Goal: Information Seeking & Learning: Learn about a topic

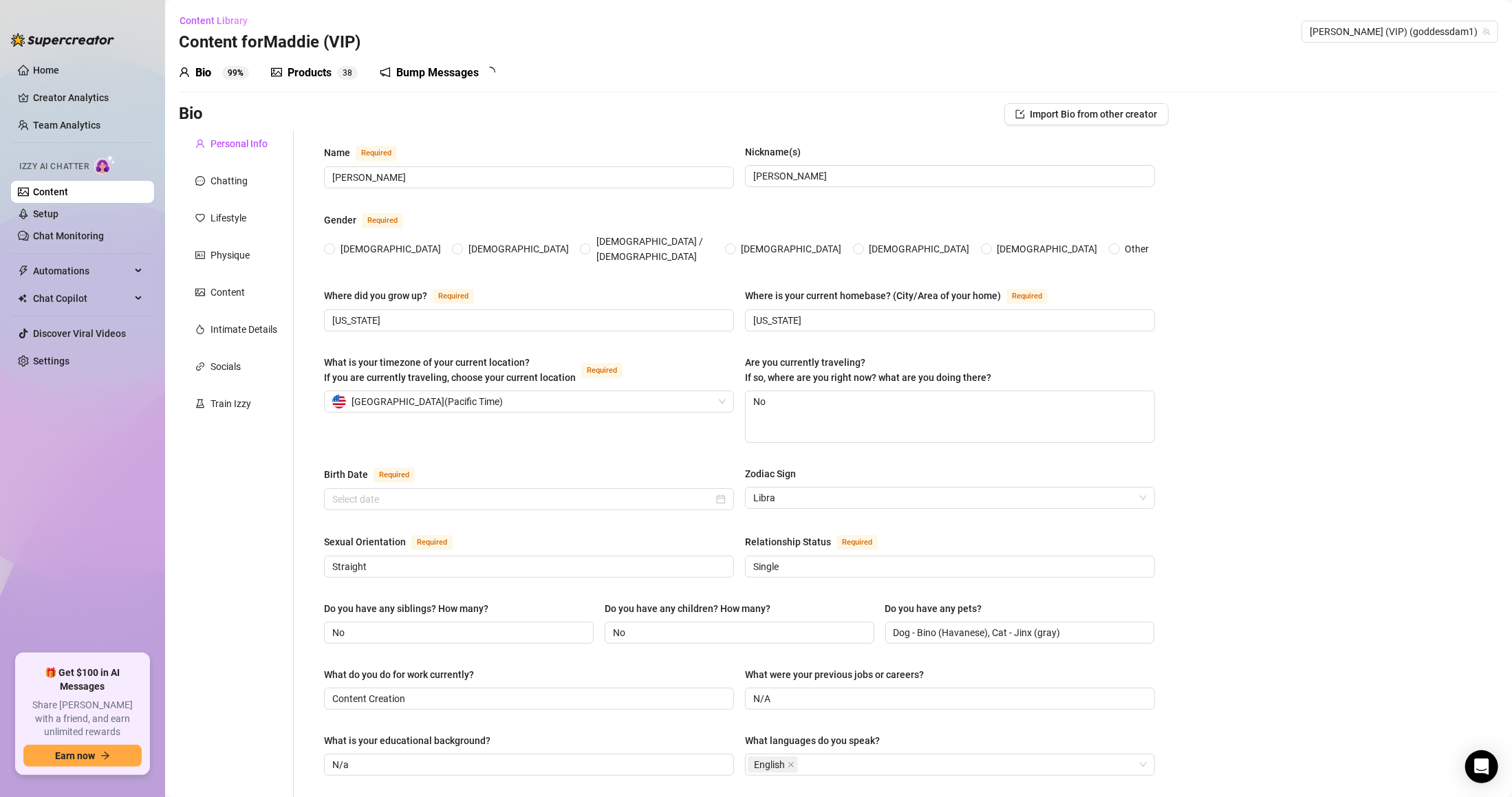
radio input "true"
type input "[DATE]"
click at [77, 106] on link "Creator Analytics" at bounding box center [87, 97] width 110 height 22
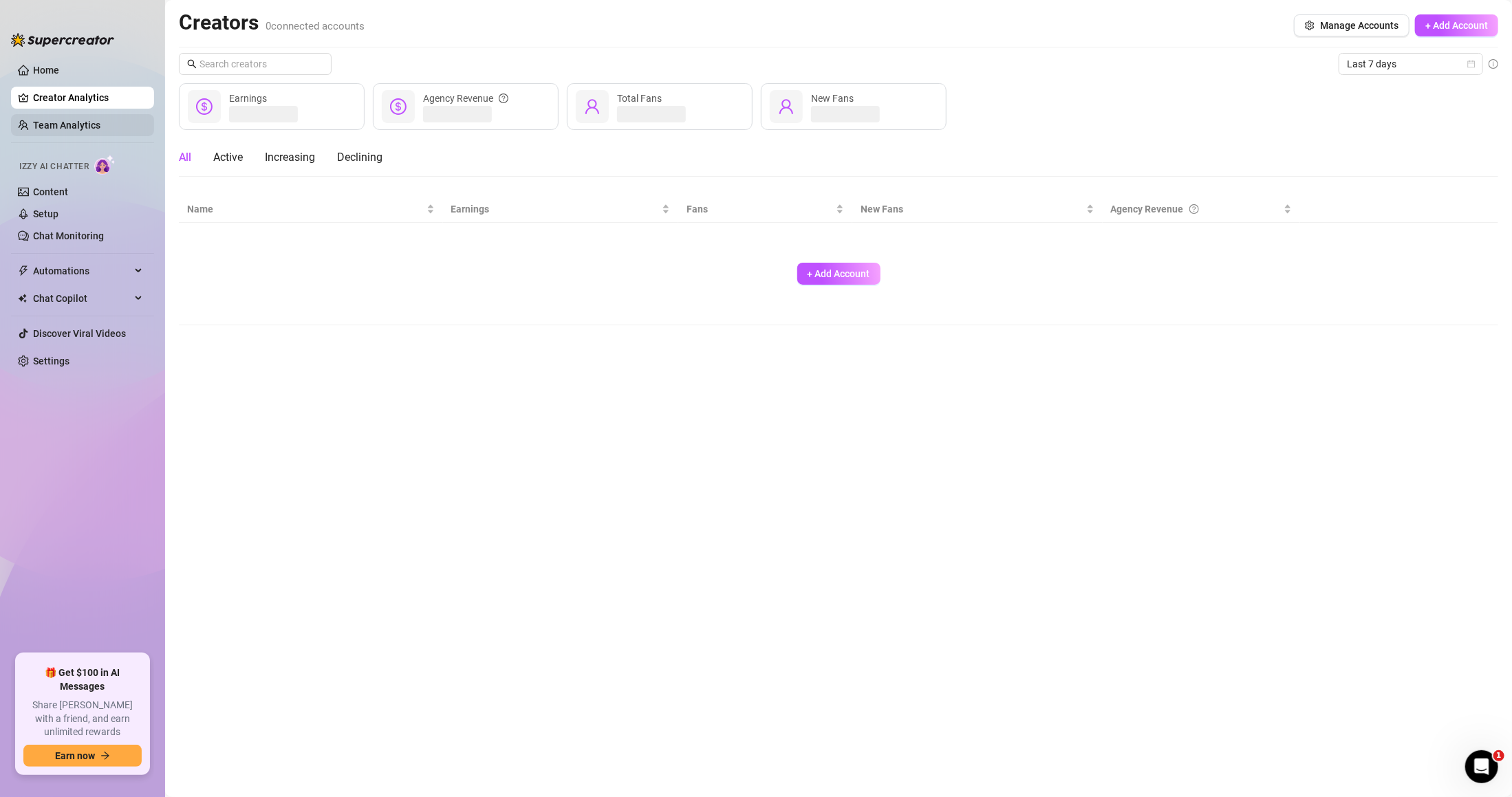
click at [79, 127] on link "Team Analytics" at bounding box center [67, 125] width 68 height 11
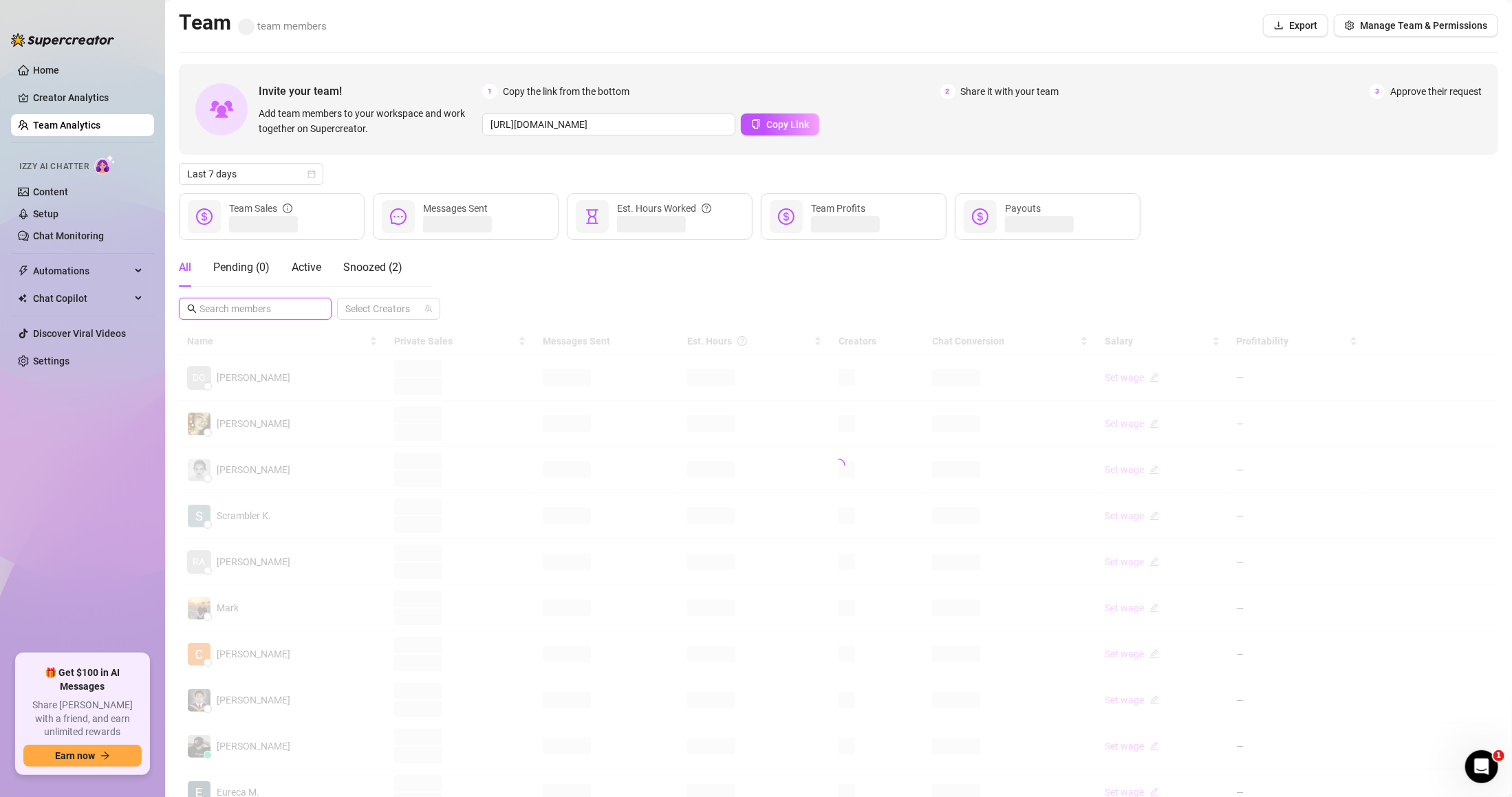
click at [295, 311] on input "text" at bounding box center [256, 308] width 113 height 15
drag, startPoint x: 170, startPoint y: 306, endPoint x: 158, endPoint y: 306, distance: 12.0
click at [158, 306] on div "Home Creator Analytics Team Analytics Izzy AI Chatter Content Setup Chat Monito…" at bounding box center [756, 398] width 1512 height 797
type input "blushy"
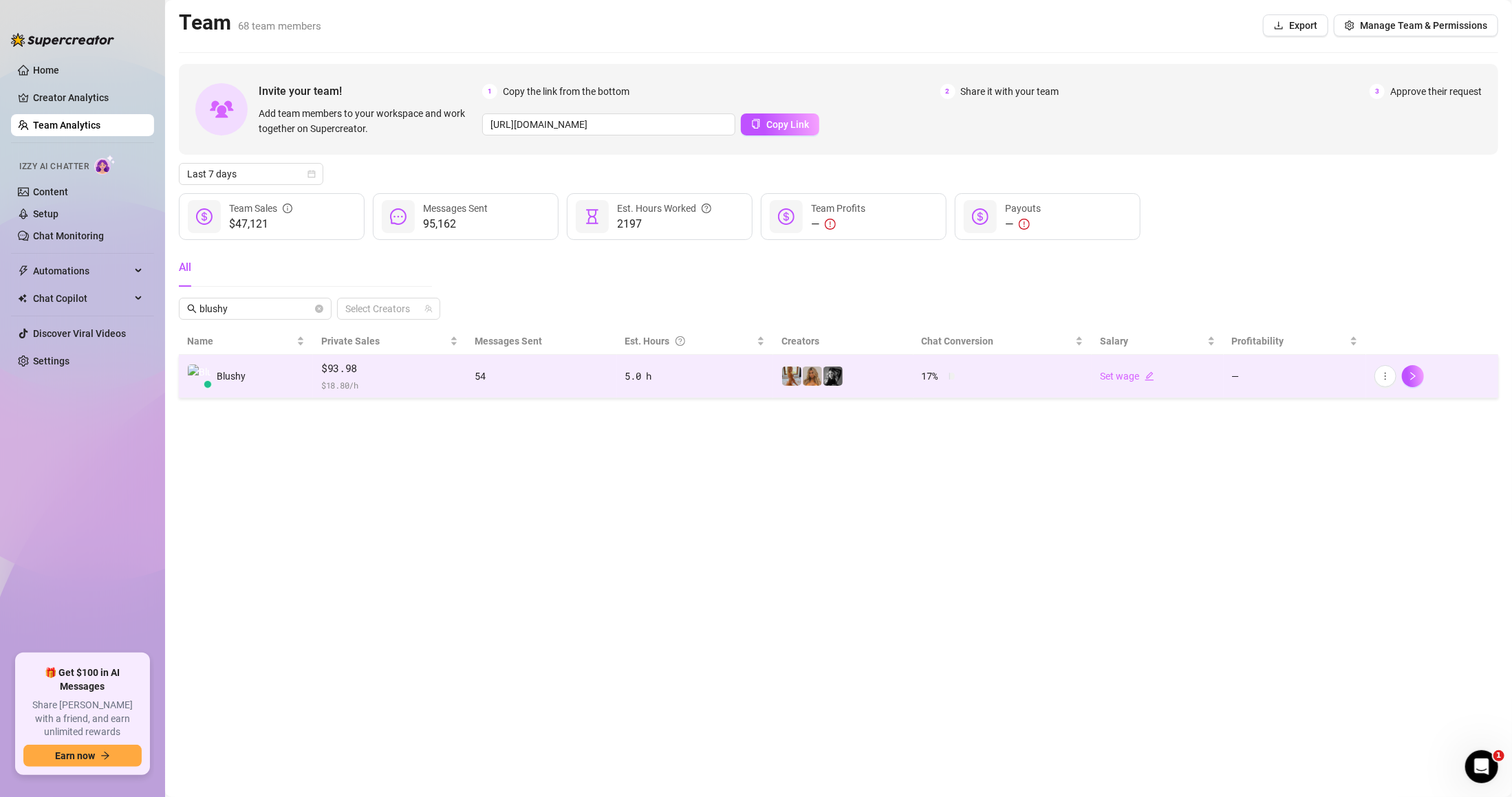
click at [605, 388] on td "54" at bounding box center [542, 377] width 150 height 43
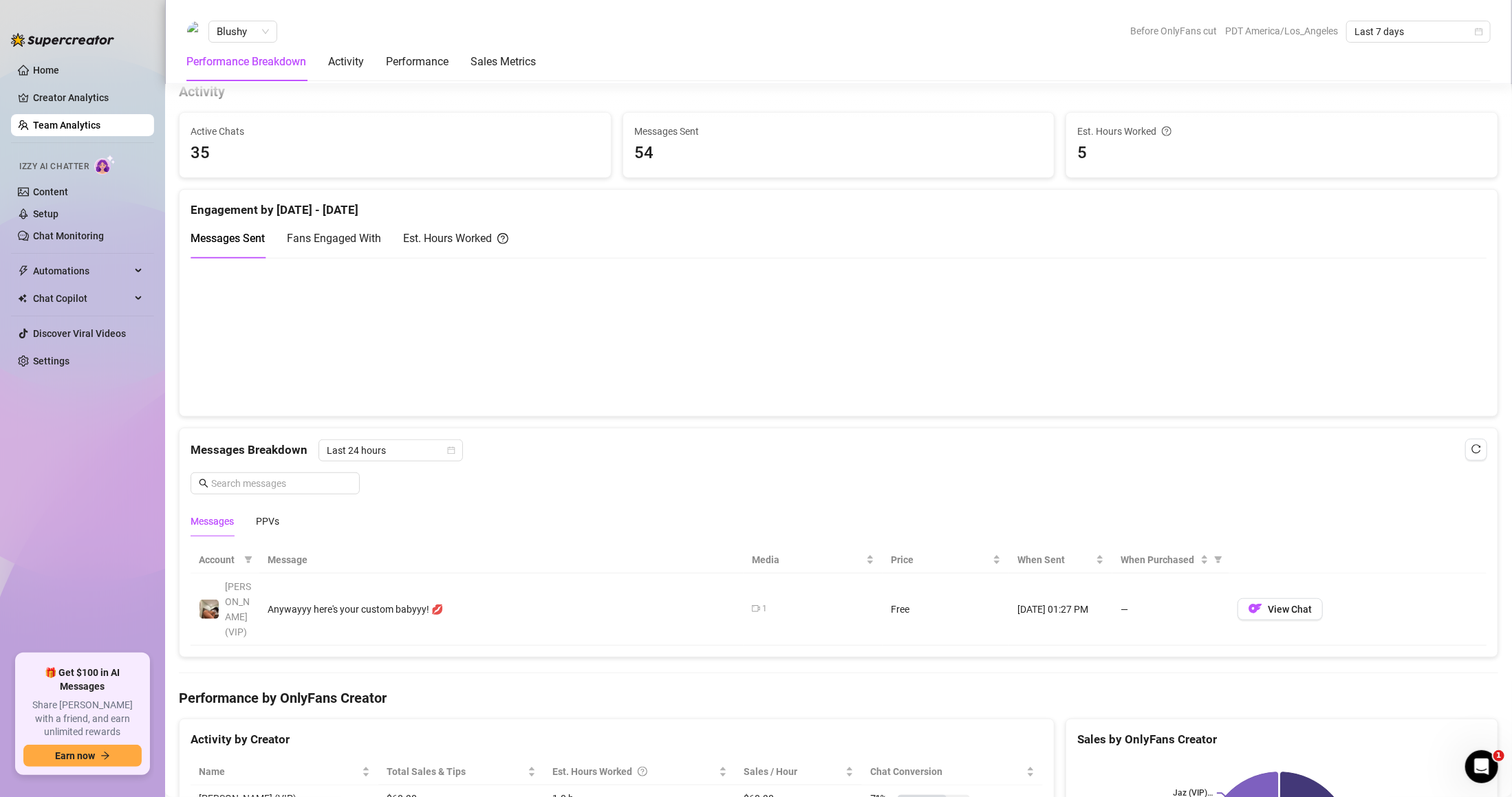
scroll to position [550, 0]
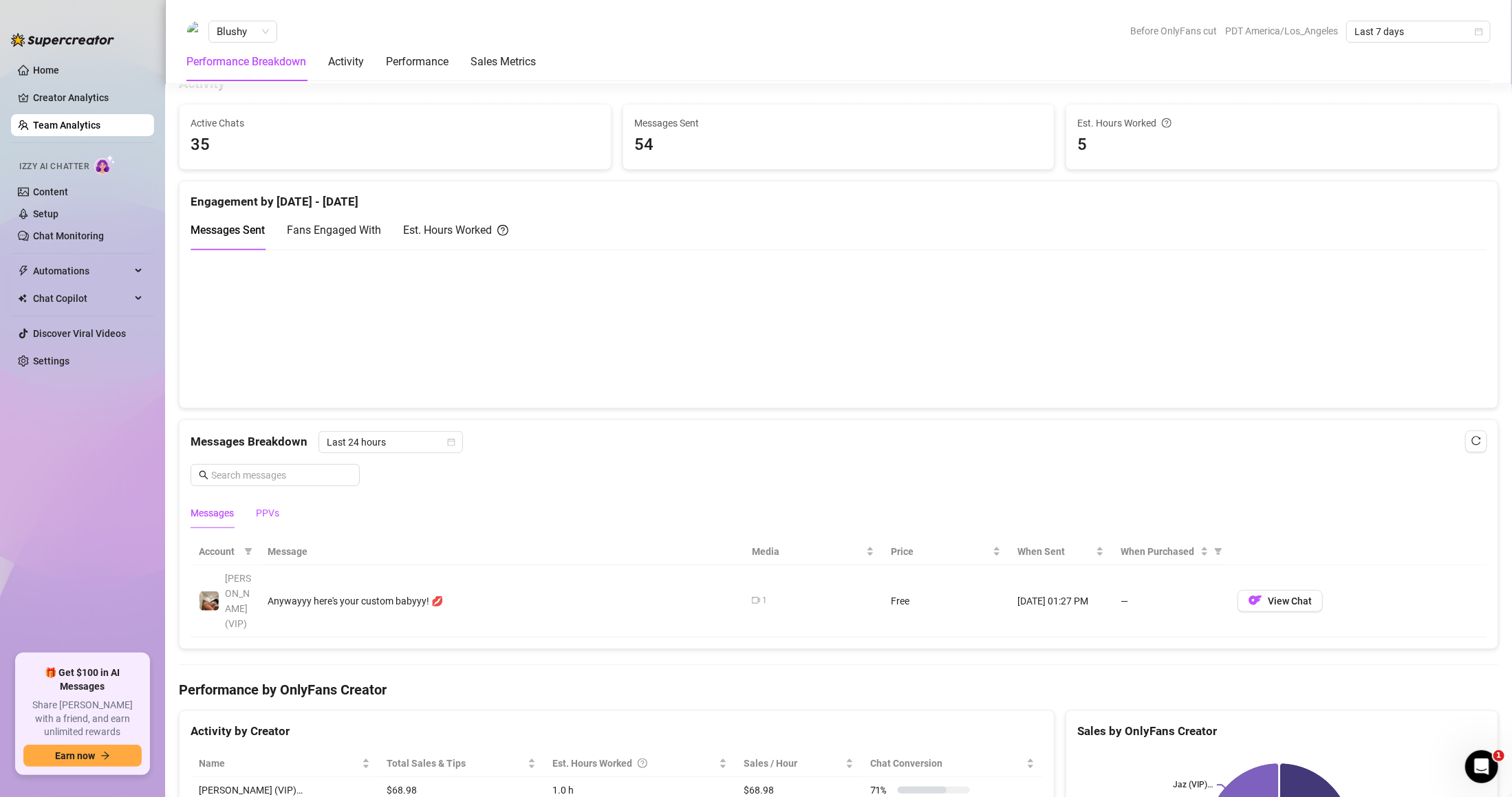
click at [258, 511] on div "PPVs" at bounding box center [267, 513] width 24 height 15
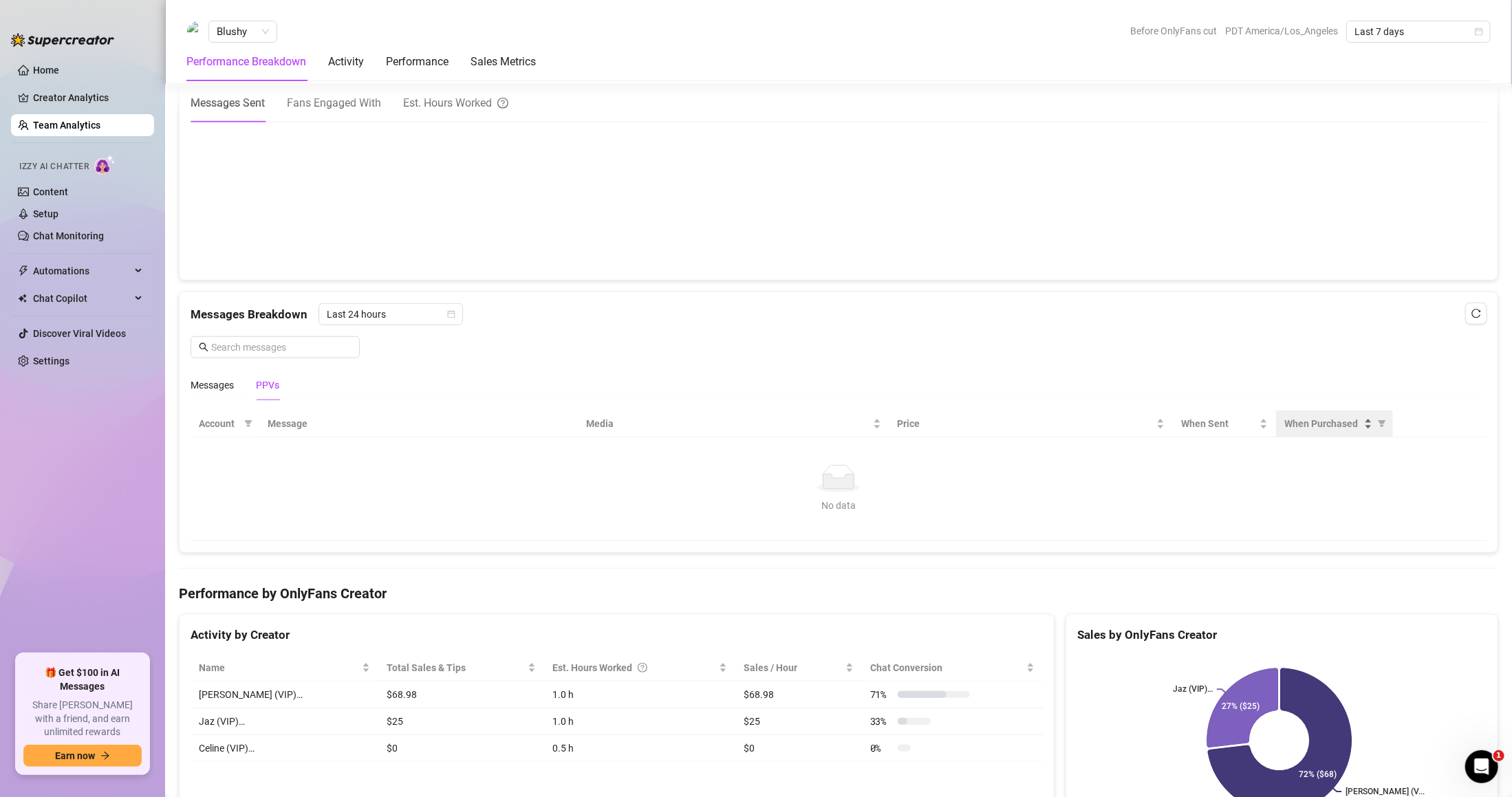
scroll to position [697, 0]
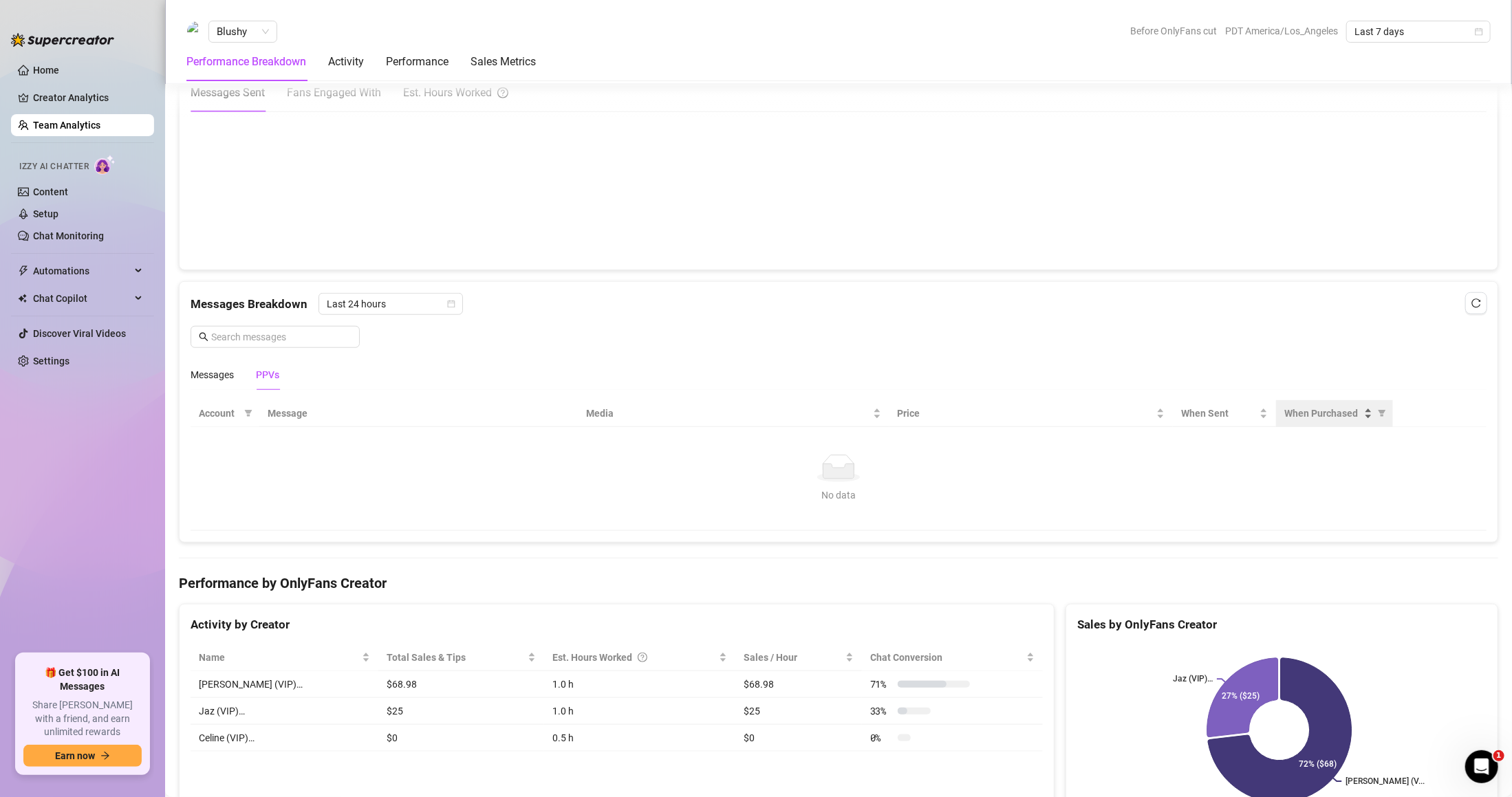
click at [1322, 417] on span "When Purchased" at bounding box center [1323, 414] width 77 height 15
click at [1182, 417] on span "When Sent" at bounding box center [1219, 414] width 75 height 15
click at [394, 293] on div "Messages Breakdown Last 24 hours Messages PPVs" at bounding box center [839, 336] width 1318 height 108
click at [398, 314] on span "Last 24 hours" at bounding box center [391, 304] width 128 height 21
click at [394, 351] on div "Last Week" at bounding box center [389, 355] width 122 height 15
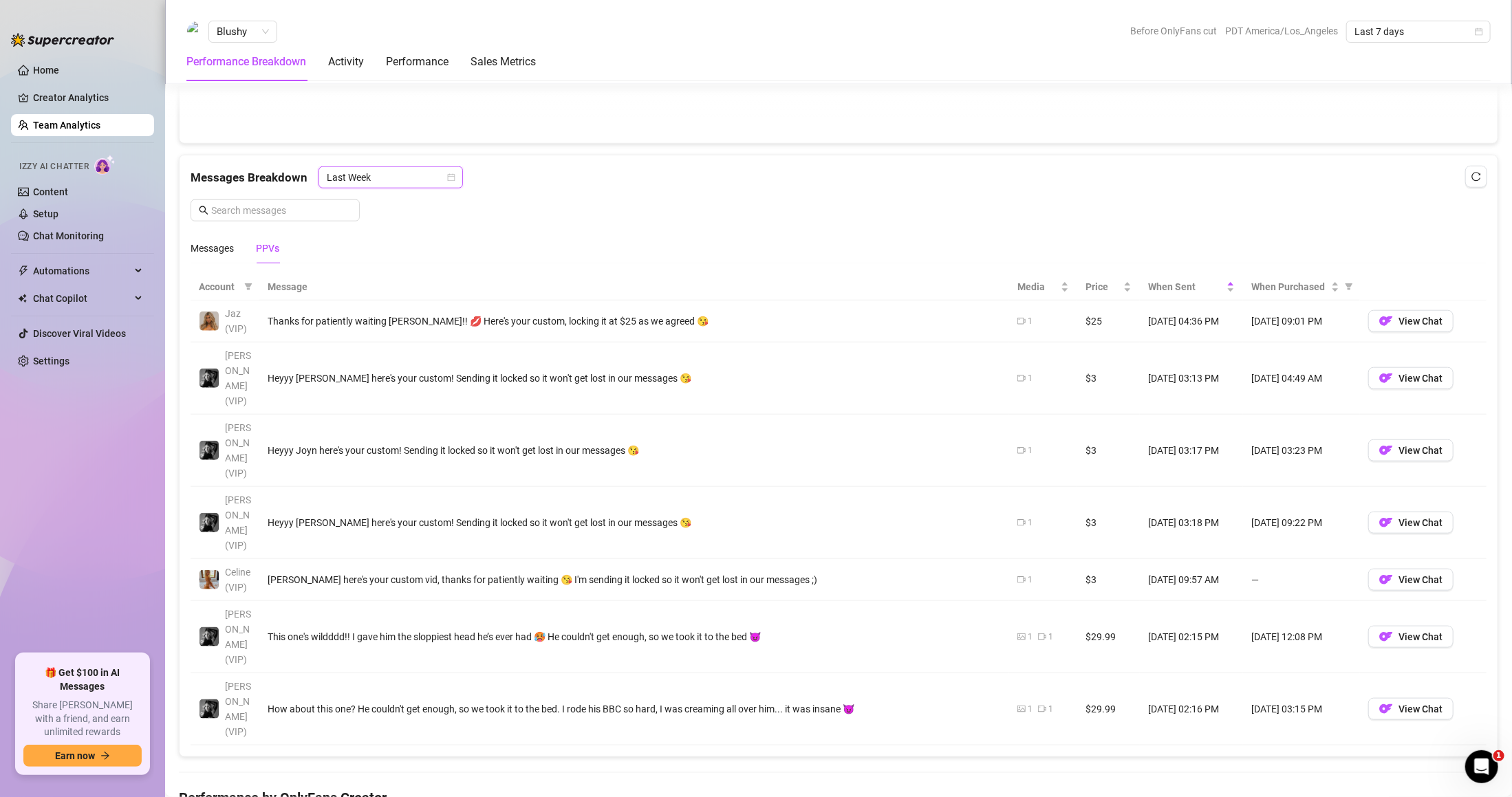
scroll to position [835, 0]
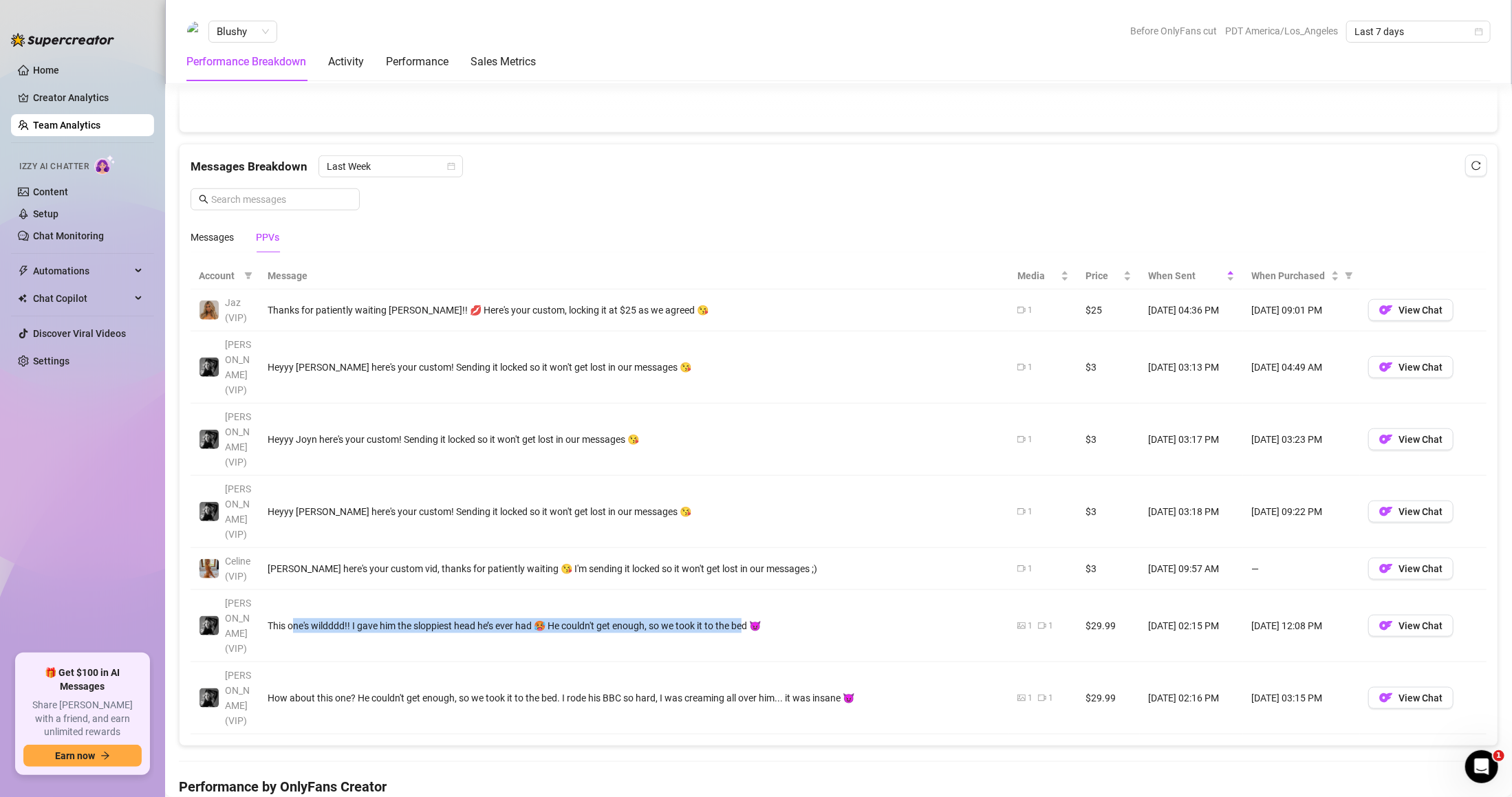
drag, startPoint x: 296, startPoint y: 591, endPoint x: 752, endPoint y: 607, distance: 456.3
click at [752, 607] on td "This one's wildddd!! I gave him the sloppiest head he’s ever had 🥵 He couldn't …" at bounding box center [635, 626] width 750 height 72
click at [777, 601] on td "This one's wildddd!! I gave him the sloppiest head he’s ever had 🥵 He couldn't …" at bounding box center [635, 626] width 750 height 72
click at [1098, 591] on td "$29.99" at bounding box center [1109, 626] width 63 height 72
click at [1379, 691] on img "button" at bounding box center [1386, 697] width 14 height 14
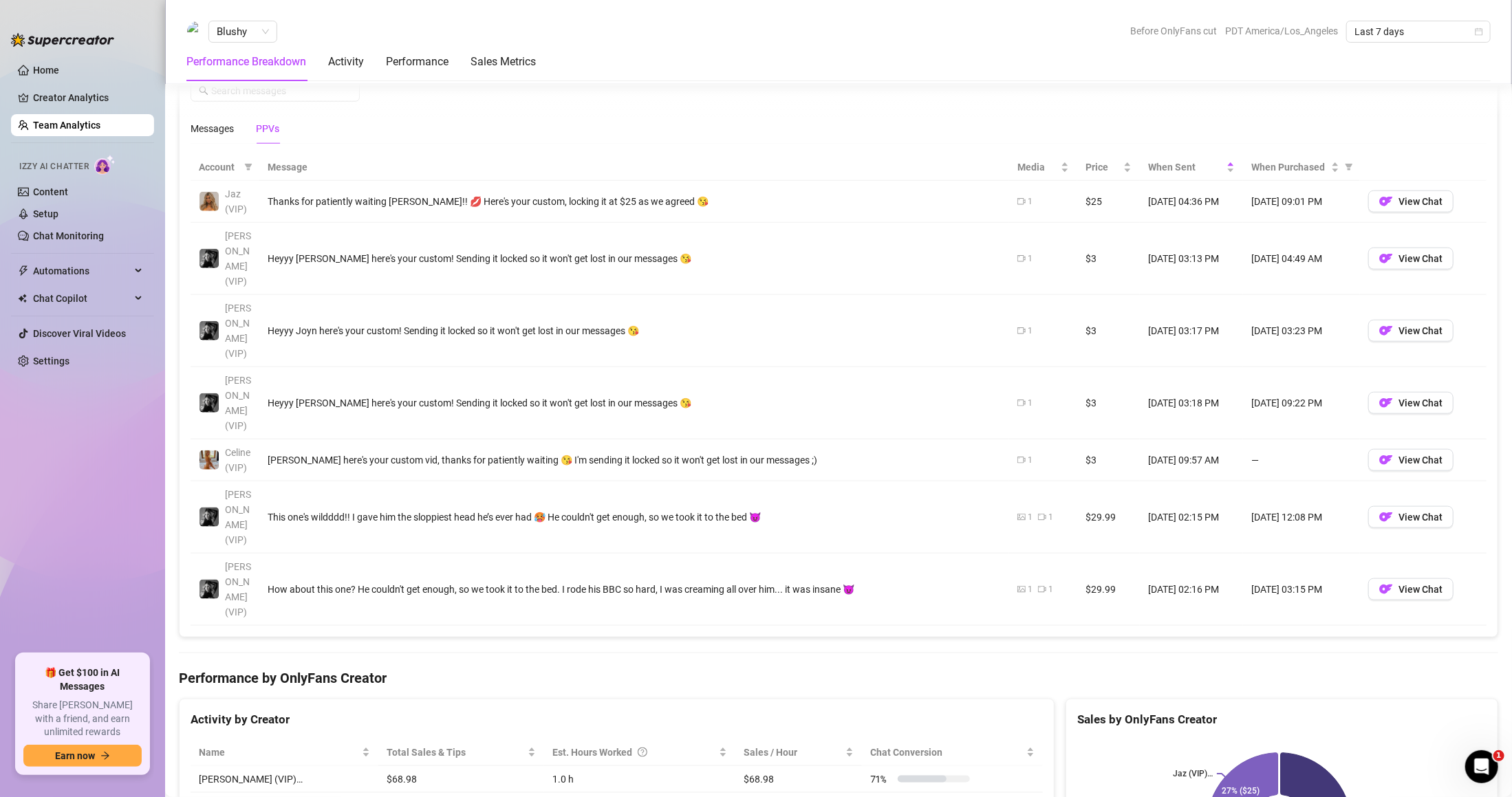
scroll to position [933, 0]
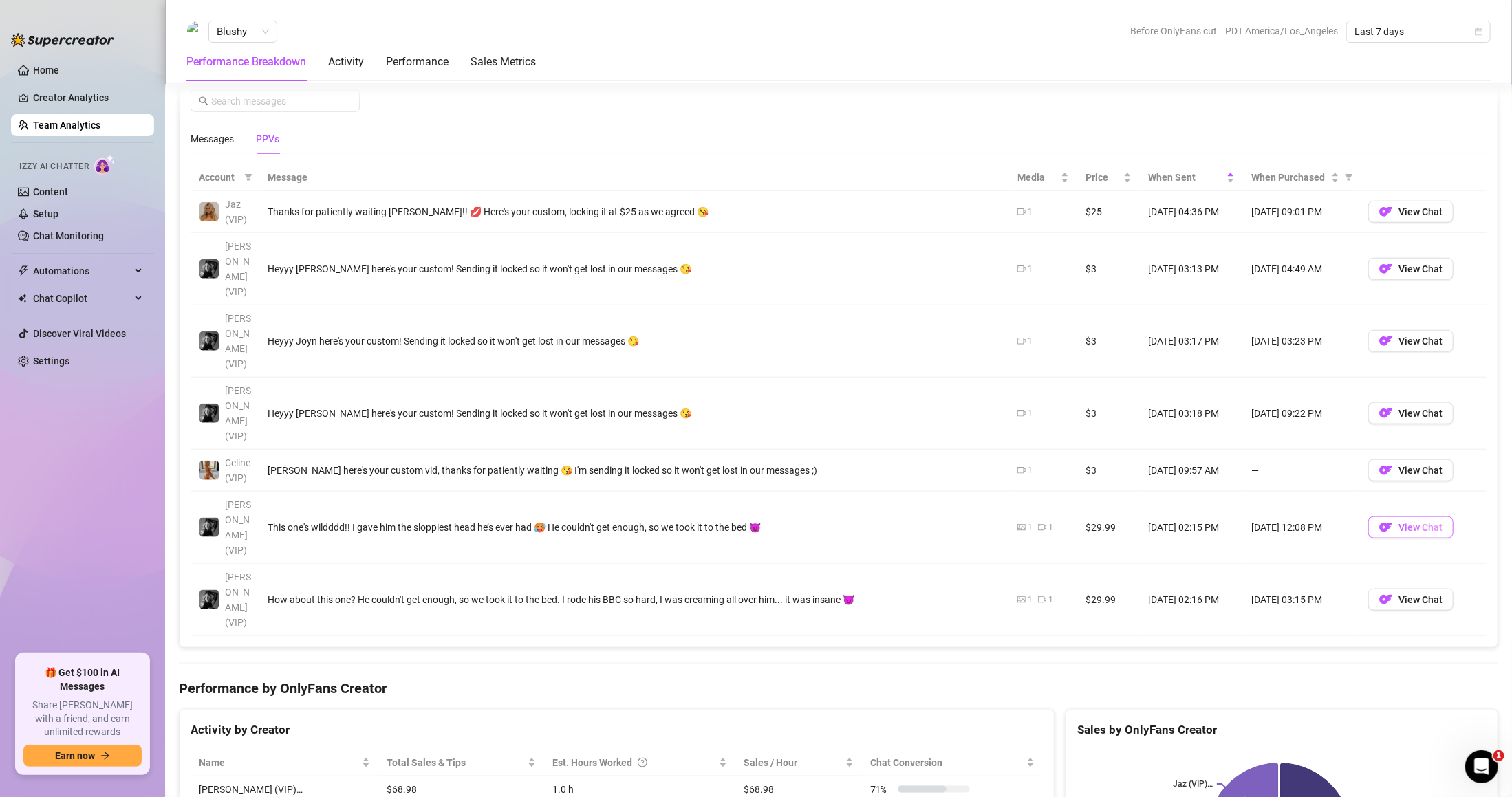
click at [1379, 521] on img "button" at bounding box center [1386, 527] width 14 height 14
click at [1399, 522] on span "View Chat" at bounding box center [1421, 527] width 44 height 11
click at [266, 140] on div "PPVs" at bounding box center [267, 139] width 24 height 15
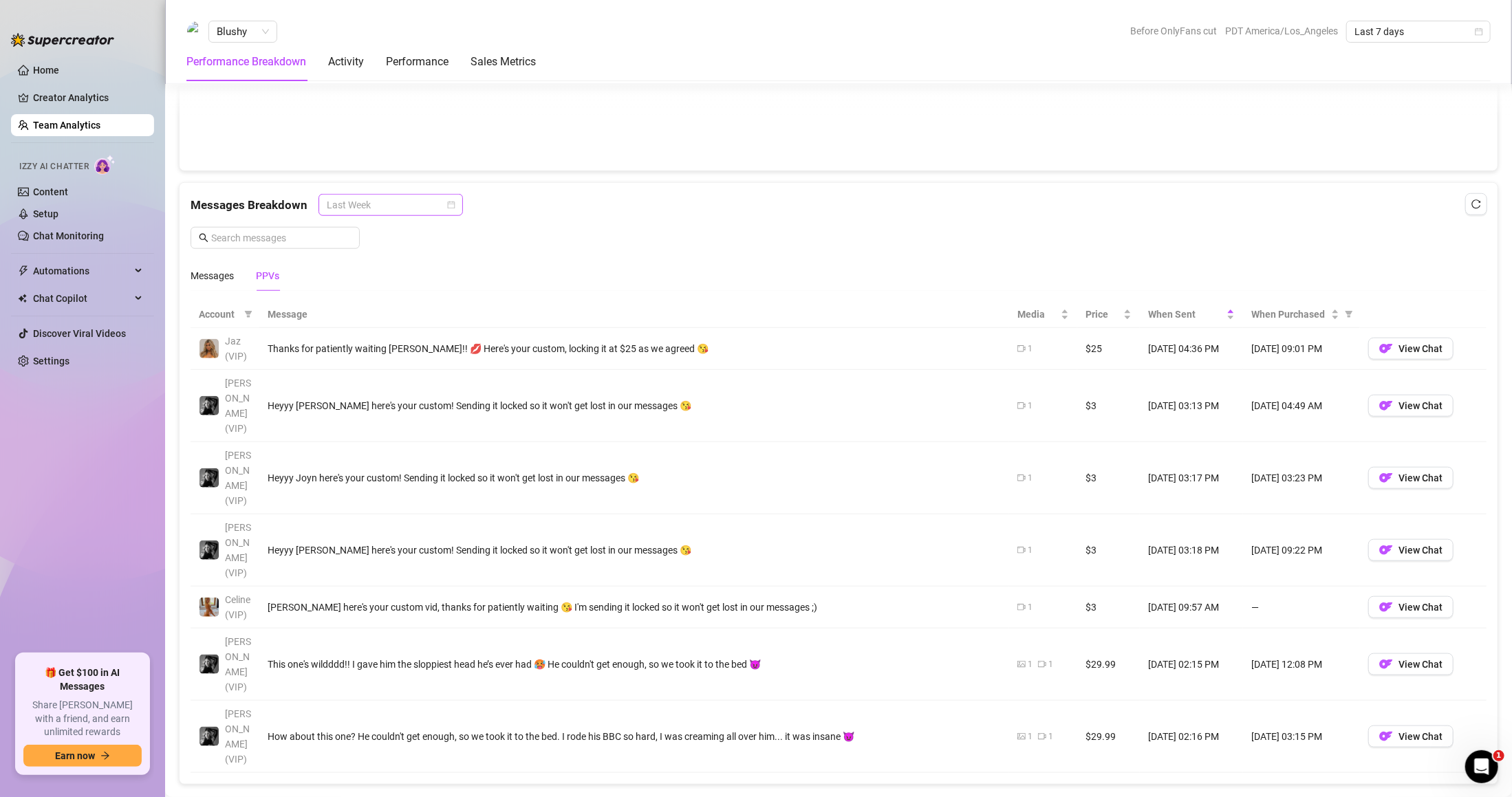
click at [422, 202] on span "Last Week" at bounding box center [391, 205] width 128 height 21
click at [409, 258] on div "Last Week" at bounding box center [389, 257] width 122 height 15
click at [212, 275] on div "Messages" at bounding box center [213, 275] width 43 height 15
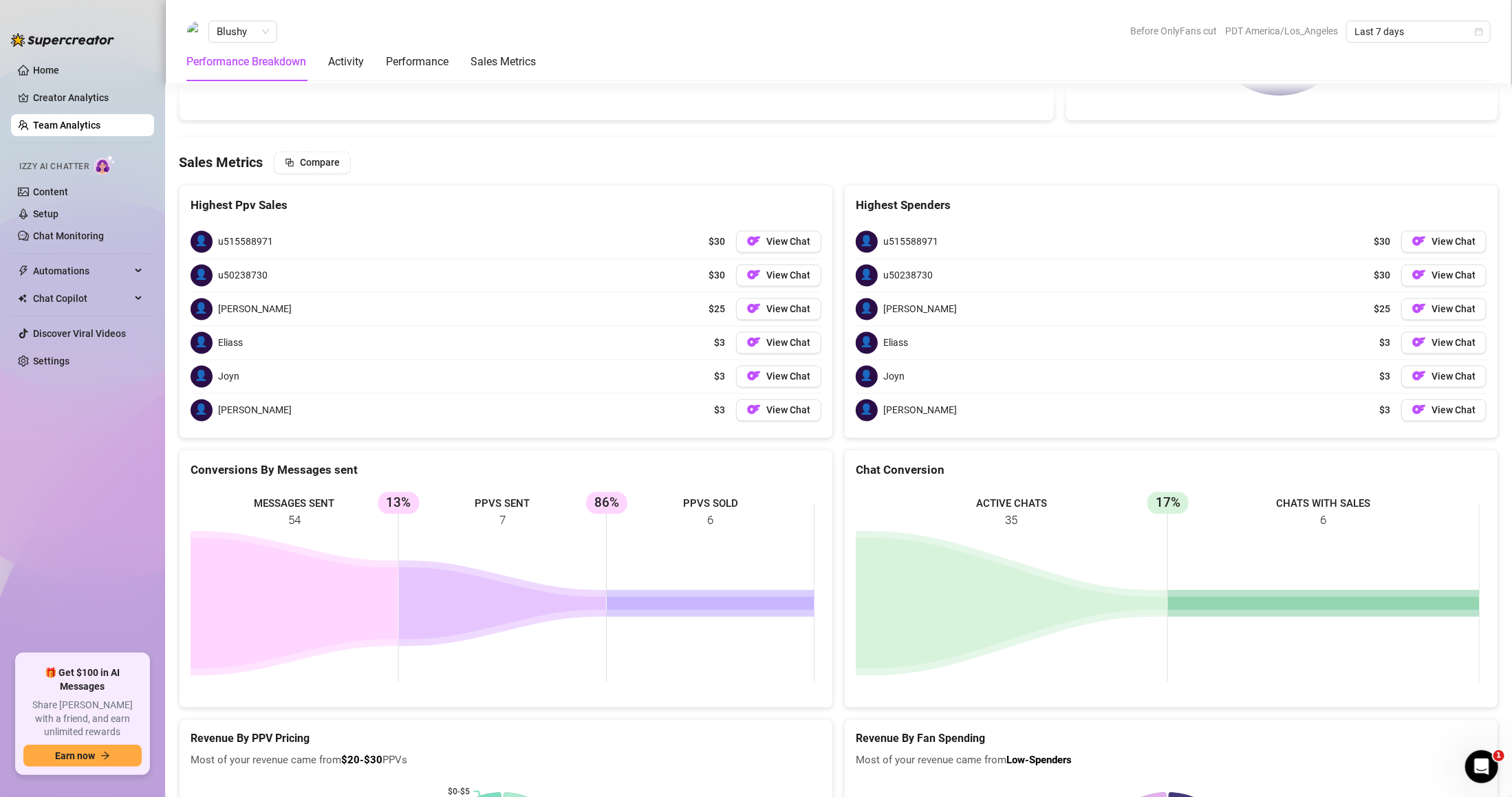
scroll to position [1896, 0]
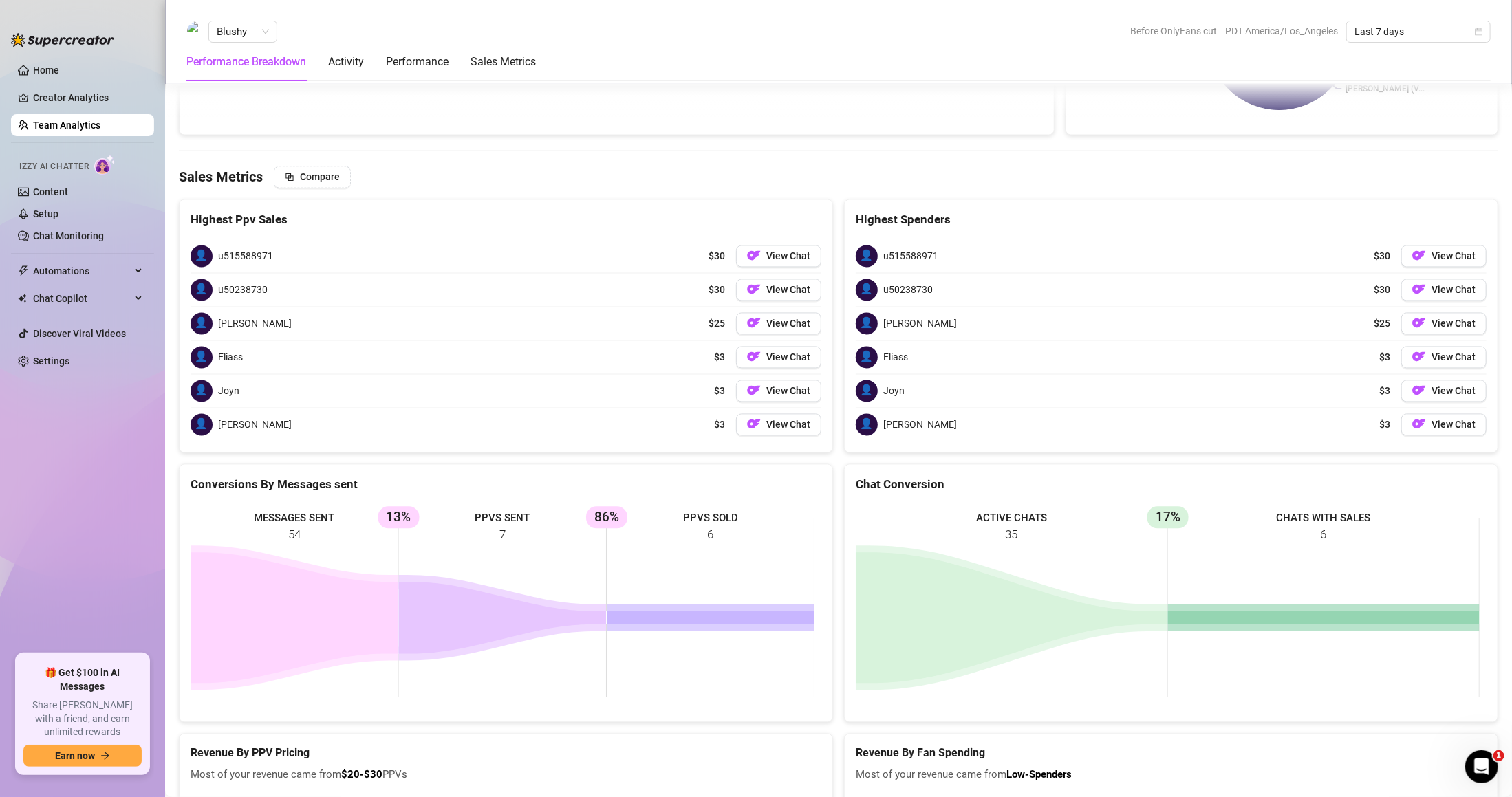
click at [711, 529] on rect at bounding box center [503, 607] width 624 height 207
click at [504, 534] on rect at bounding box center [503, 607] width 624 height 207
click at [620, 535] on rect at bounding box center [503, 607] width 624 height 207
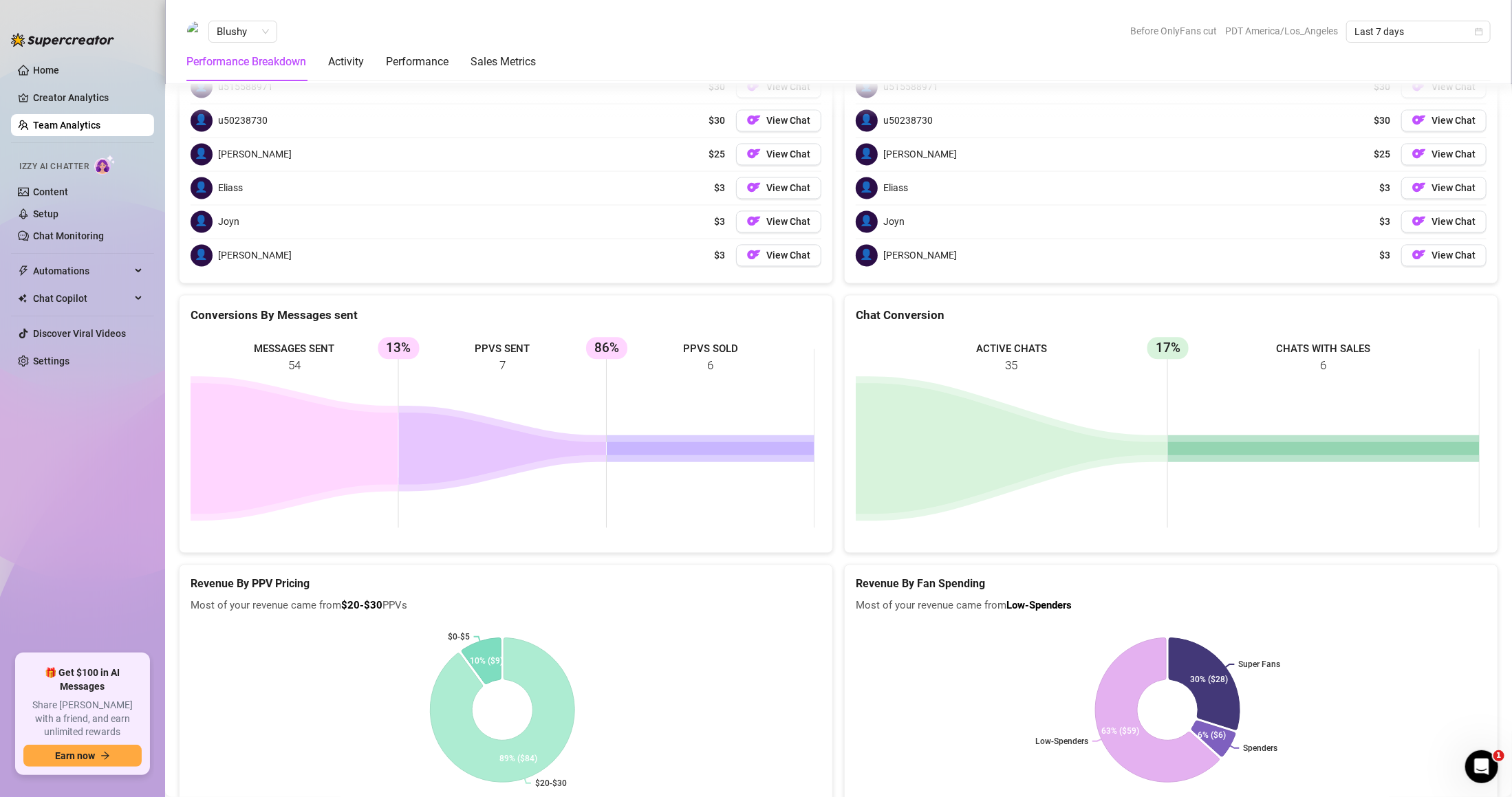
scroll to position [2121, 0]
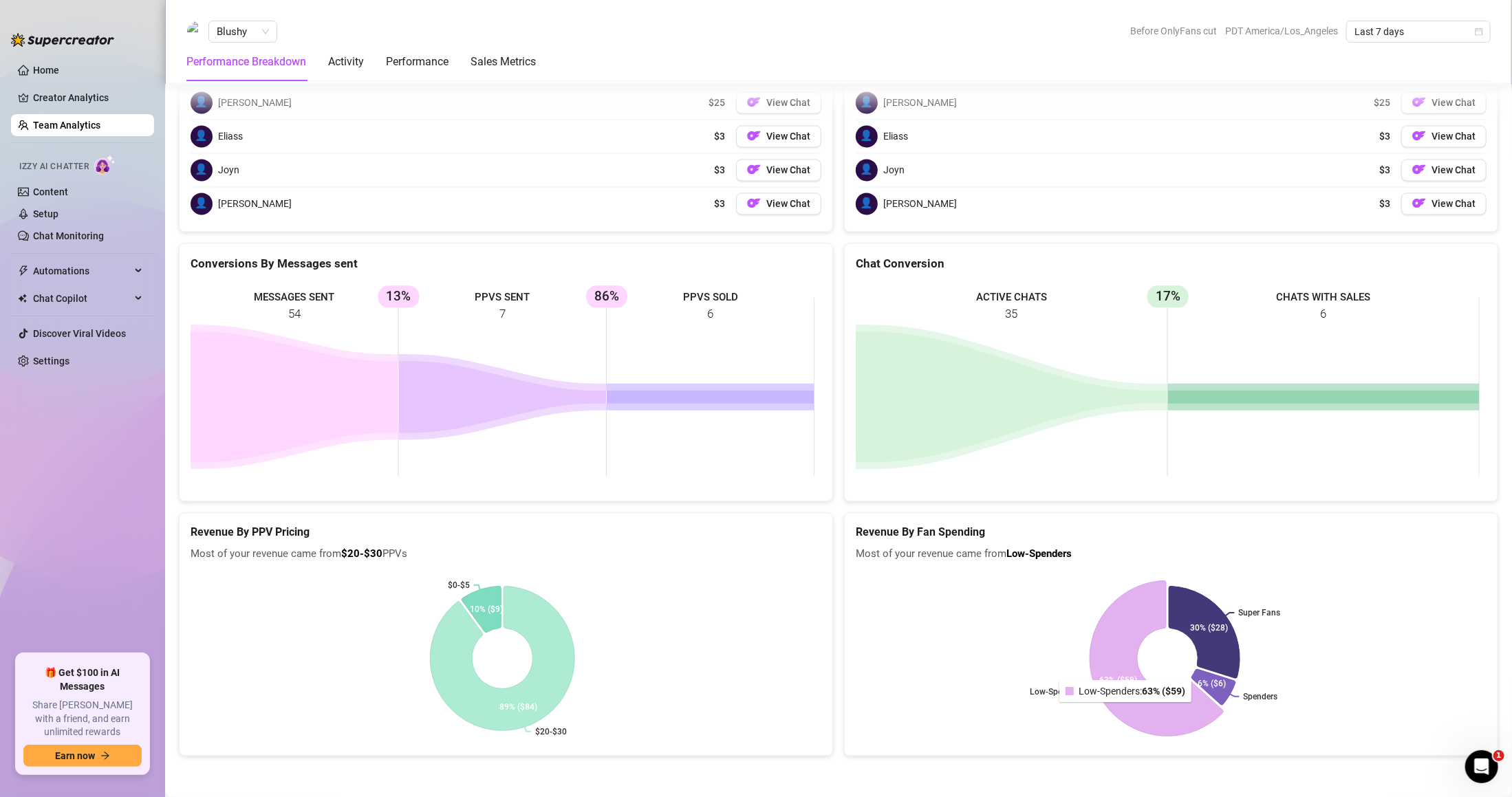
click at [1120, 711] on icon at bounding box center [1157, 658] width 134 height 155
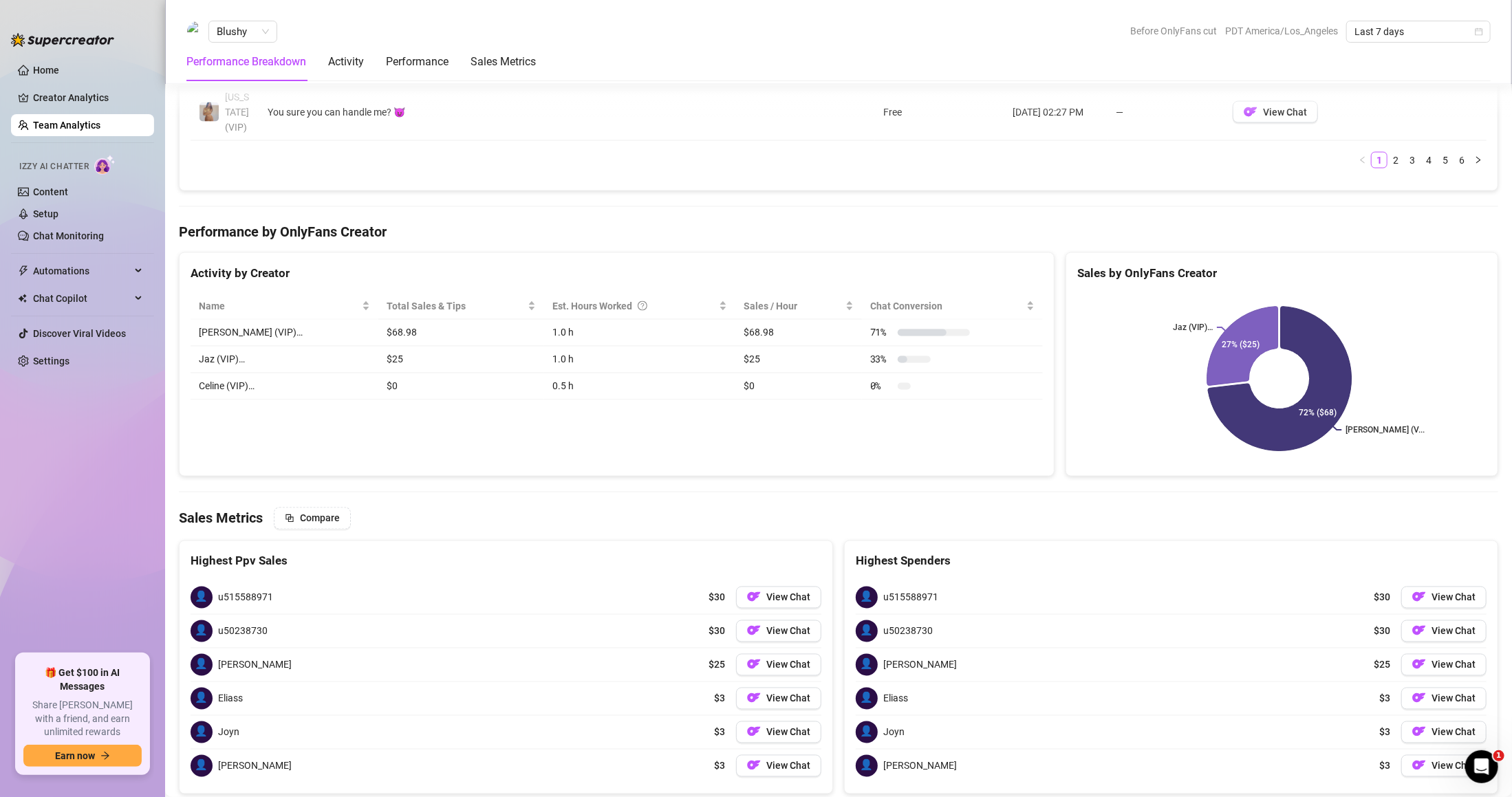
scroll to position [1571, 0]
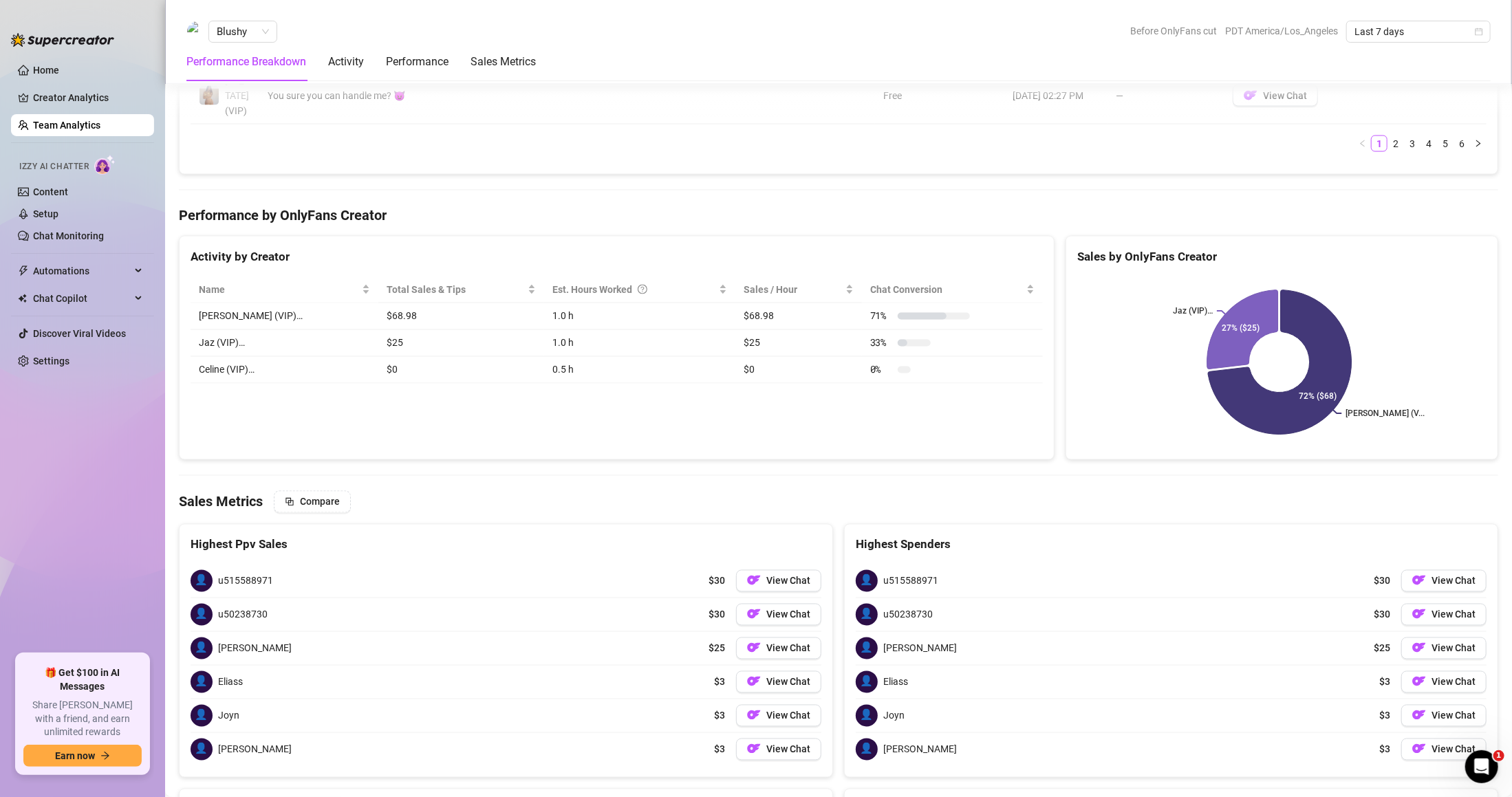
click at [735, 320] on td "$68.98" at bounding box center [798, 317] width 127 height 27
drag, startPoint x: 718, startPoint y: 320, endPoint x: 748, endPoint y: 320, distance: 30.0
click at [748, 320] on td "$68.98" at bounding box center [798, 317] width 127 height 27
click at [465, 414] on div "Activity by Creator Name Total Sales & Tips Est. Hours Worked Sales / Hour Chat…" at bounding box center [616, 348] width 875 height 225
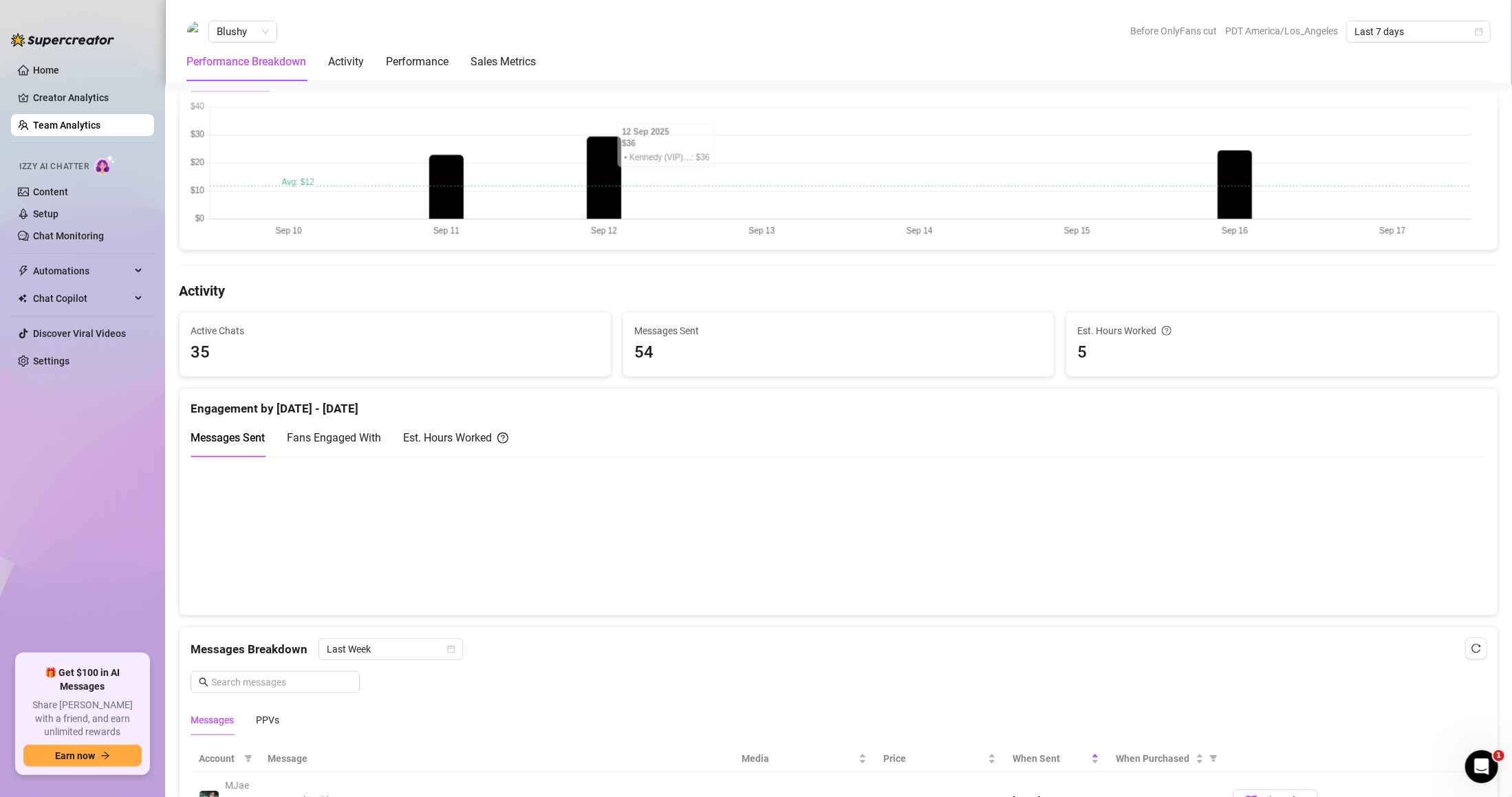
scroll to position [274, 0]
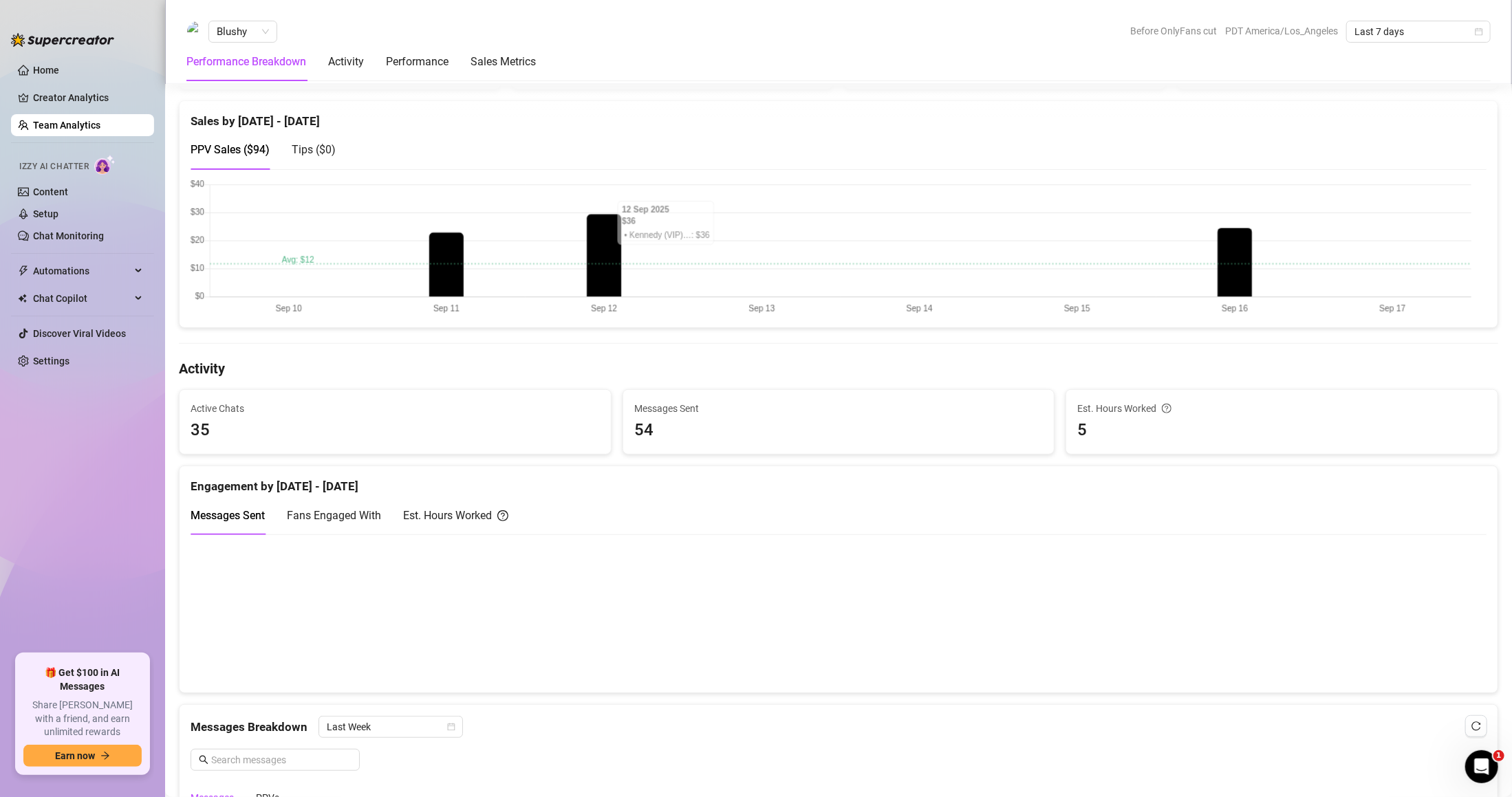
click at [288, 617] on canvas at bounding box center [831, 614] width 1281 height 137
click at [286, 627] on canvas at bounding box center [831, 614] width 1281 height 137
click at [339, 522] on span "Fans Engaged With" at bounding box center [334, 515] width 94 height 13
click at [287, 632] on canvas at bounding box center [831, 614] width 1281 height 137
click at [448, 617] on canvas at bounding box center [831, 614] width 1281 height 137
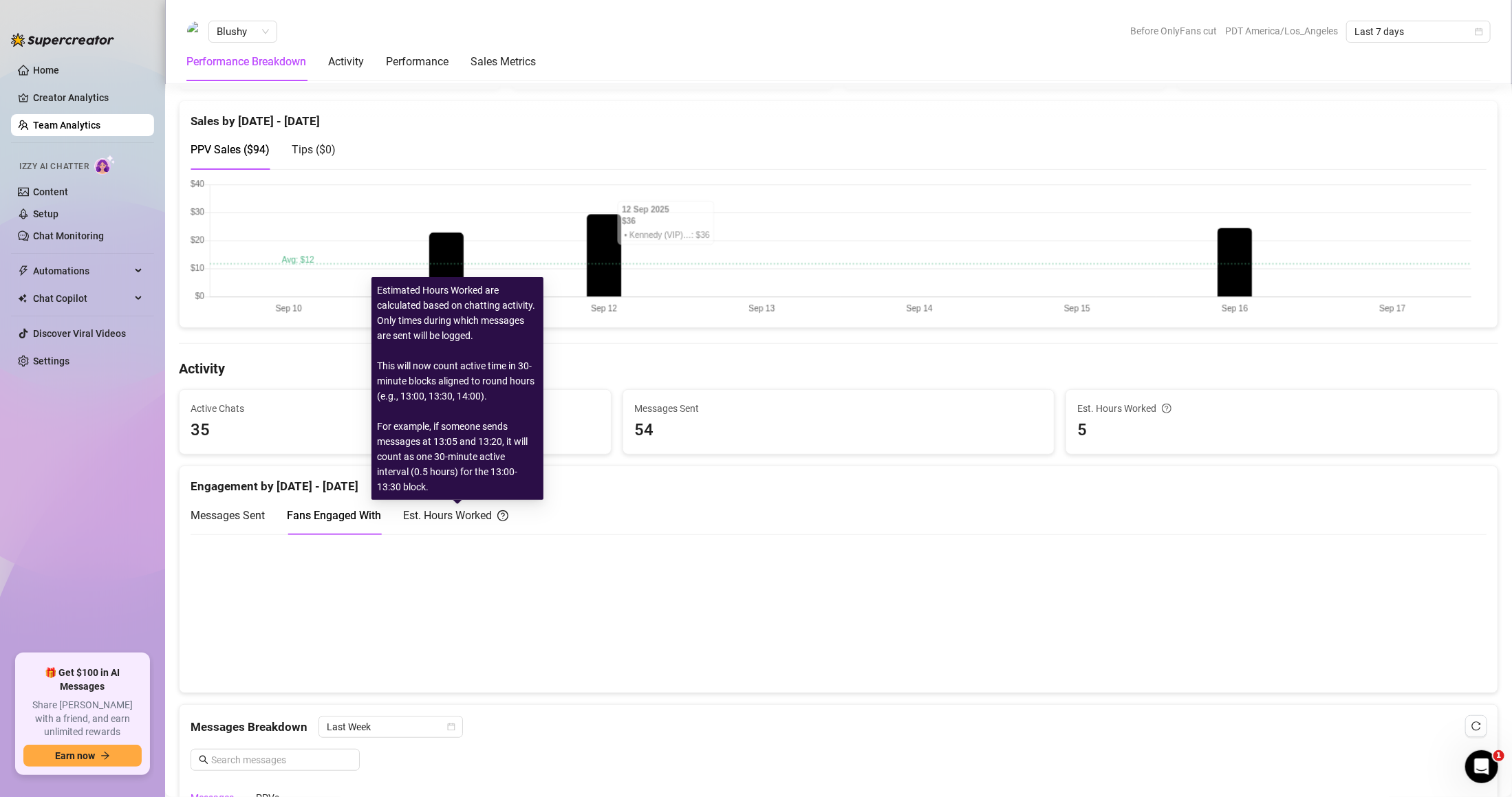
click at [473, 508] on div "Est. Hours Worked" at bounding box center [456, 515] width 105 height 17
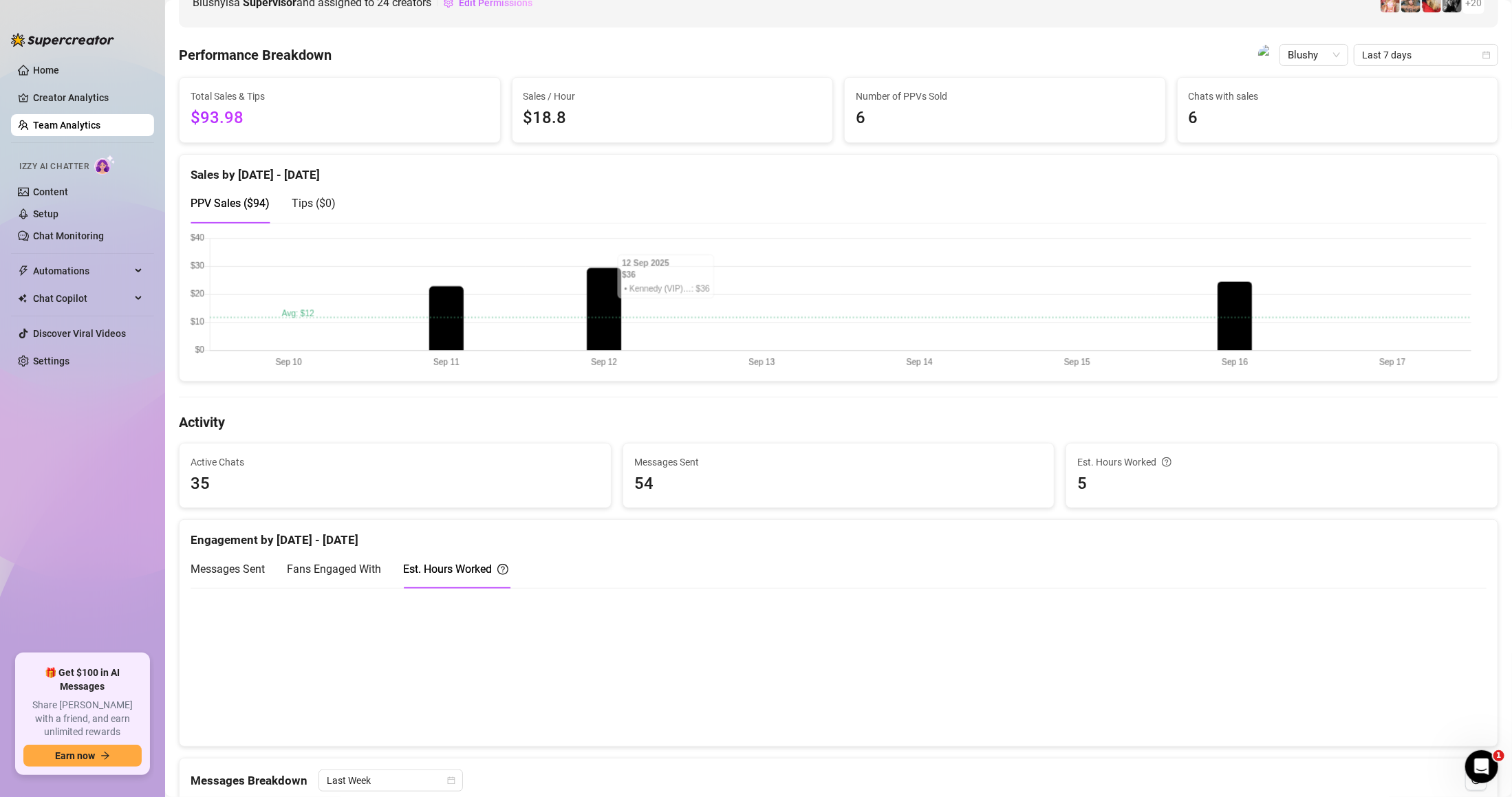
scroll to position [0, 0]
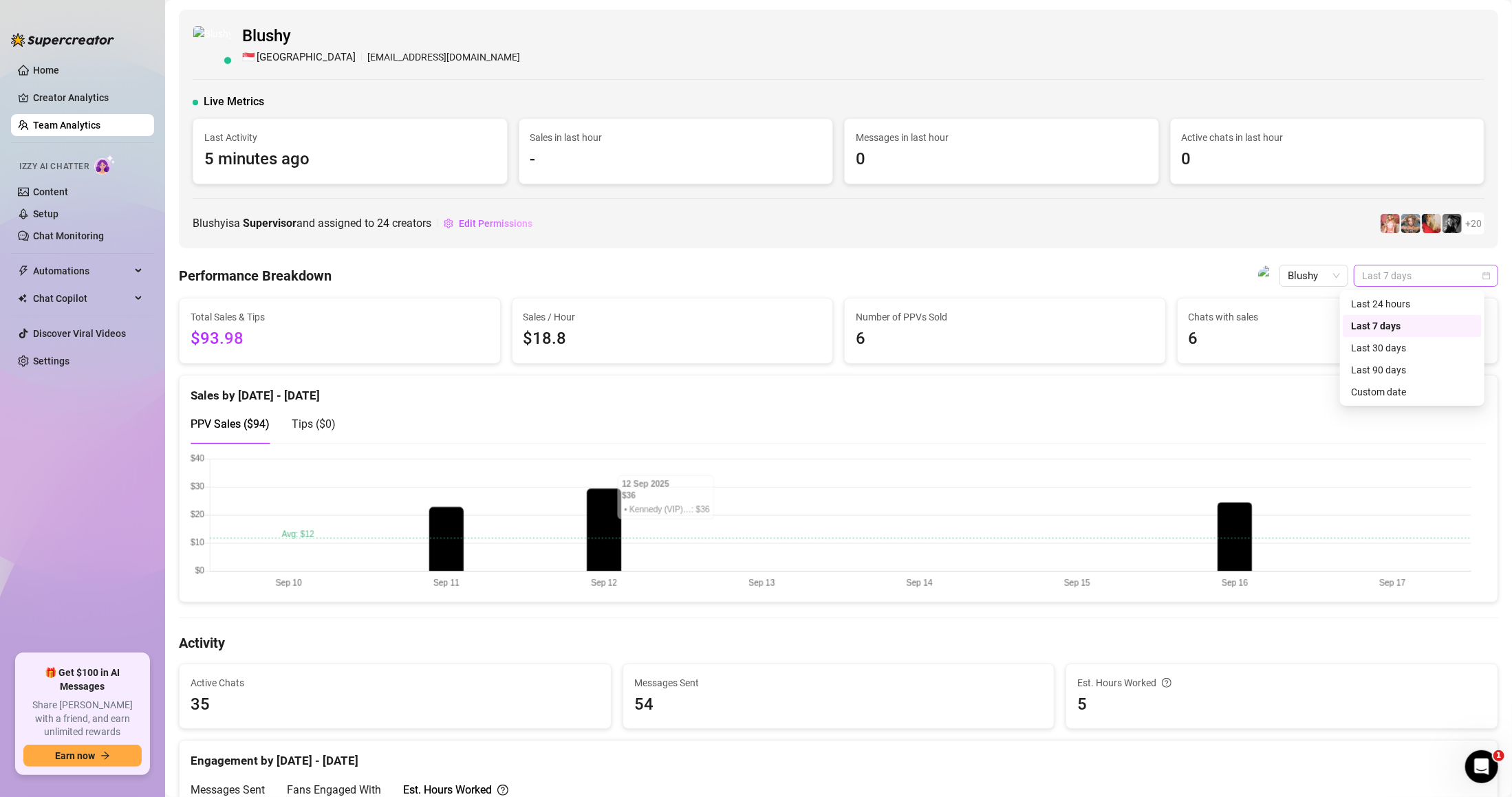
click at [1429, 269] on span "Last 7 days" at bounding box center [1426, 275] width 128 height 21
click at [1410, 373] on div "Last 90 days" at bounding box center [1412, 370] width 122 height 15
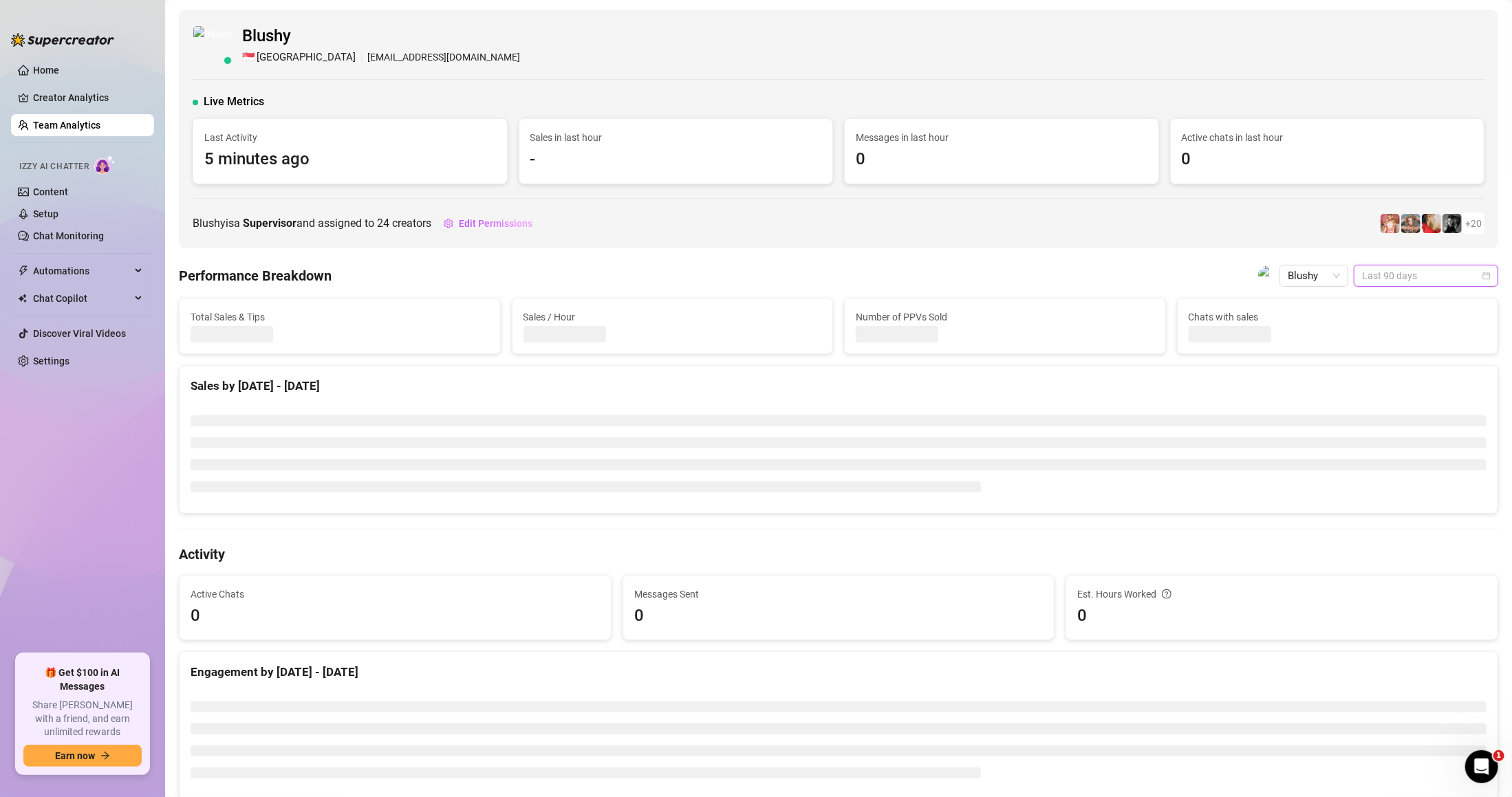
click at [1401, 273] on span "Last 90 days" at bounding box center [1426, 275] width 128 height 21
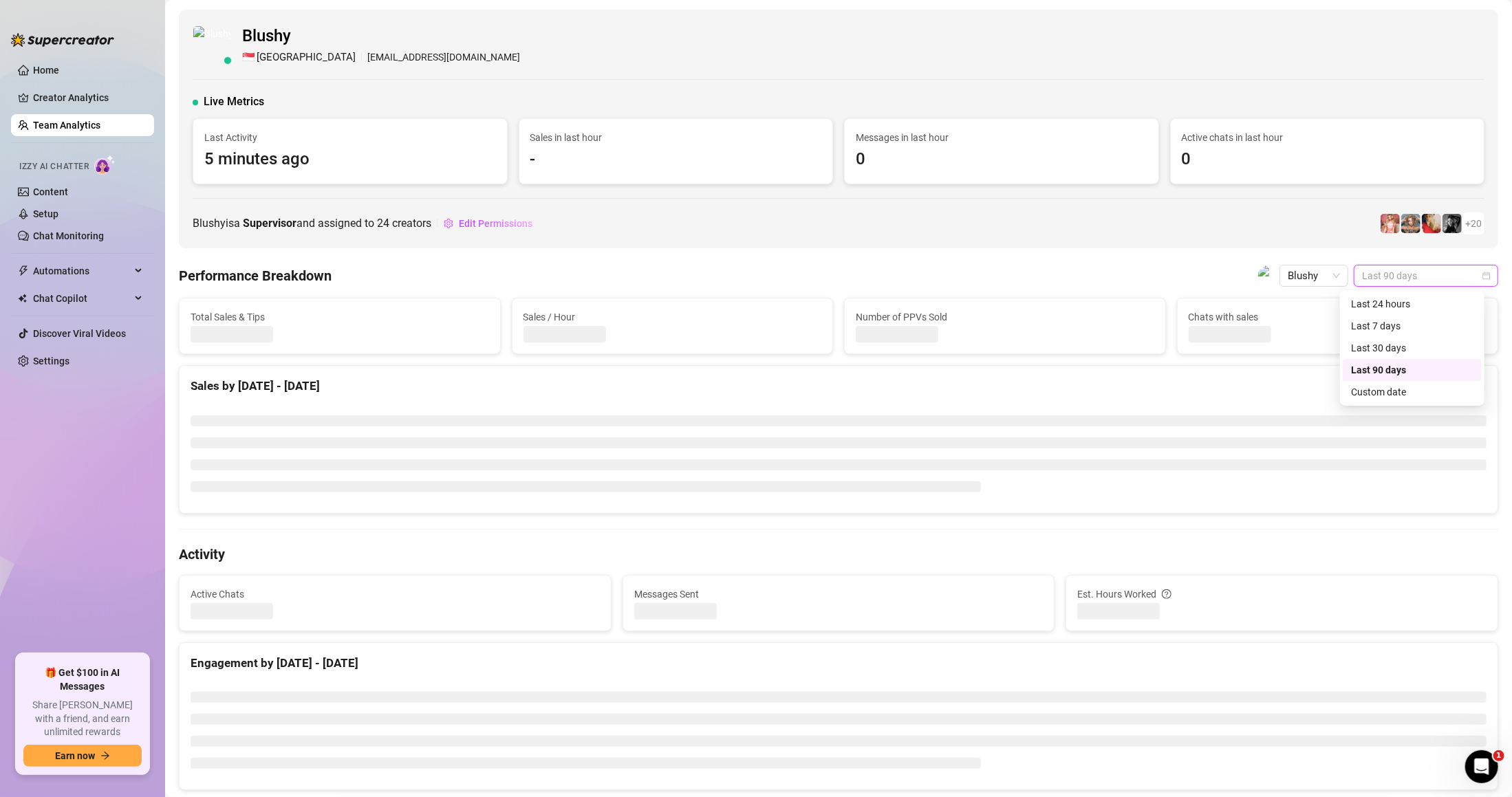
click at [820, 452] on ul at bounding box center [839, 454] width 1297 height 77
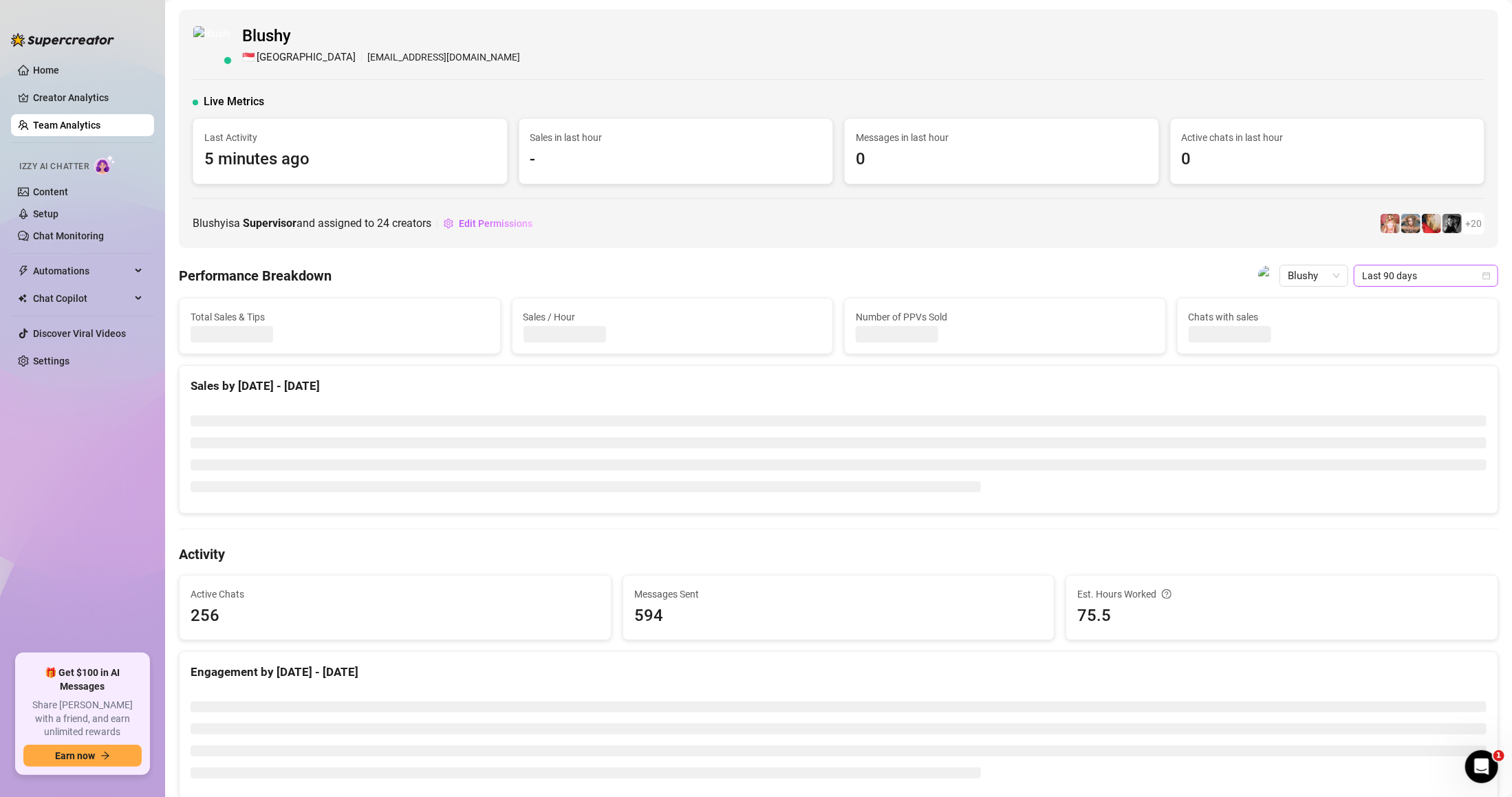
click at [1439, 283] on span "Last 90 days" at bounding box center [1426, 275] width 128 height 21
click at [1409, 386] on div "Custom date" at bounding box center [1412, 392] width 122 height 15
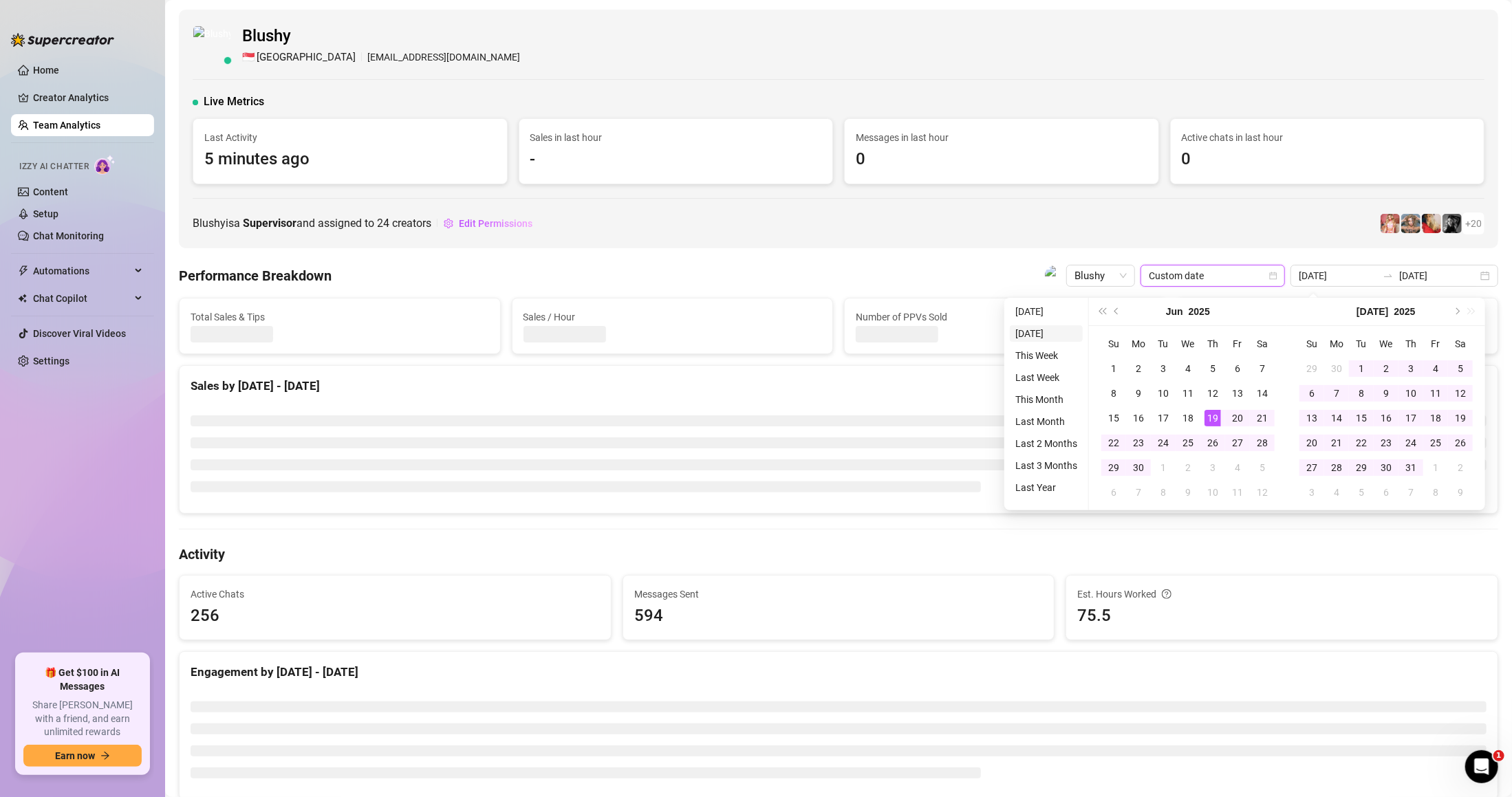
type input "[DATE]"
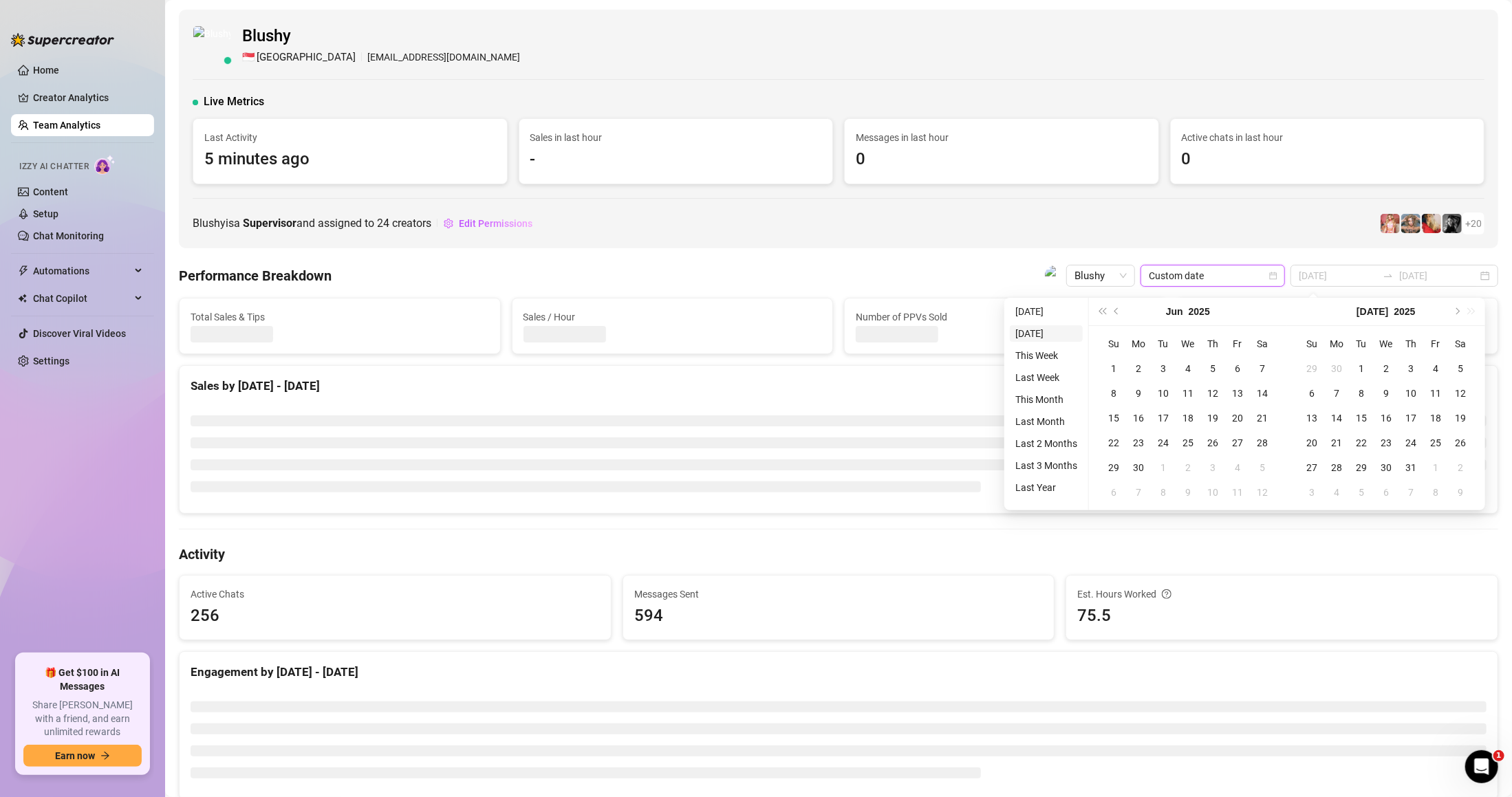
type input "[DATE]"
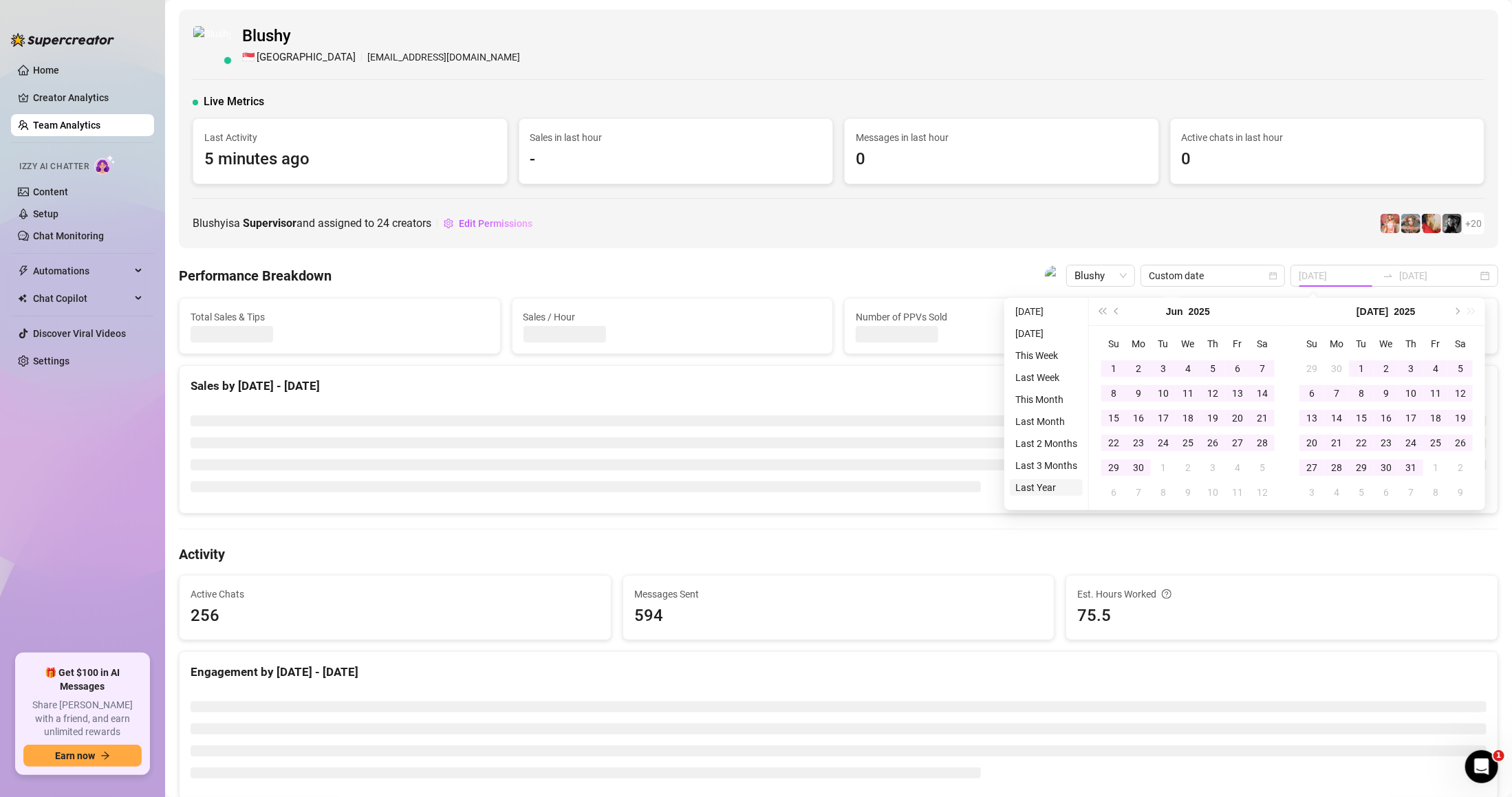
click at [1048, 487] on li "Last Year" at bounding box center [1047, 488] width 73 height 17
type input "[DATE]"
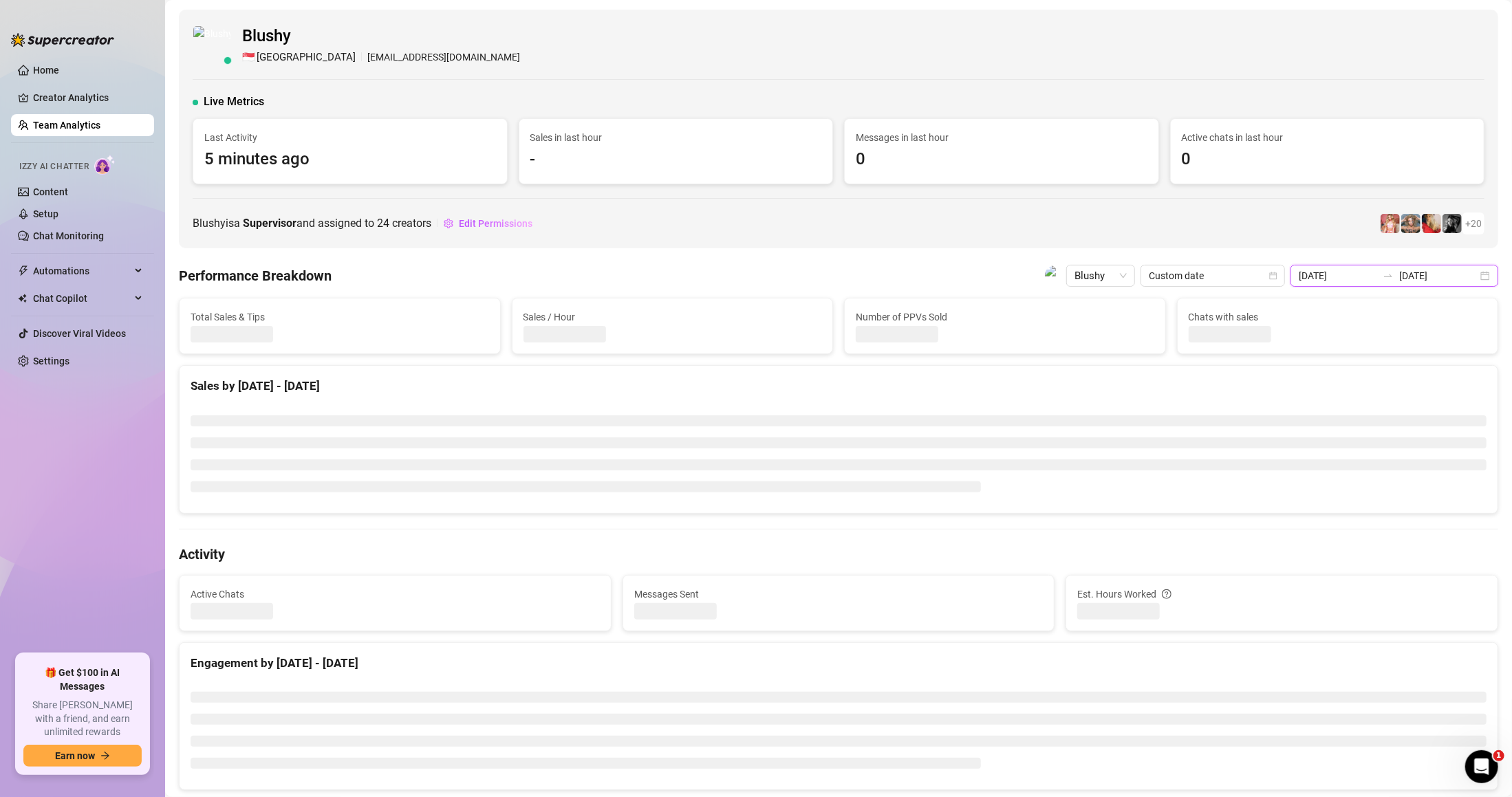
click at [1457, 276] on input "[DATE]" at bounding box center [1438, 275] width 78 height 15
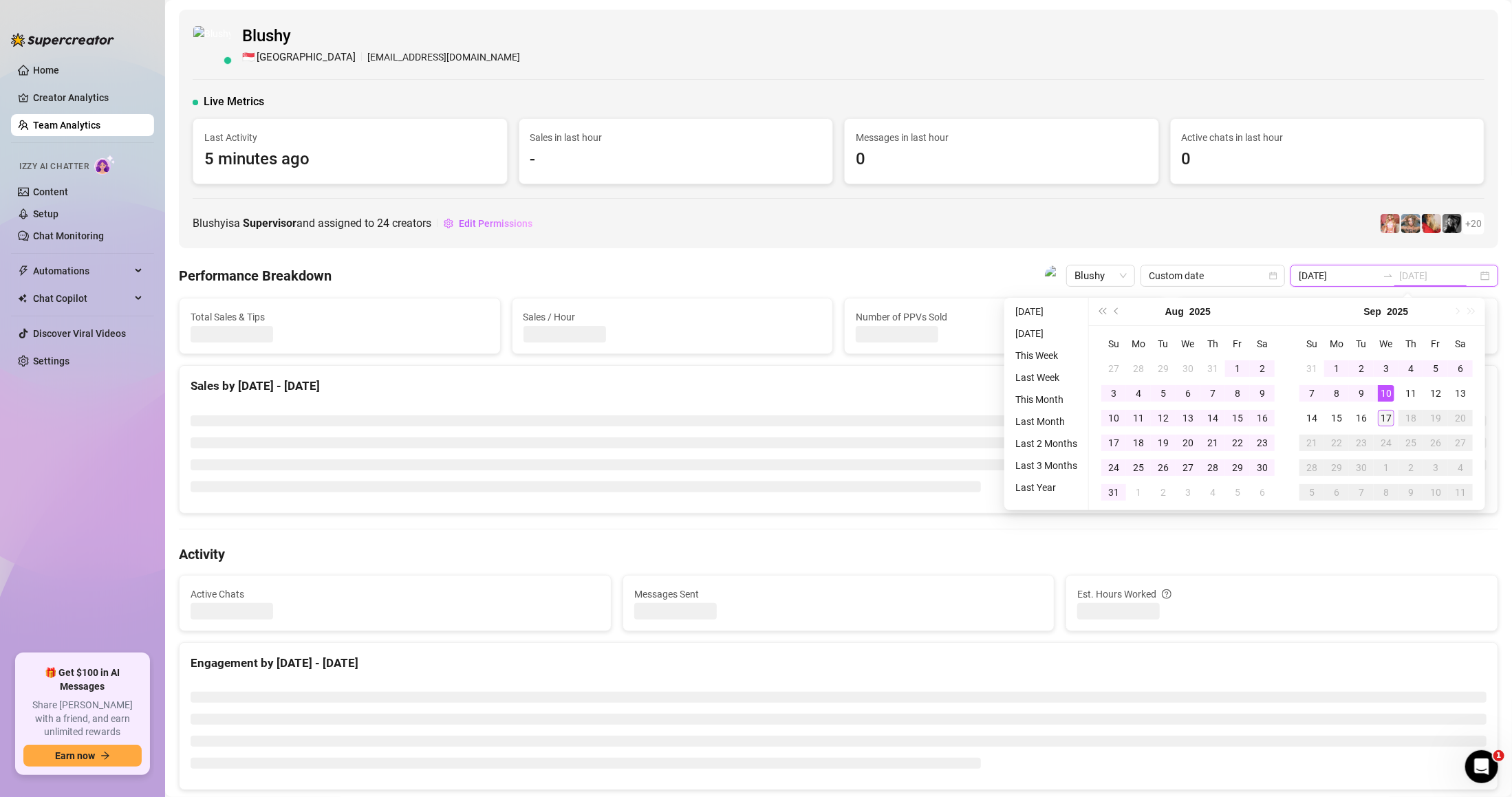
type input "[DATE]"
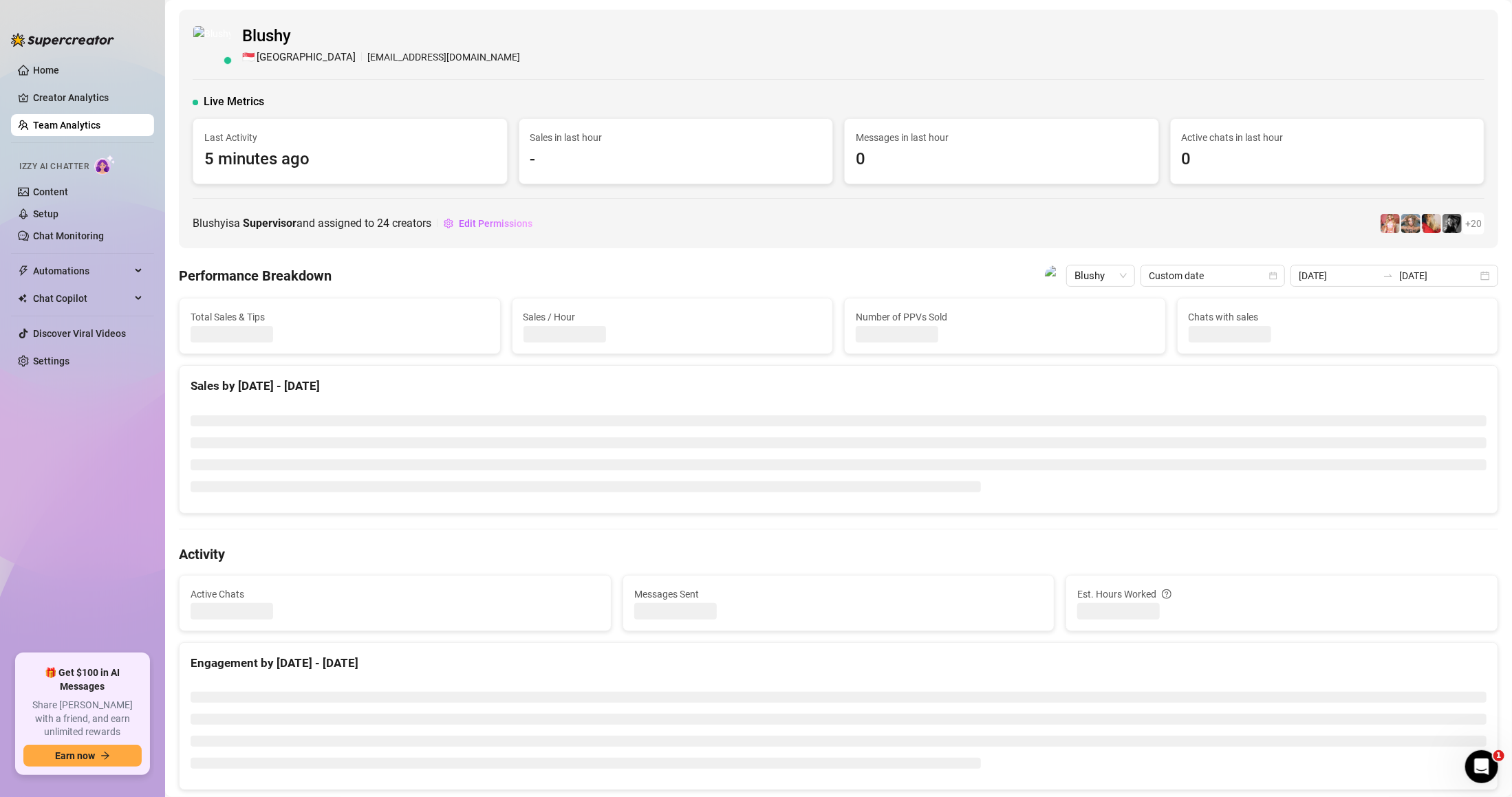
click at [1473, 283] on div "[DATE] [DATE]" at bounding box center [1394, 275] width 208 height 22
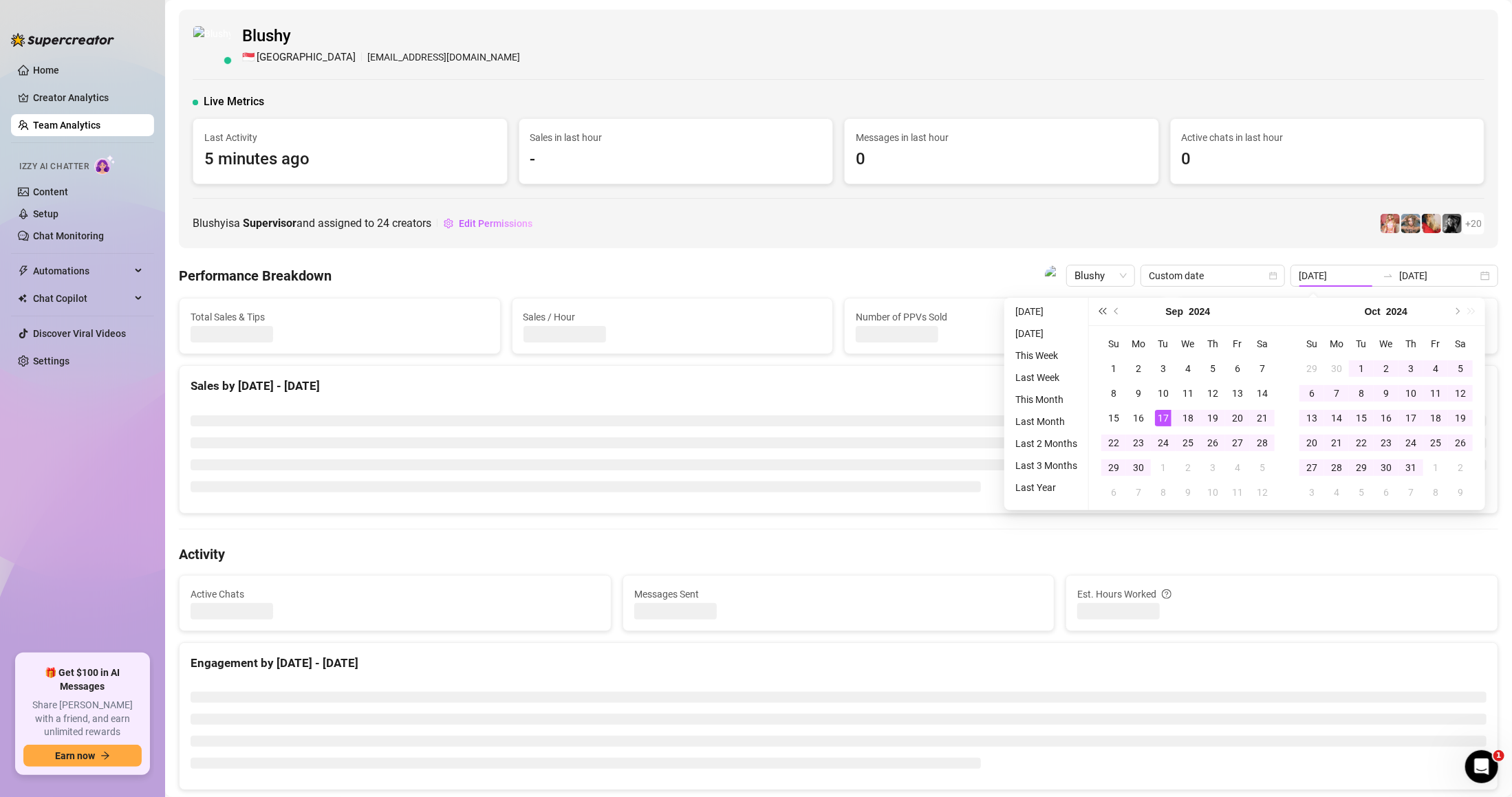
click at [1104, 311] on span "Last year (Control + left)" at bounding box center [1102, 311] width 7 height 7
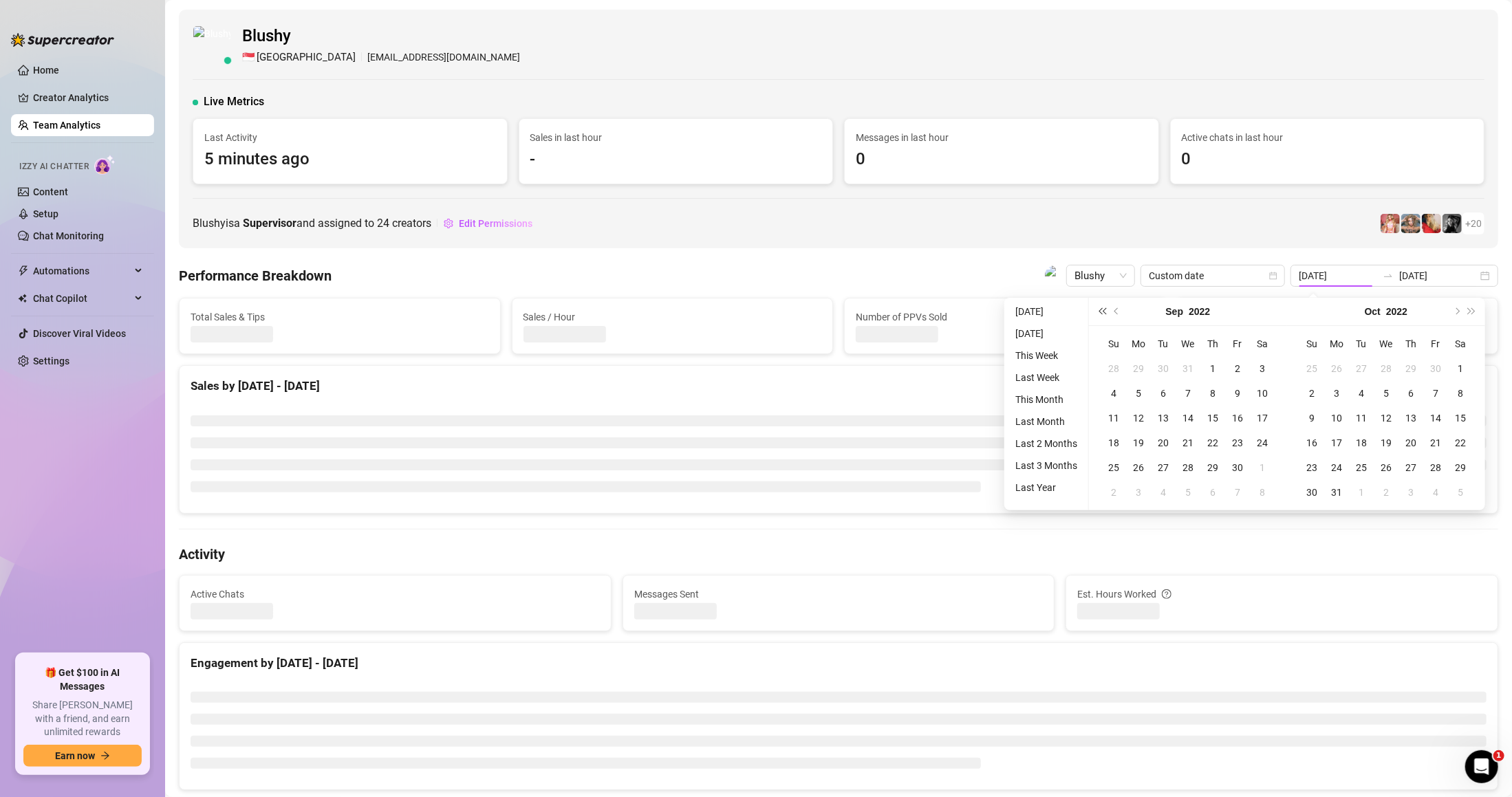
click at [1104, 311] on span "Last year (Control + left)" at bounding box center [1102, 311] width 7 height 7
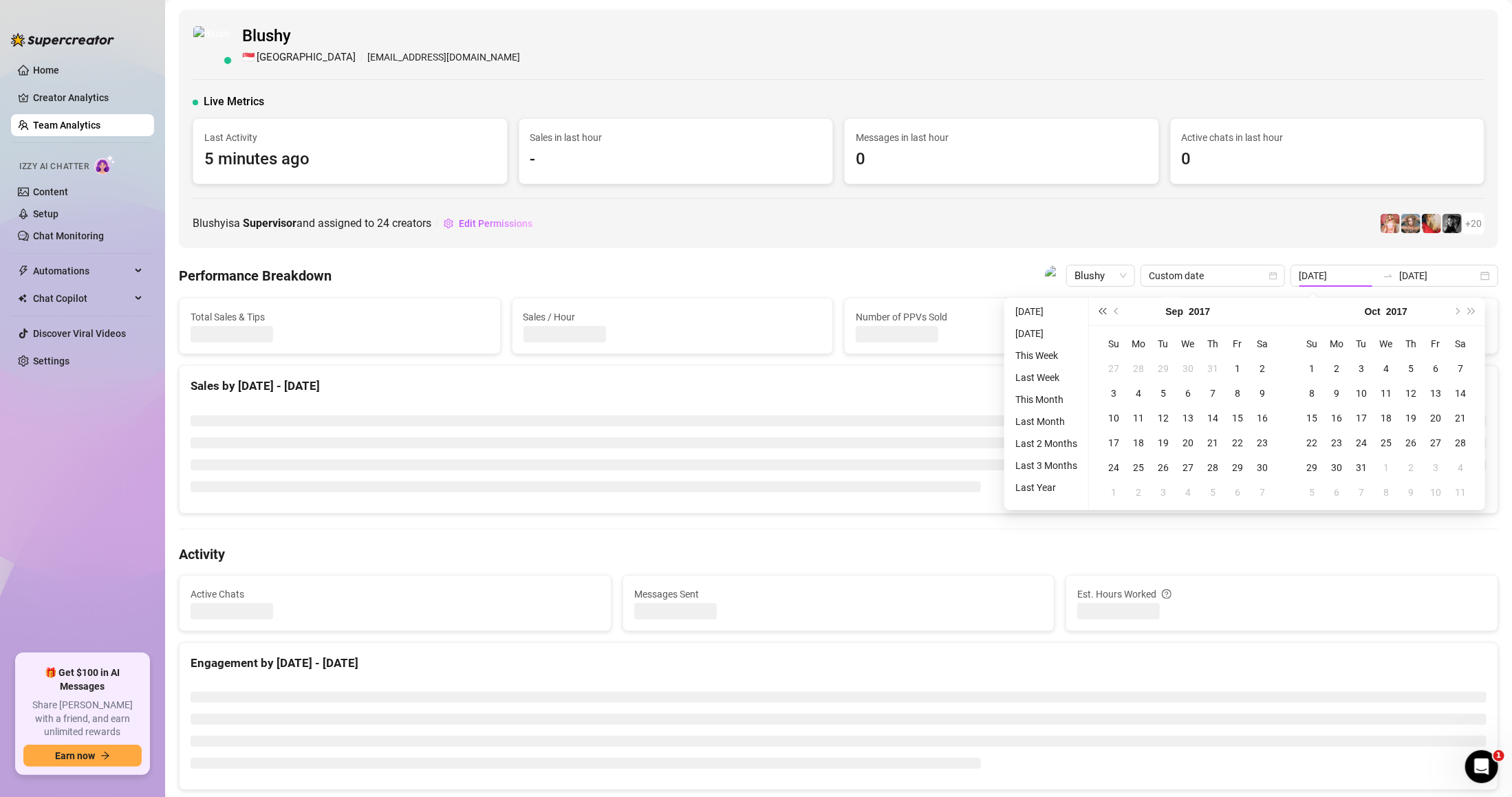
click at [1104, 311] on span "Last year (Control + left)" at bounding box center [1102, 311] width 7 height 7
click at [1105, 311] on span "Last year (Control + left)" at bounding box center [1102, 311] width 7 height 7
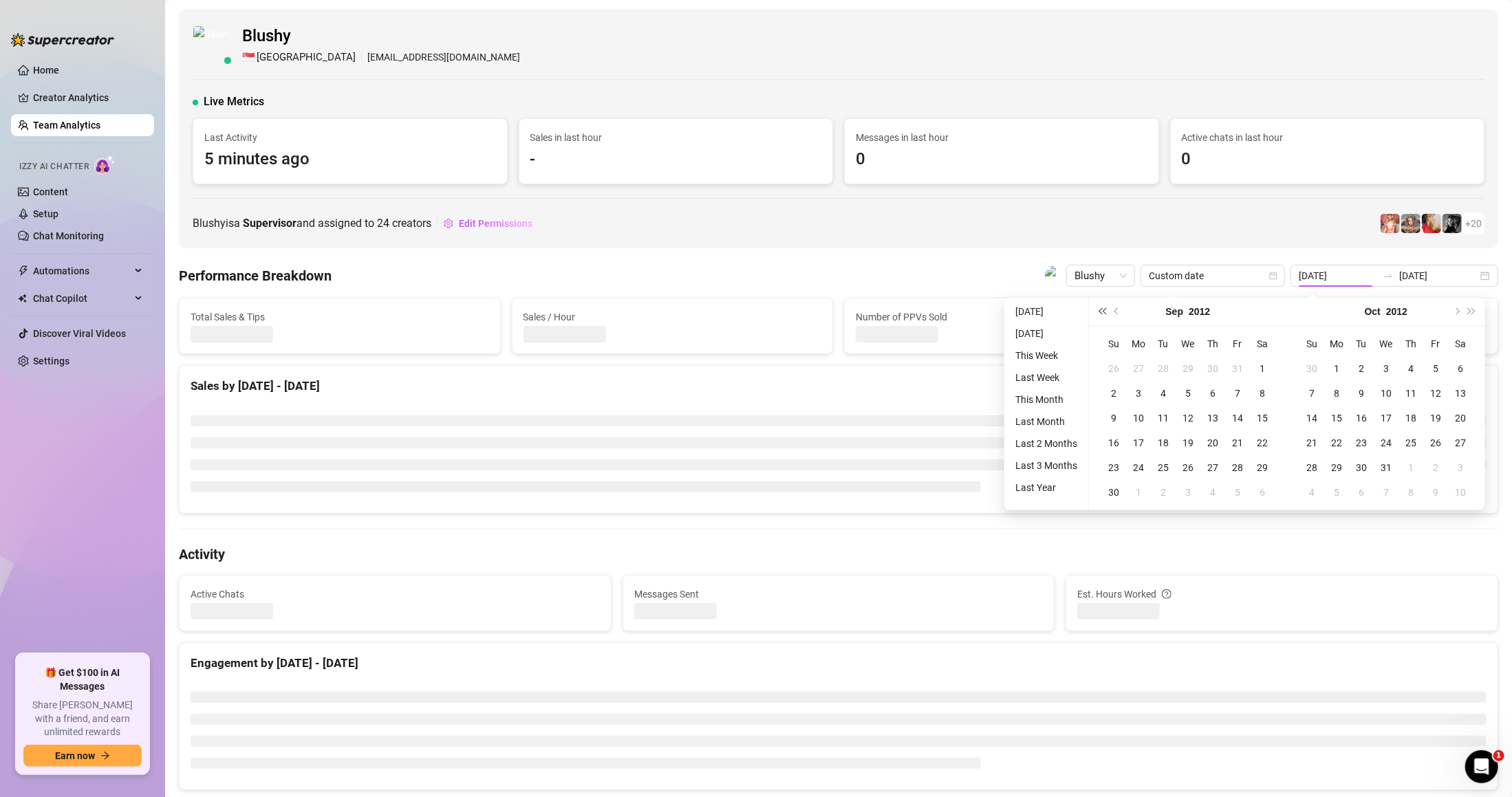
click at [1105, 311] on span "Last year (Control + left)" at bounding box center [1102, 311] width 7 height 7
click at [1106, 312] on span "Last year (Control + left)" at bounding box center [1102, 311] width 7 height 7
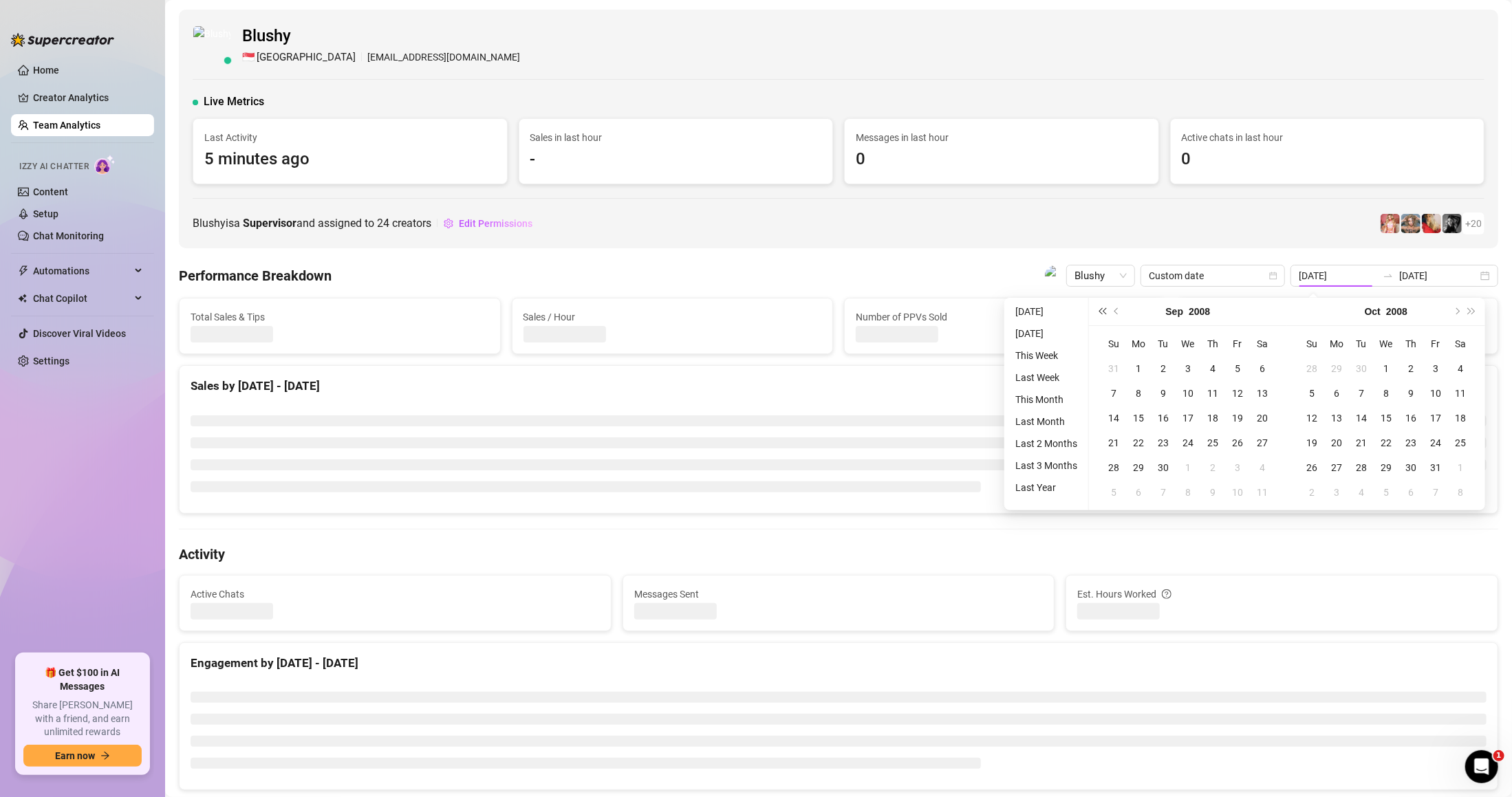
click at [1106, 312] on span "Last year (Control + left)" at bounding box center [1102, 311] width 7 height 7
click at [1472, 305] on button "Next year (Control + right)" at bounding box center [1473, 311] width 15 height 27
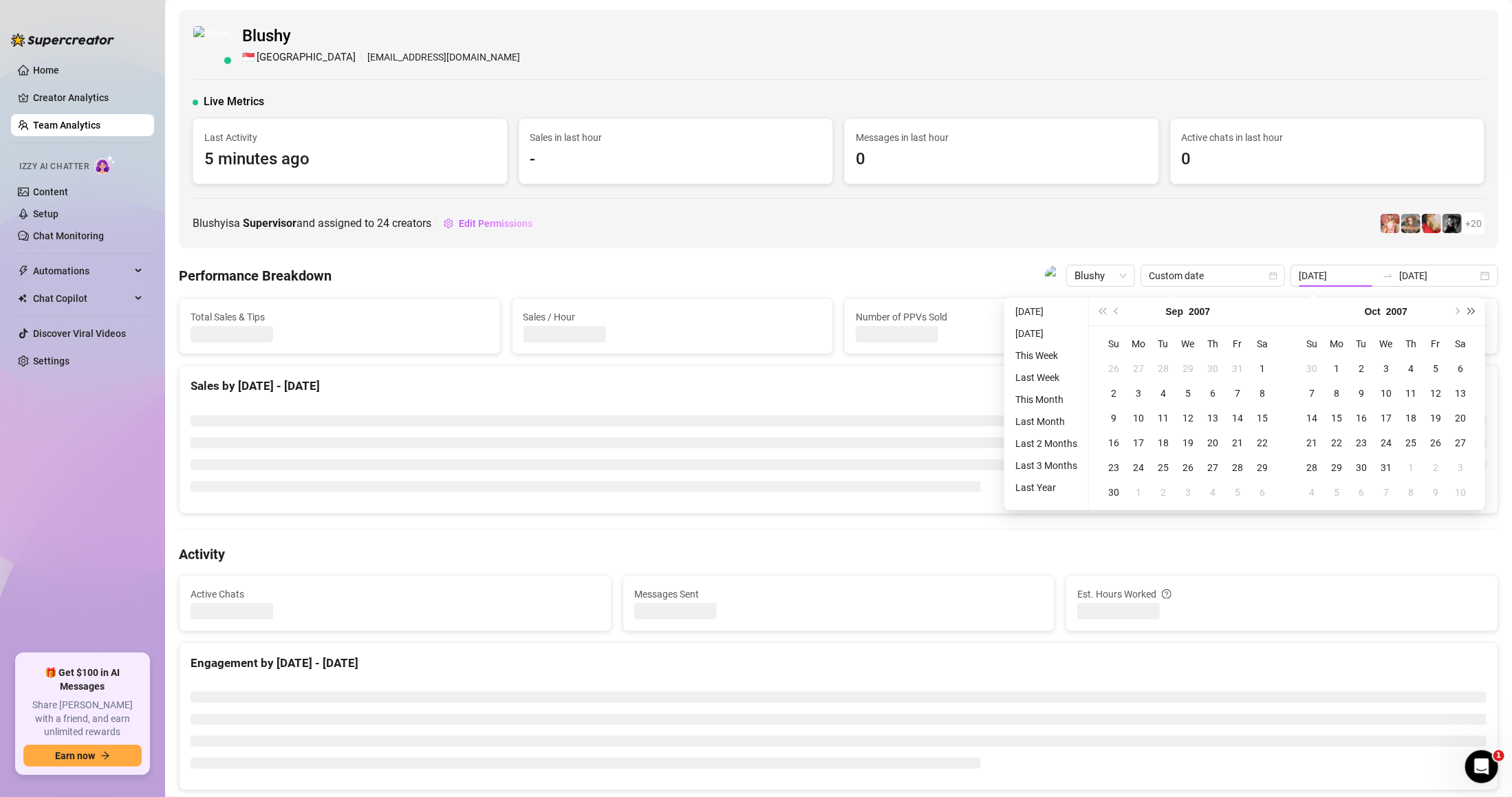
click at [1472, 305] on button "Next year (Control + right)" at bounding box center [1473, 311] width 15 height 27
click at [1472, 306] on button "Next year (Control + right)" at bounding box center [1473, 311] width 15 height 27
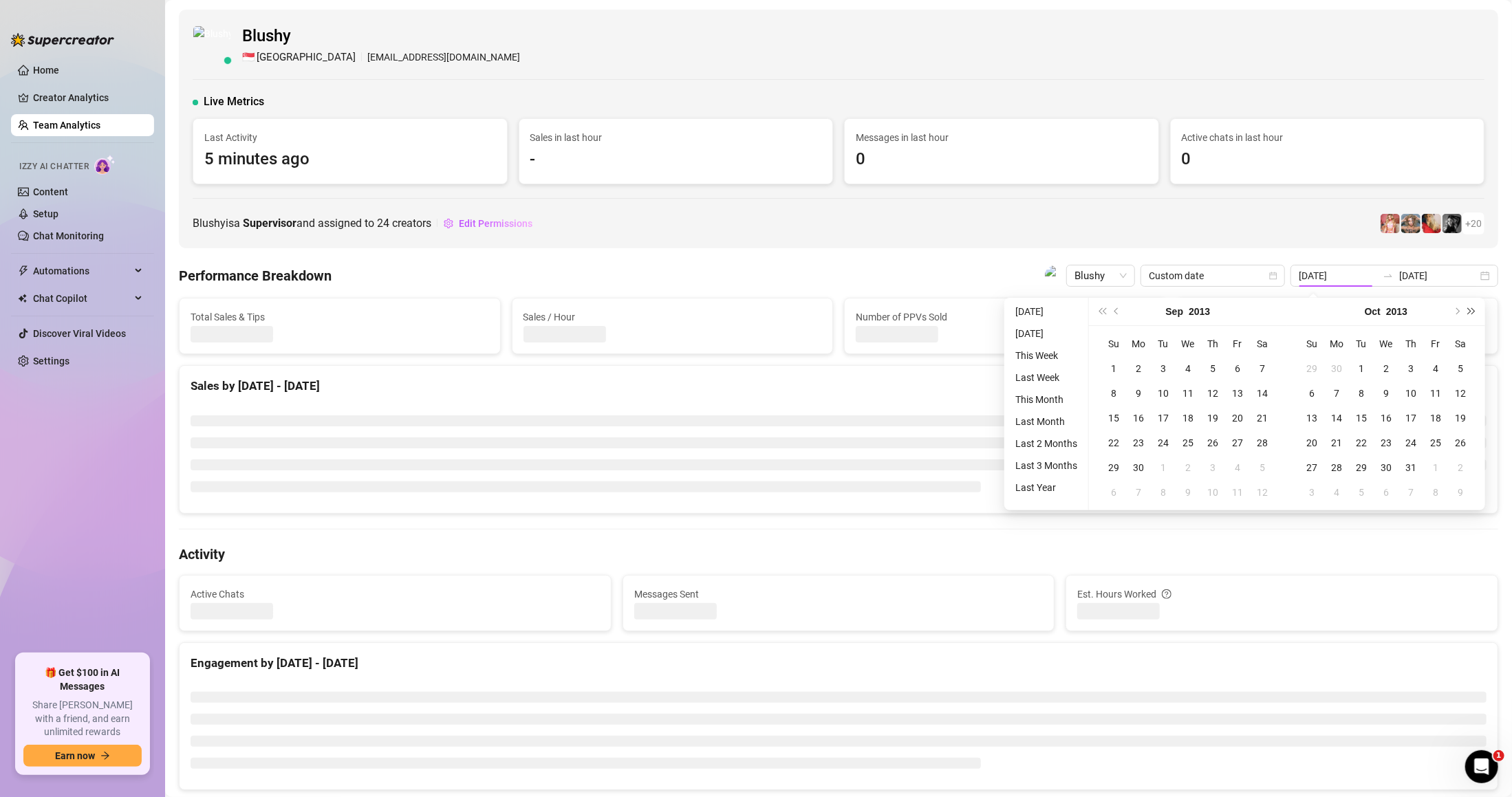
click at [1472, 308] on span "Next year (Control + right)" at bounding box center [1472, 311] width 7 height 7
click at [1471, 306] on button "Next year (Control + right)" at bounding box center [1473, 311] width 15 height 27
click at [1471, 306] on div "[DATE]" at bounding box center [1386, 312] width 198 height 28
click at [1117, 309] on span "Previous month (PageUp)" at bounding box center [1117, 311] width 7 height 7
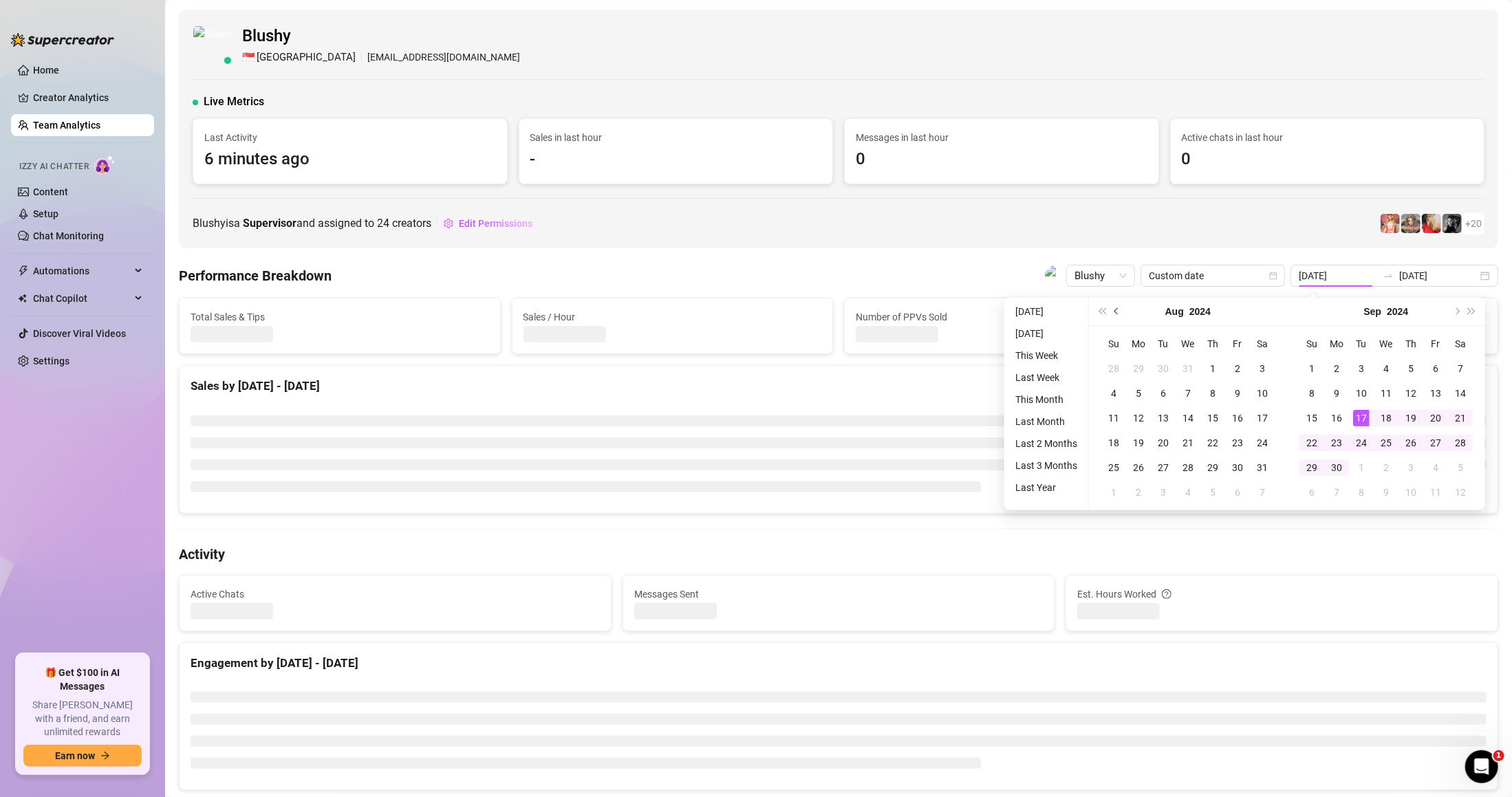
click at [1117, 310] on span "Previous month (PageUp)" at bounding box center [1117, 311] width 7 height 7
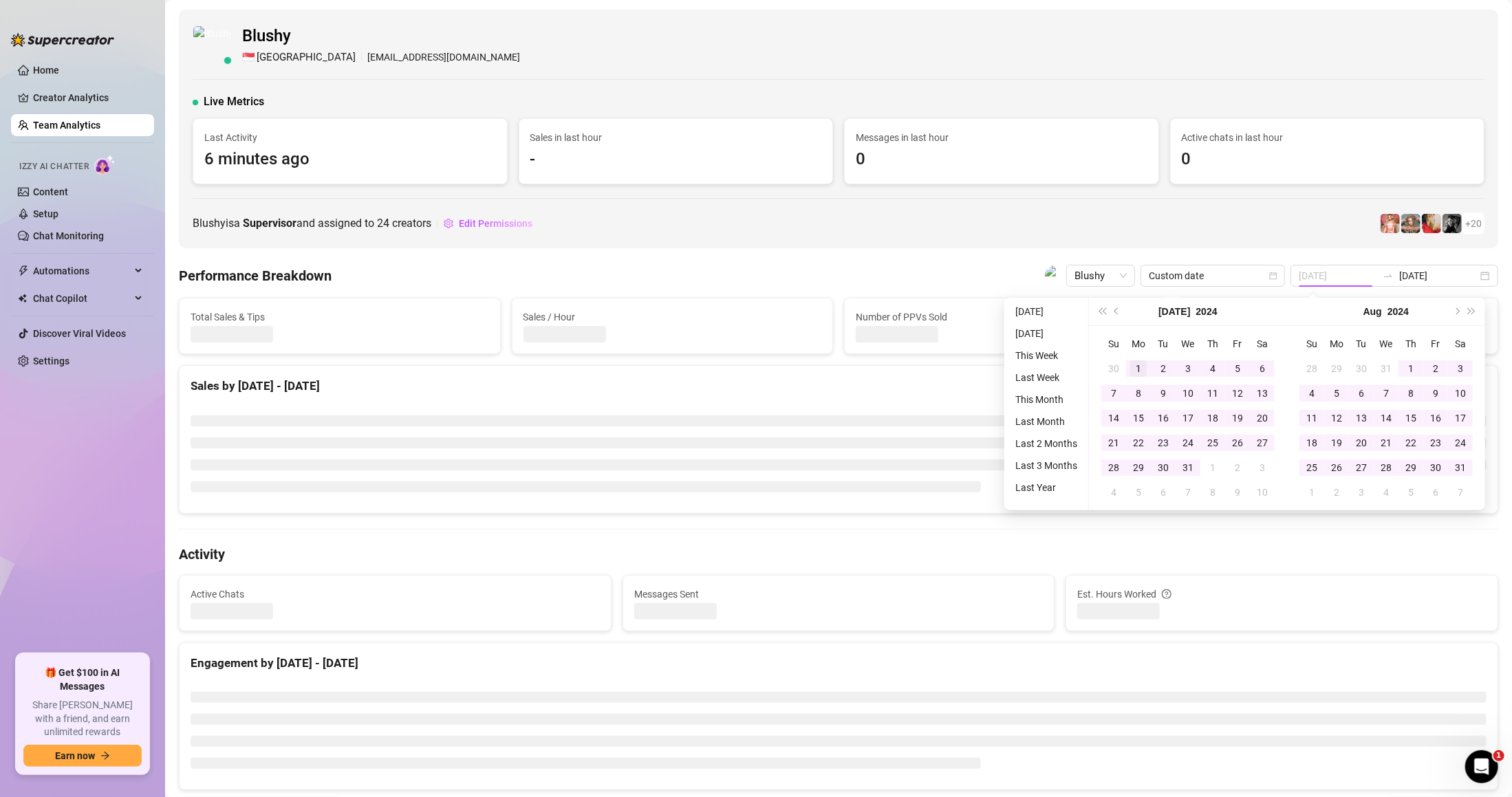
type input "[DATE]"
click at [1144, 362] on div "1" at bounding box center [1139, 368] width 17 height 17
click at [1116, 312] on span "Previous month (PageUp)" at bounding box center [1117, 311] width 7 height 7
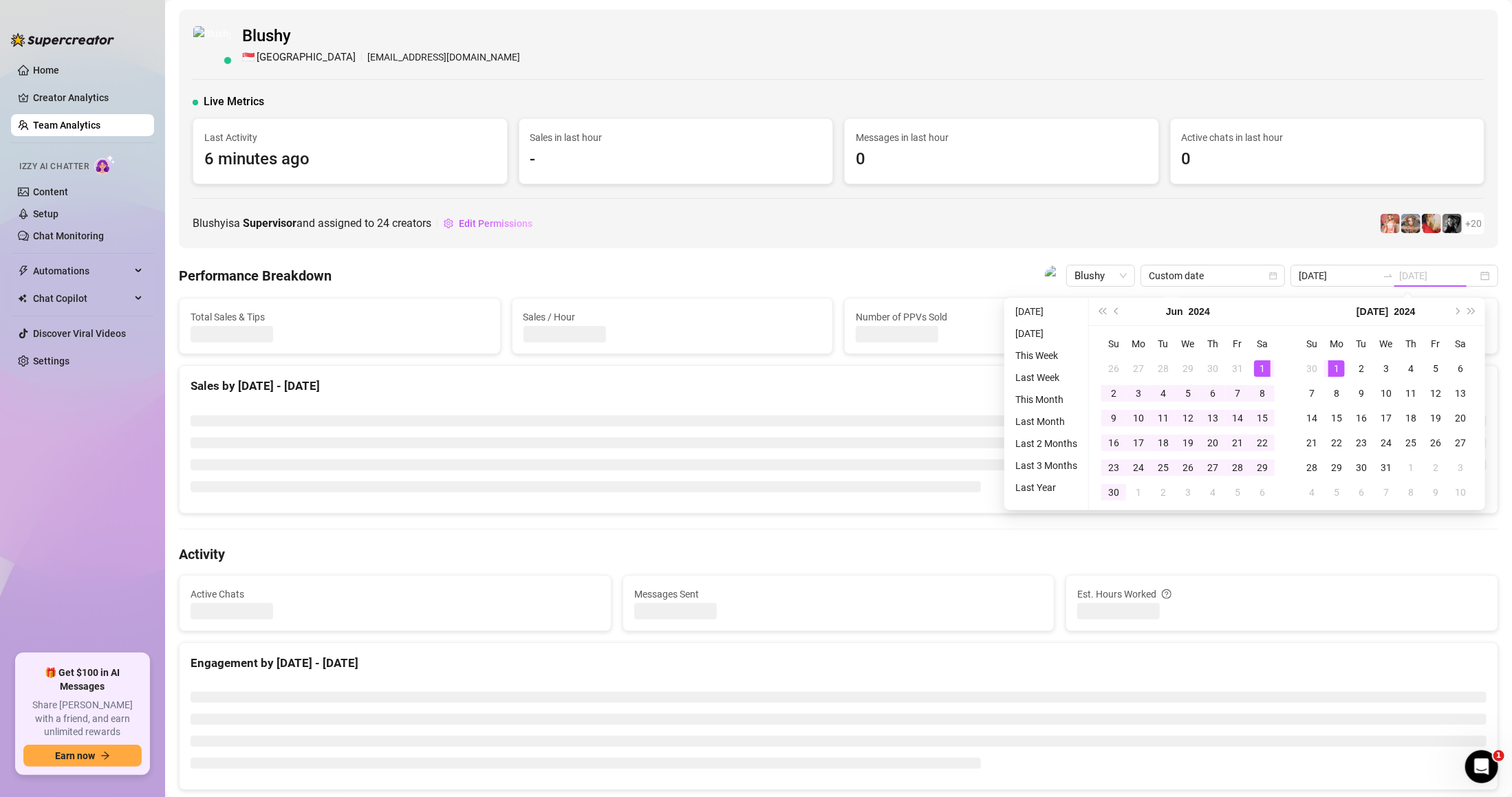
type input "[DATE]"
click at [1271, 368] on td "1" at bounding box center [1262, 368] width 24 height 24
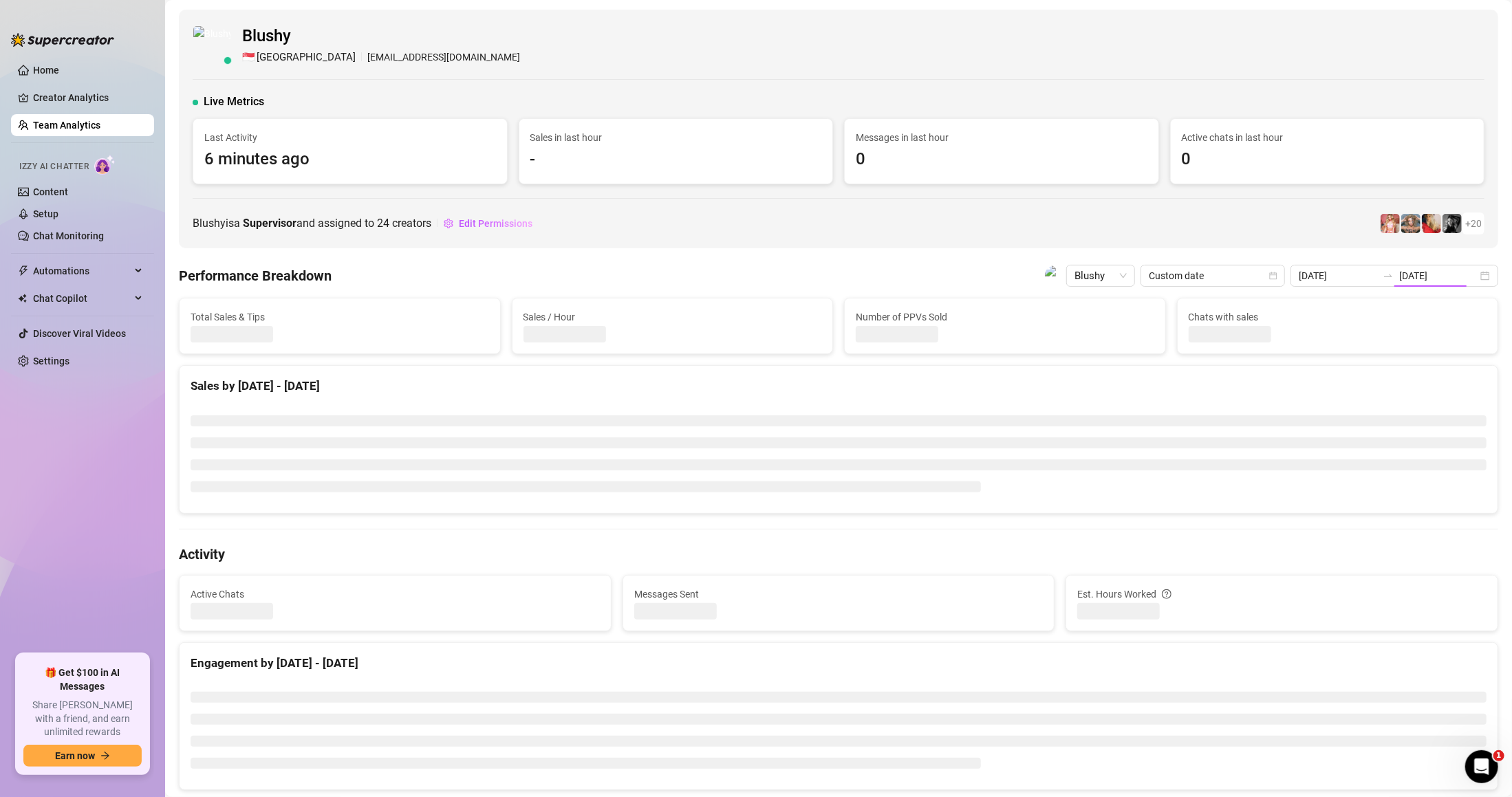
type input "[DATE]"
click at [1357, 277] on input "[DATE]" at bounding box center [1337, 275] width 78 height 15
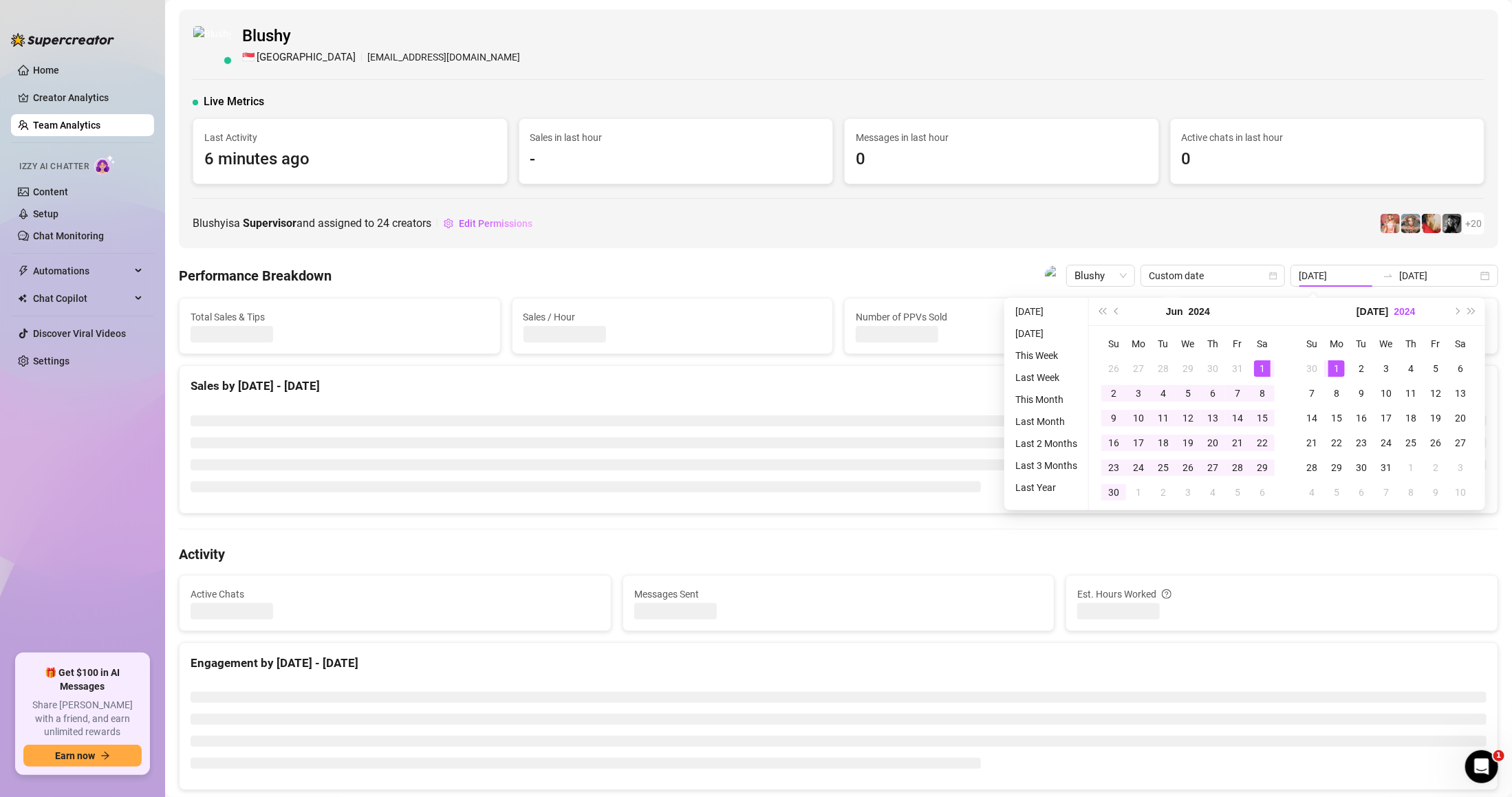
click at [1395, 308] on button "2024" at bounding box center [1405, 311] width 22 height 27
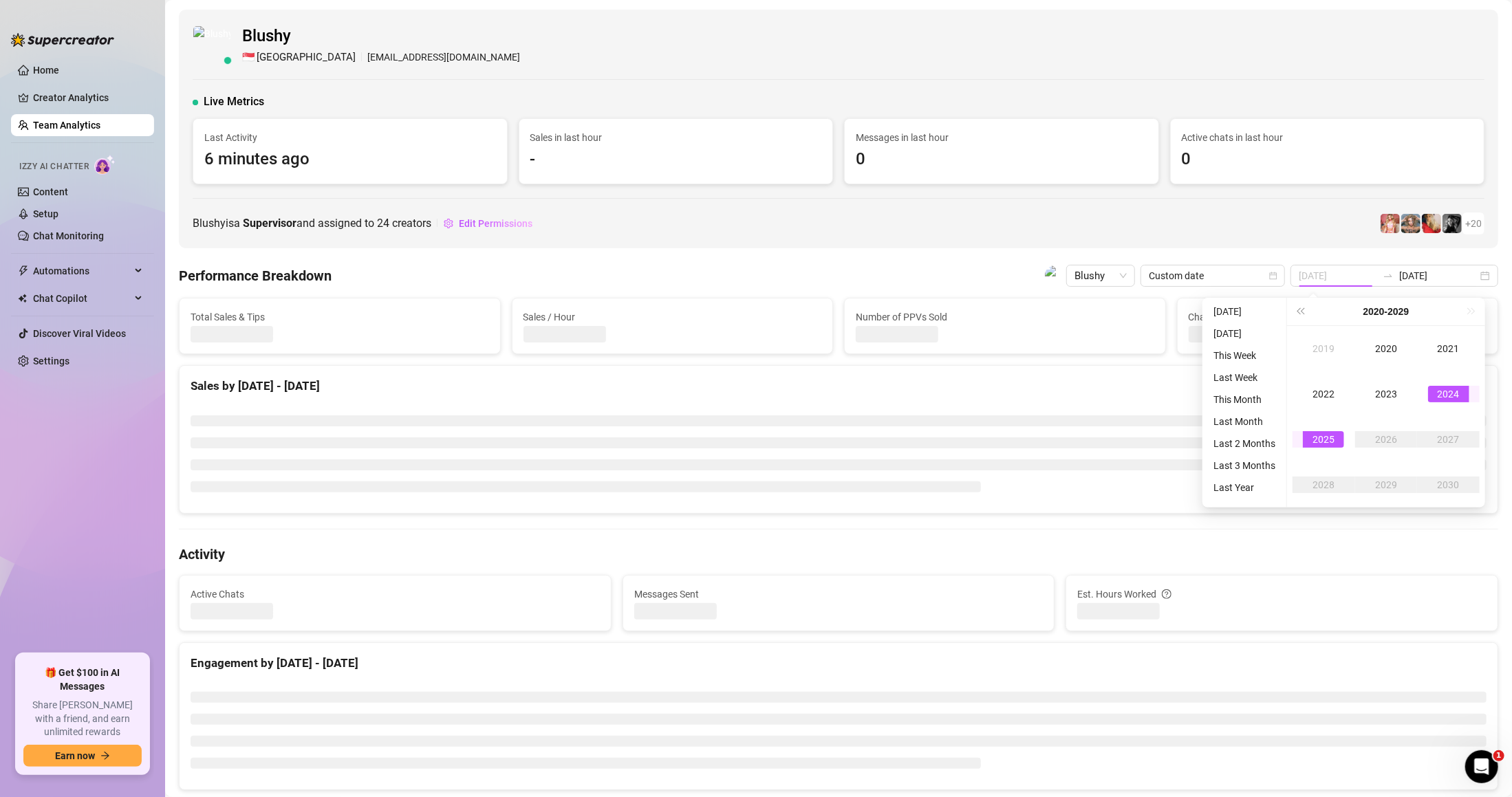
click at [1315, 439] on div "2025" at bounding box center [1324, 440] width 41 height 17
click at [1355, 281] on input "[DATE]" at bounding box center [1337, 275] width 78 height 15
type input "[DATE]"
click at [1419, 273] on input "[DATE]" at bounding box center [1438, 275] width 78 height 15
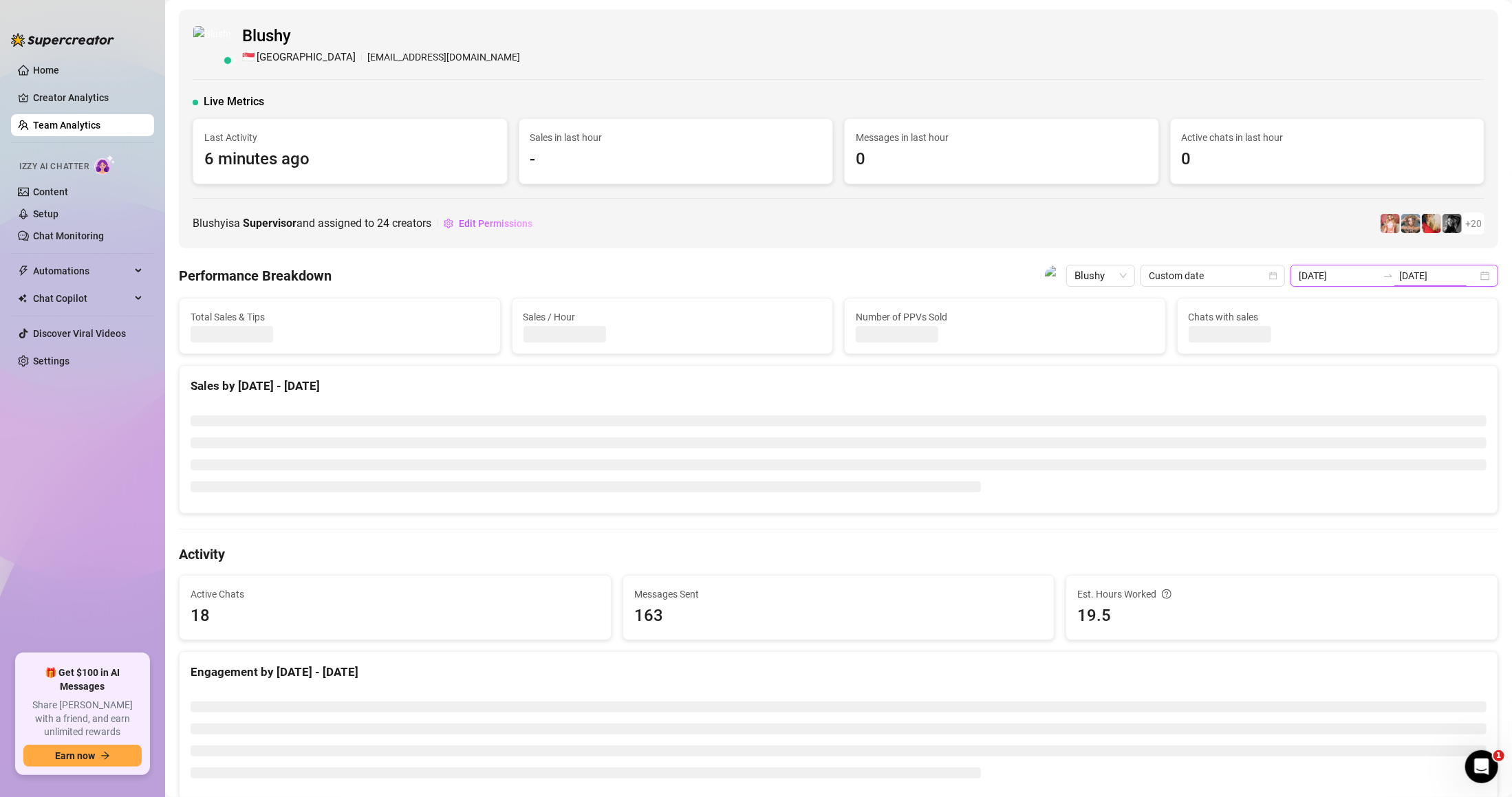
click at [1427, 267] on div "[DATE] [DATE]" at bounding box center [1394, 275] width 208 height 22
click at [1413, 276] on input "[DATE]" at bounding box center [1438, 275] width 78 height 15
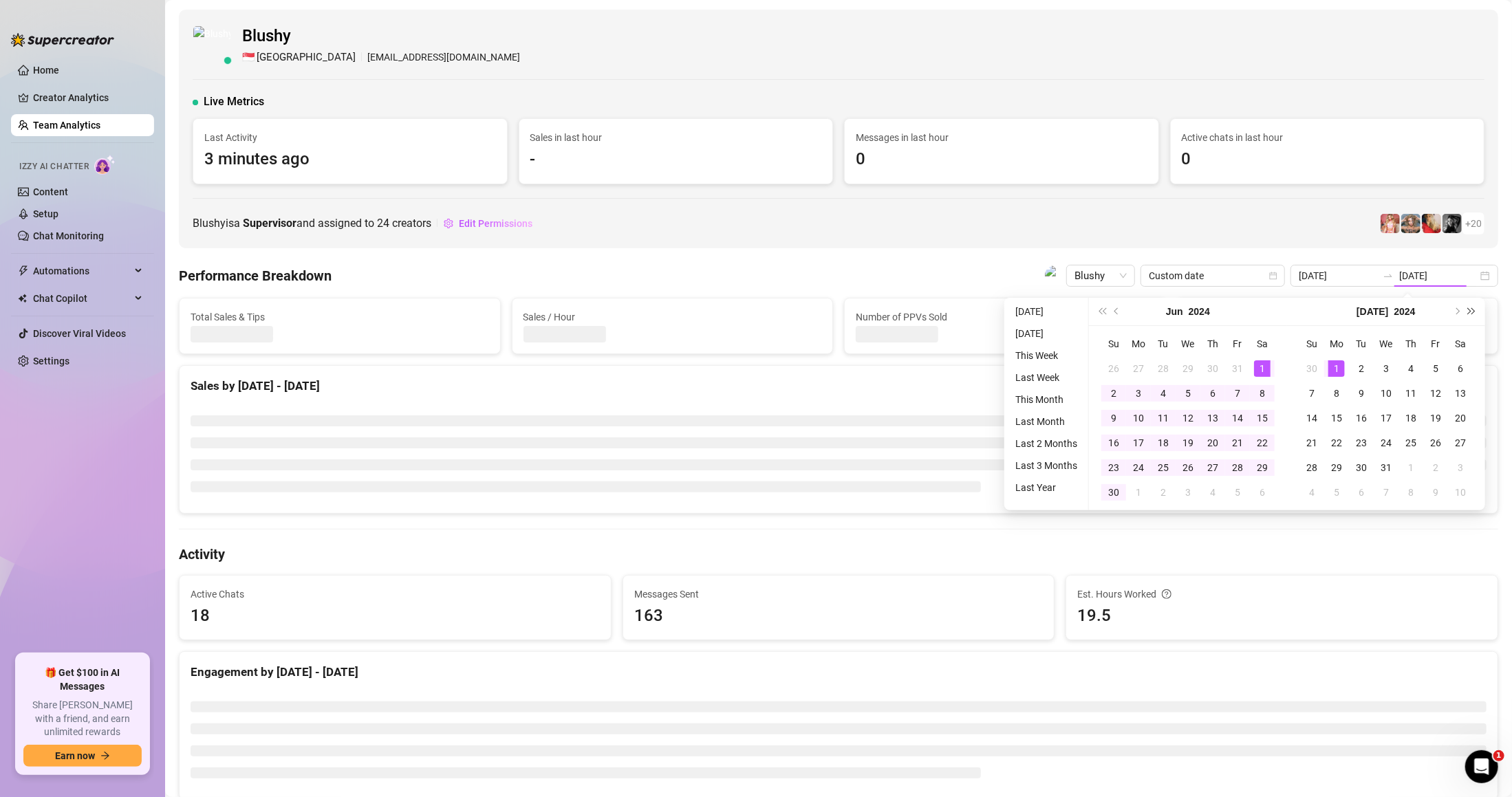
click at [1465, 316] on button "Next year (Control + right)" at bounding box center [1473, 311] width 15 height 27
type input "[DATE]"
click at [1268, 364] on div "1" at bounding box center [1263, 368] width 17 height 17
click at [1394, 311] on button "2024" at bounding box center [1405, 311] width 22 height 27
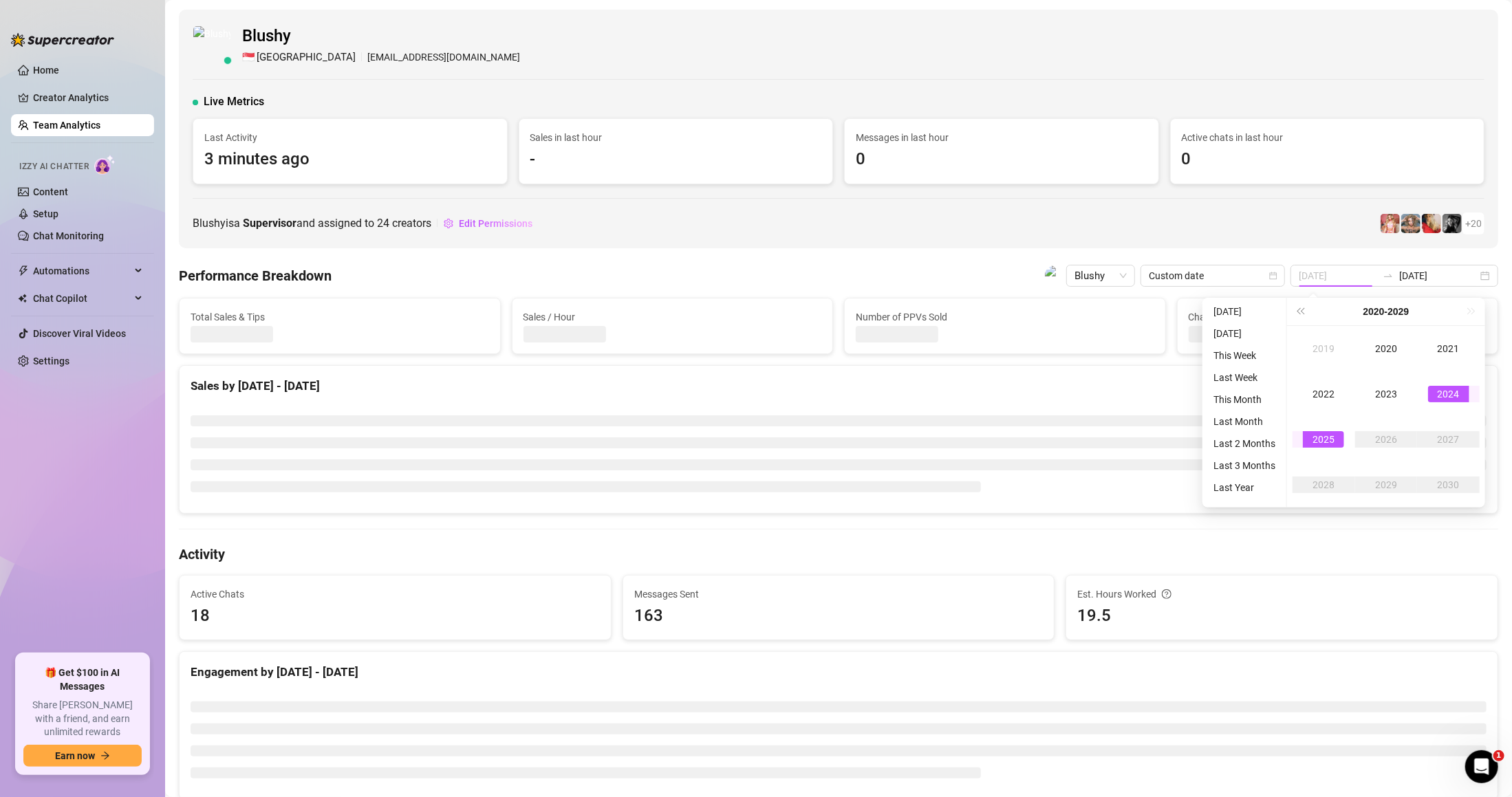
click at [1331, 436] on div "2025" at bounding box center [1324, 440] width 41 height 17
click at [1443, 438] on div "Sep" at bounding box center [1449, 440] width 41 height 17
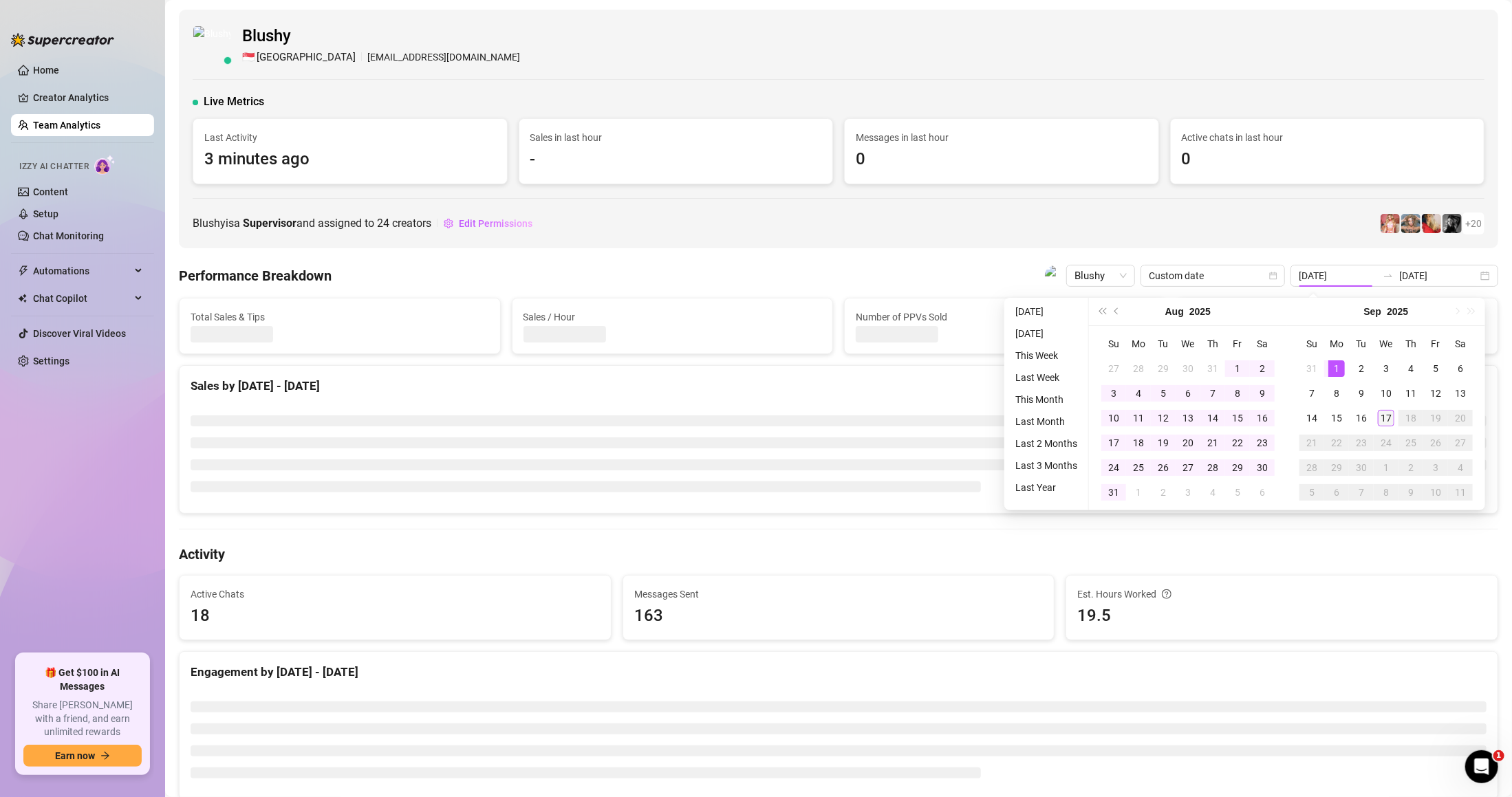
type input "[DATE]"
click at [1387, 413] on div "17" at bounding box center [1387, 418] width 17 height 17
type input "[DATE]"
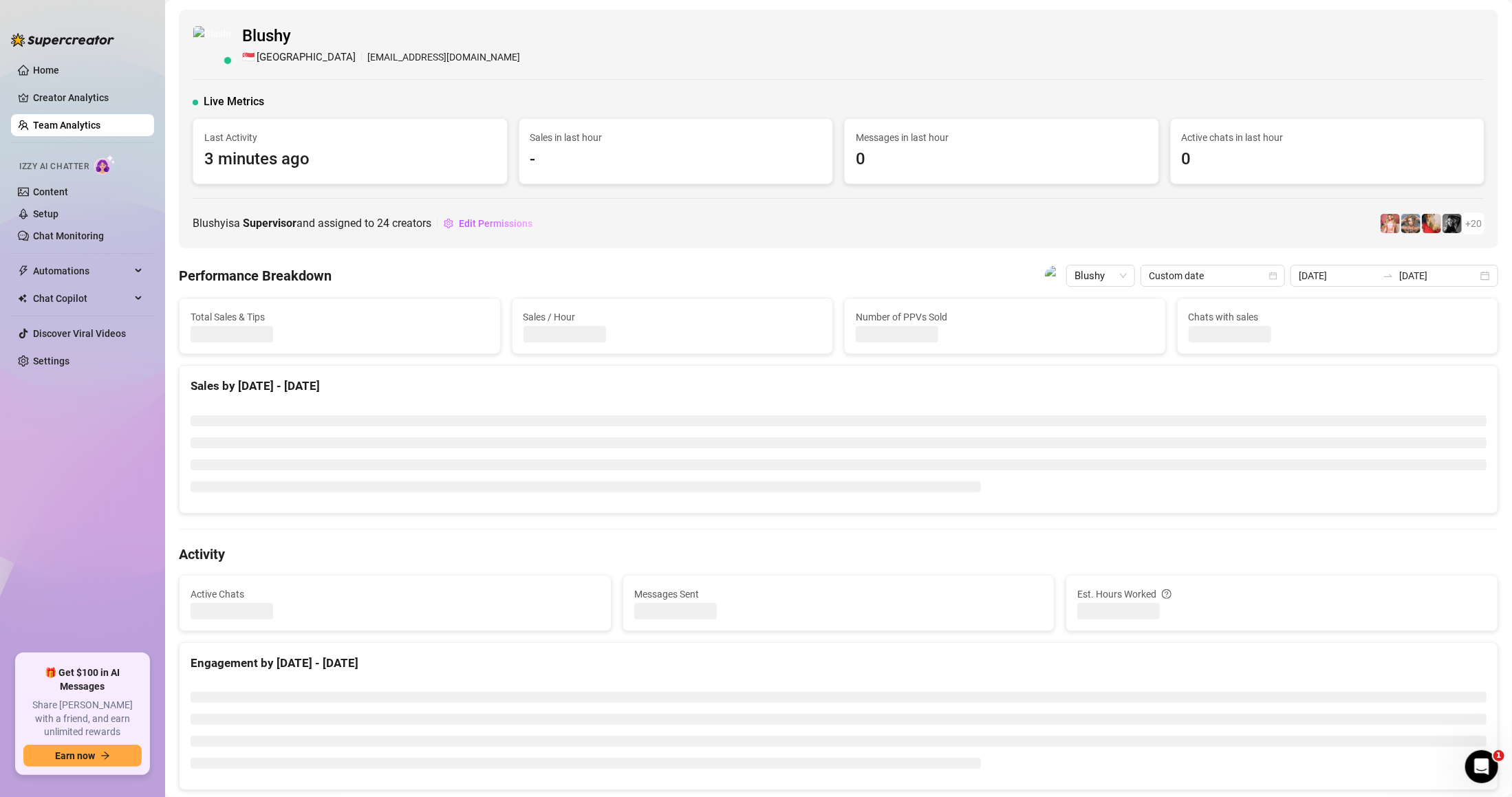
click at [971, 591] on span "Messages Sent" at bounding box center [839, 594] width 409 height 15
click at [786, 502] on div at bounding box center [839, 454] width 1318 height 118
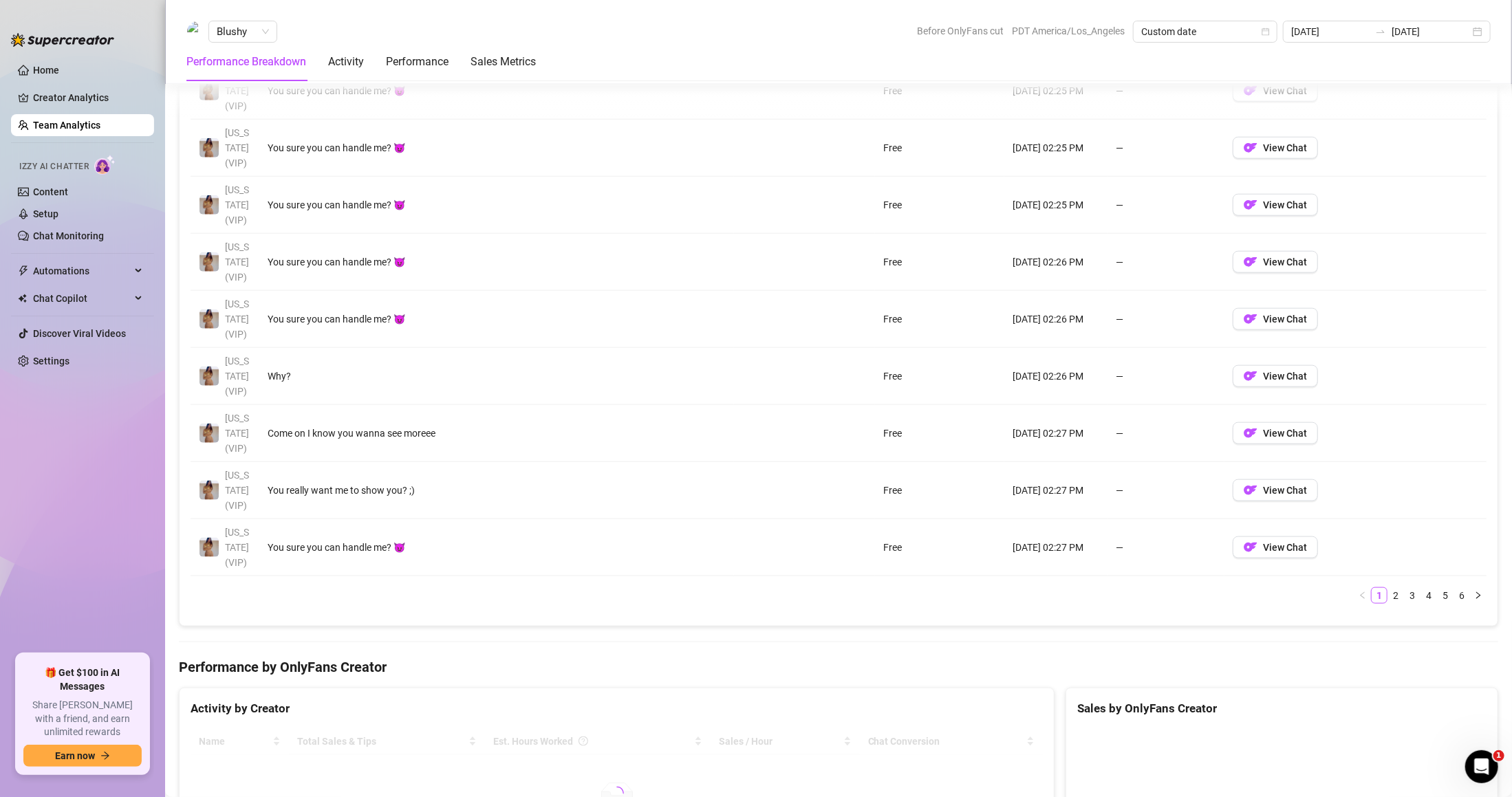
scroll to position [962, 0]
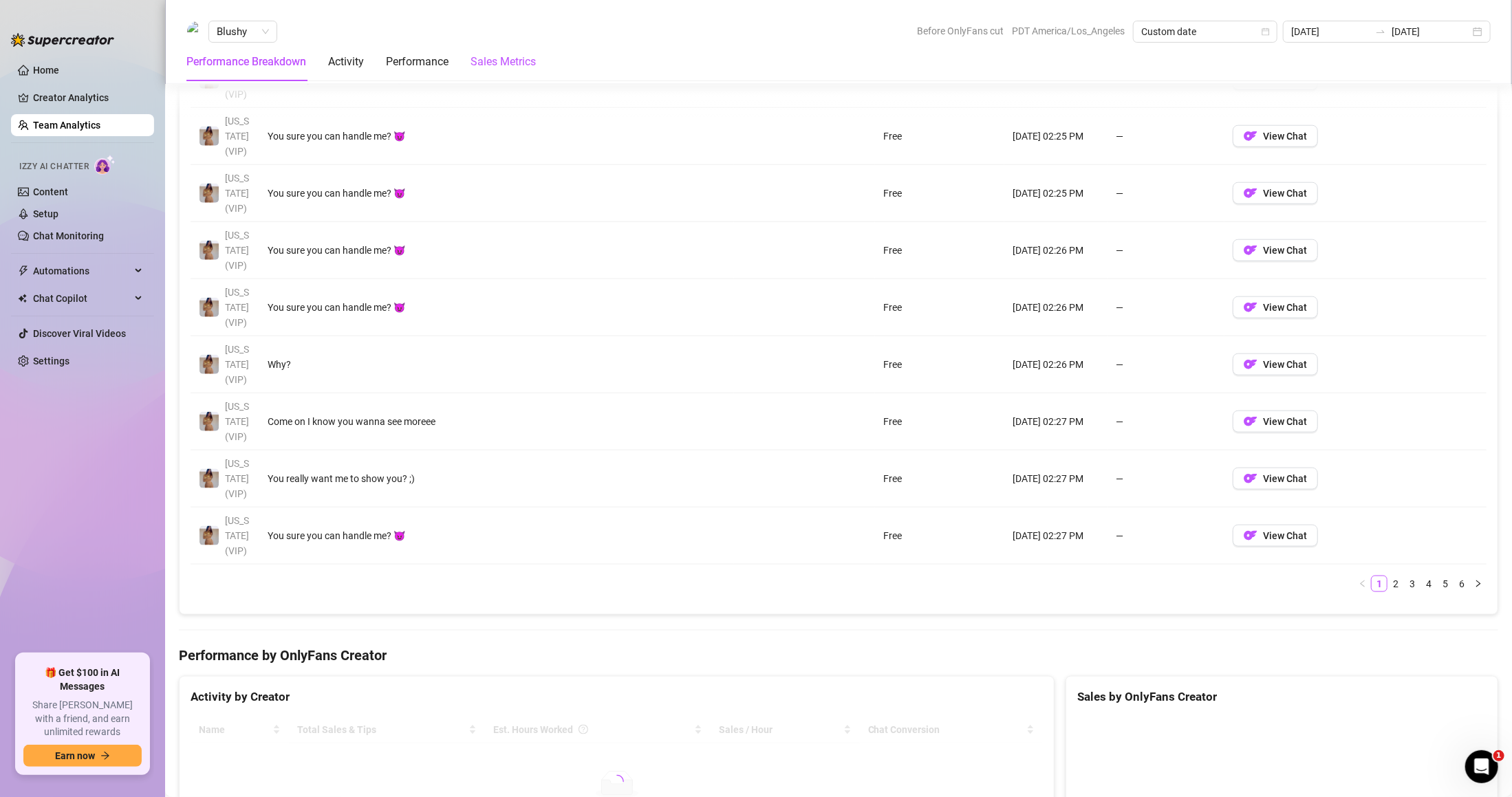
click at [505, 62] on Metrics "Sales Metrics" at bounding box center [503, 62] width 66 height 17
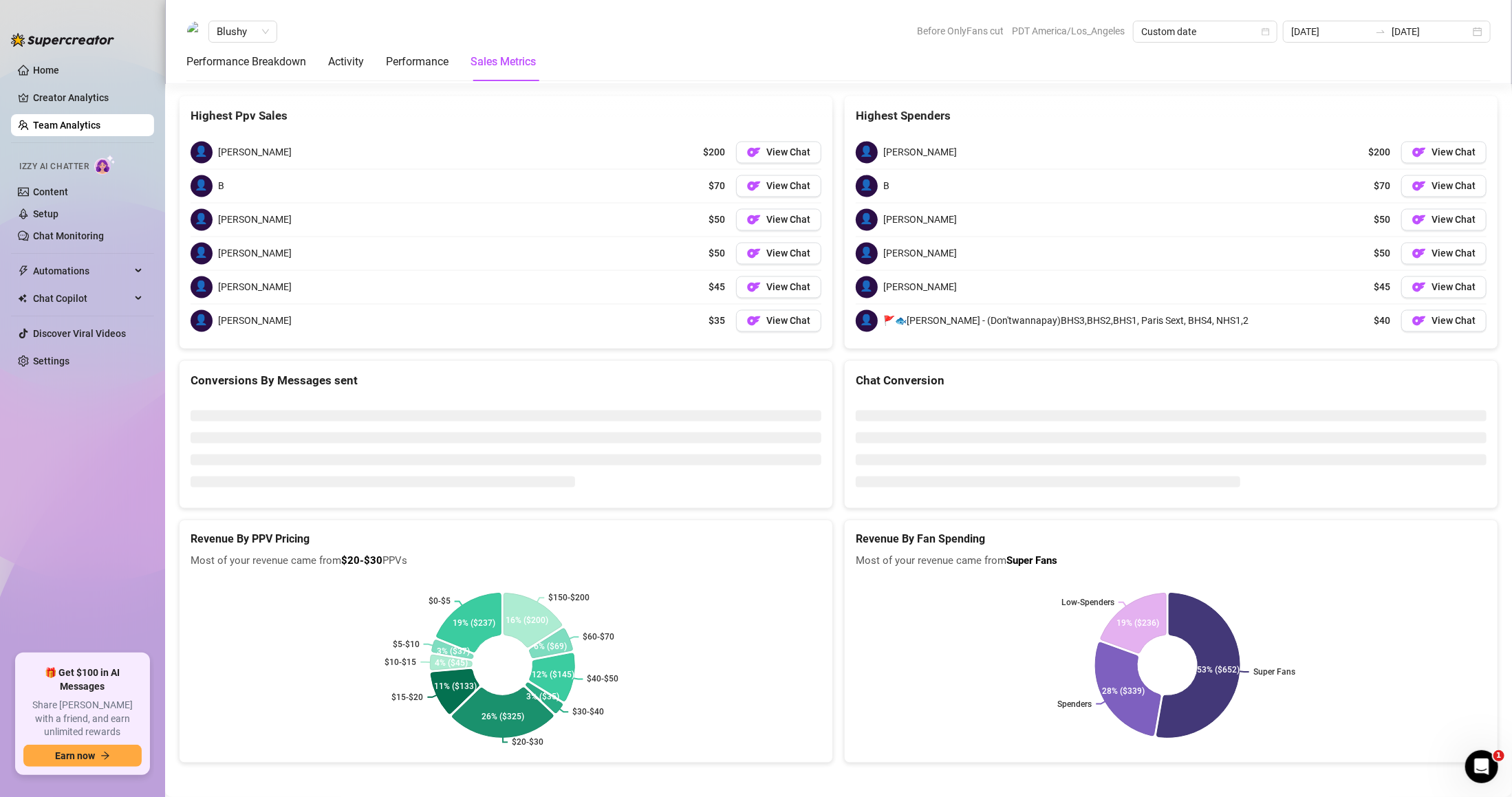
scroll to position [1884, 0]
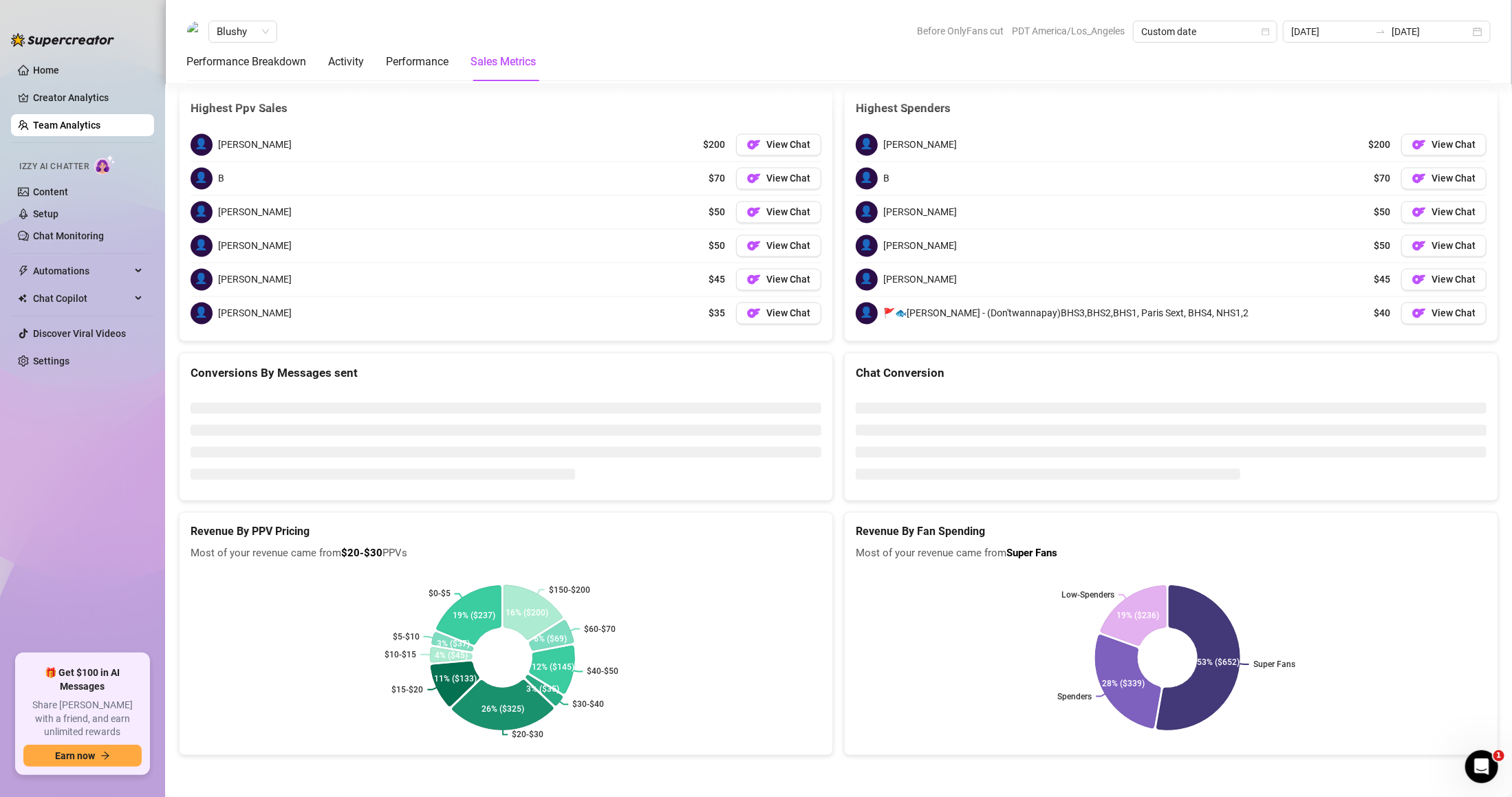
click at [699, 630] on rect at bounding box center [503, 658] width 624 height 172
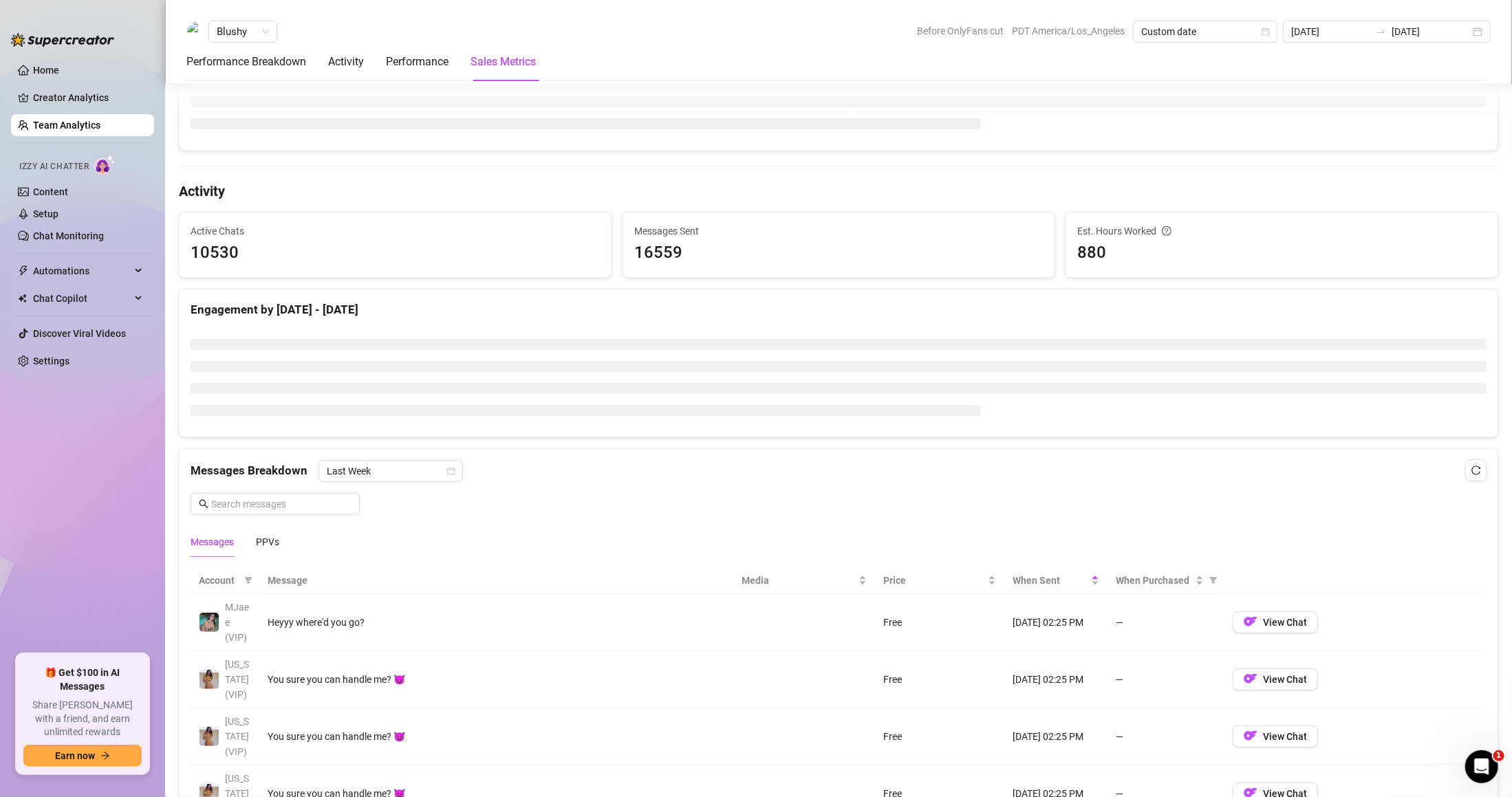
scroll to position [0, 0]
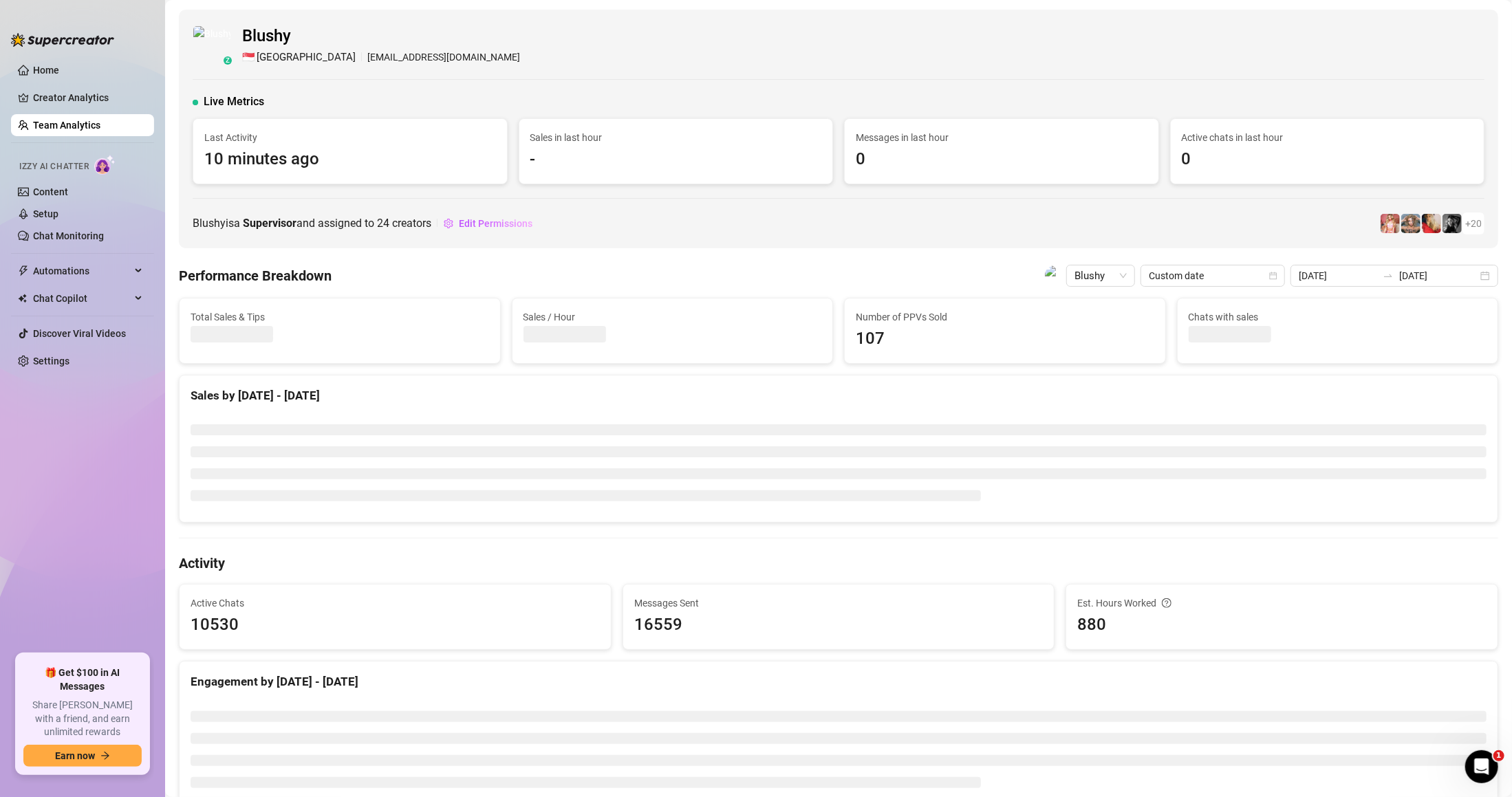
click at [69, 119] on link "Team Analytics" at bounding box center [67, 125] width 68 height 11
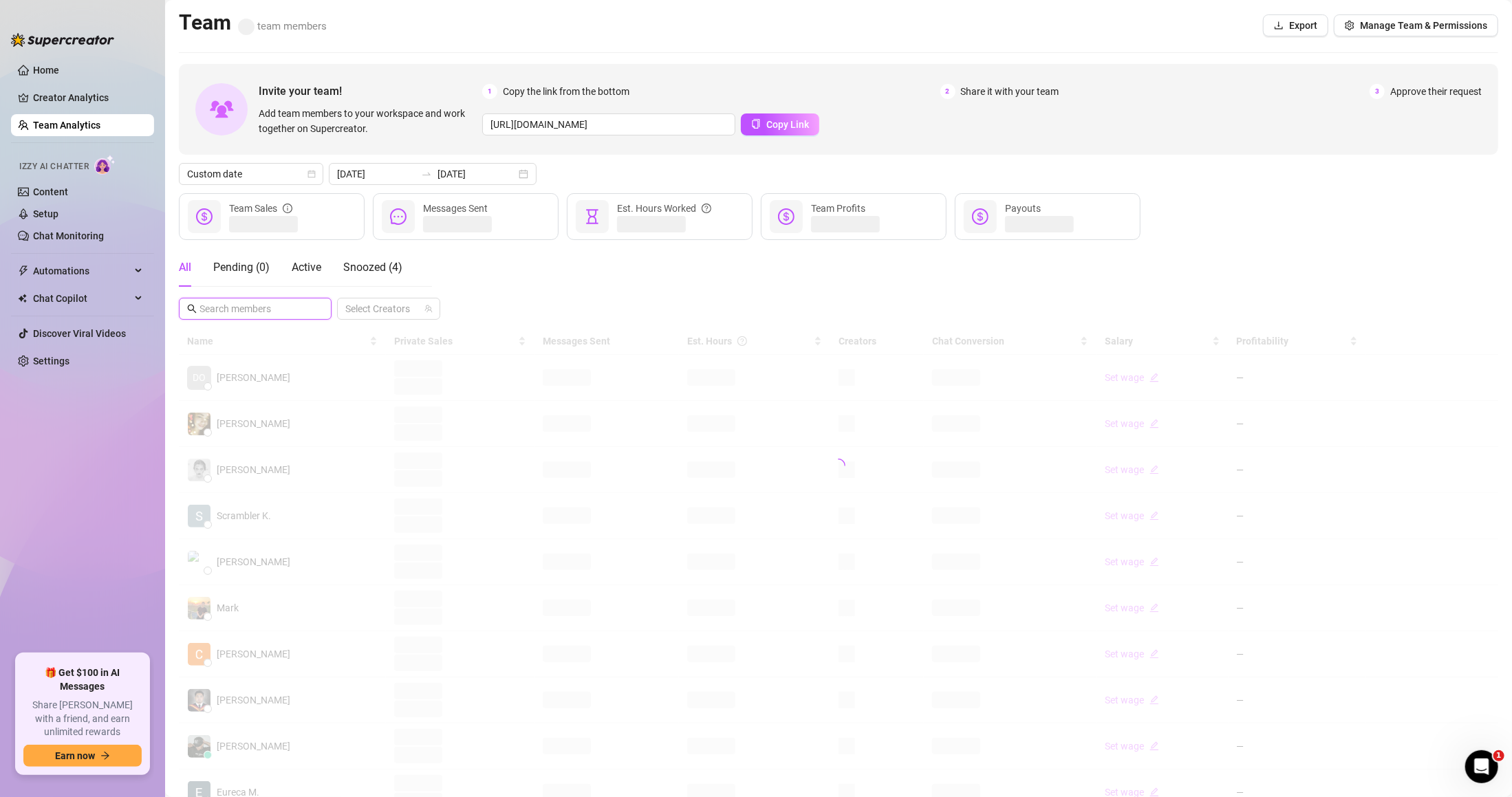
click at [258, 306] on input "text" at bounding box center [256, 308] width 113 height 15
type input "blush"
click at [80, 110] on ul "Home Creator Analytics Team Analytics Izzy AI Chatter Content Setup Chat Monito…" at bounding box center [83, 351] width 143 height 595
click at [81, 86] on ul "Home Creator Analytics Team Analytics Izzy AI Chatter Content Setup Chat Monito…" at bounding box center [83, 351] width 143 height 595
click at [89, 97] on link "Creator Analytics" at bounding box center [87, 97] width 110 height 22
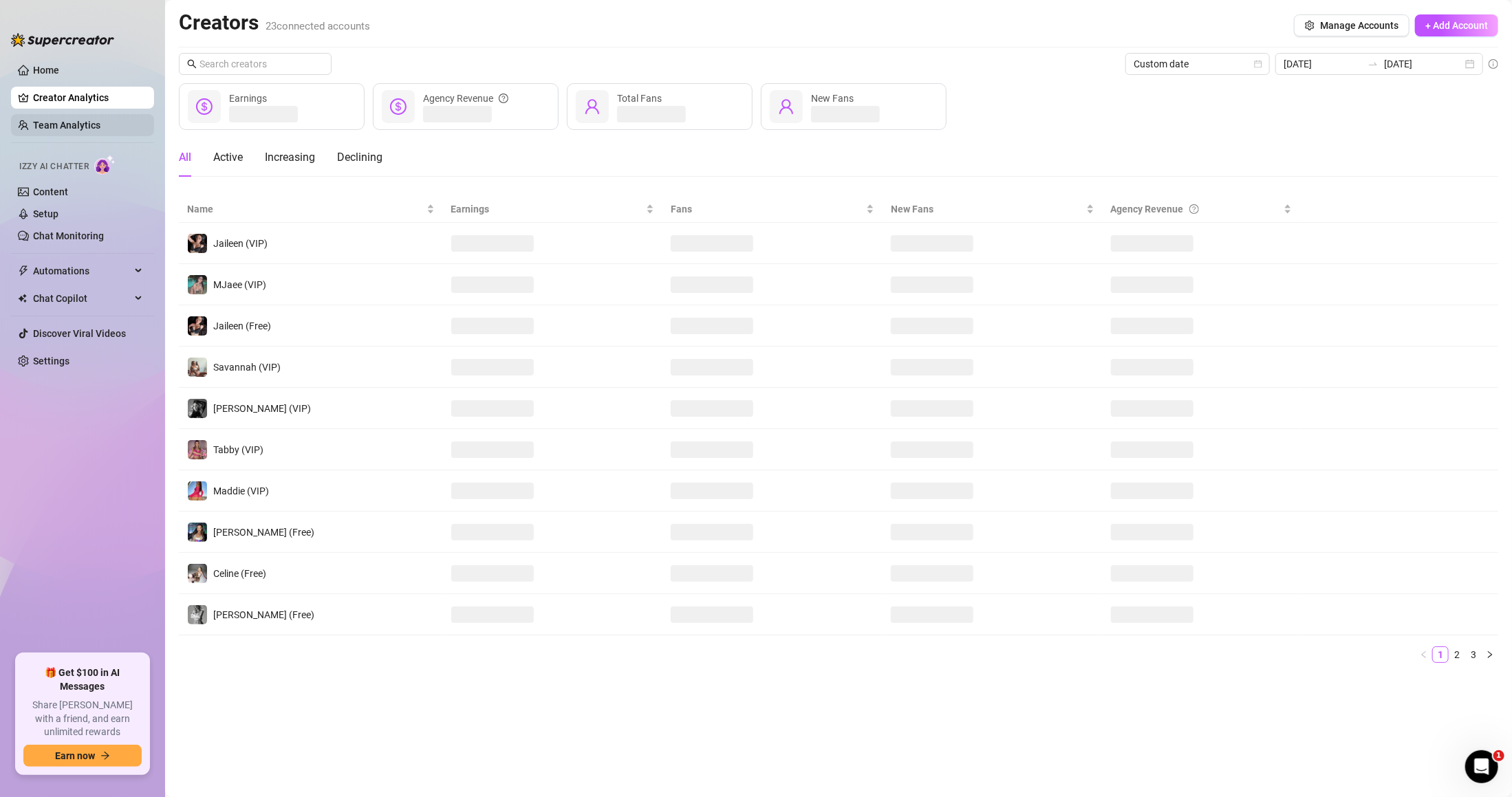
click at [91, 119] on link "Team Analytics" at bounding box center [67, 125] width 68 height 11
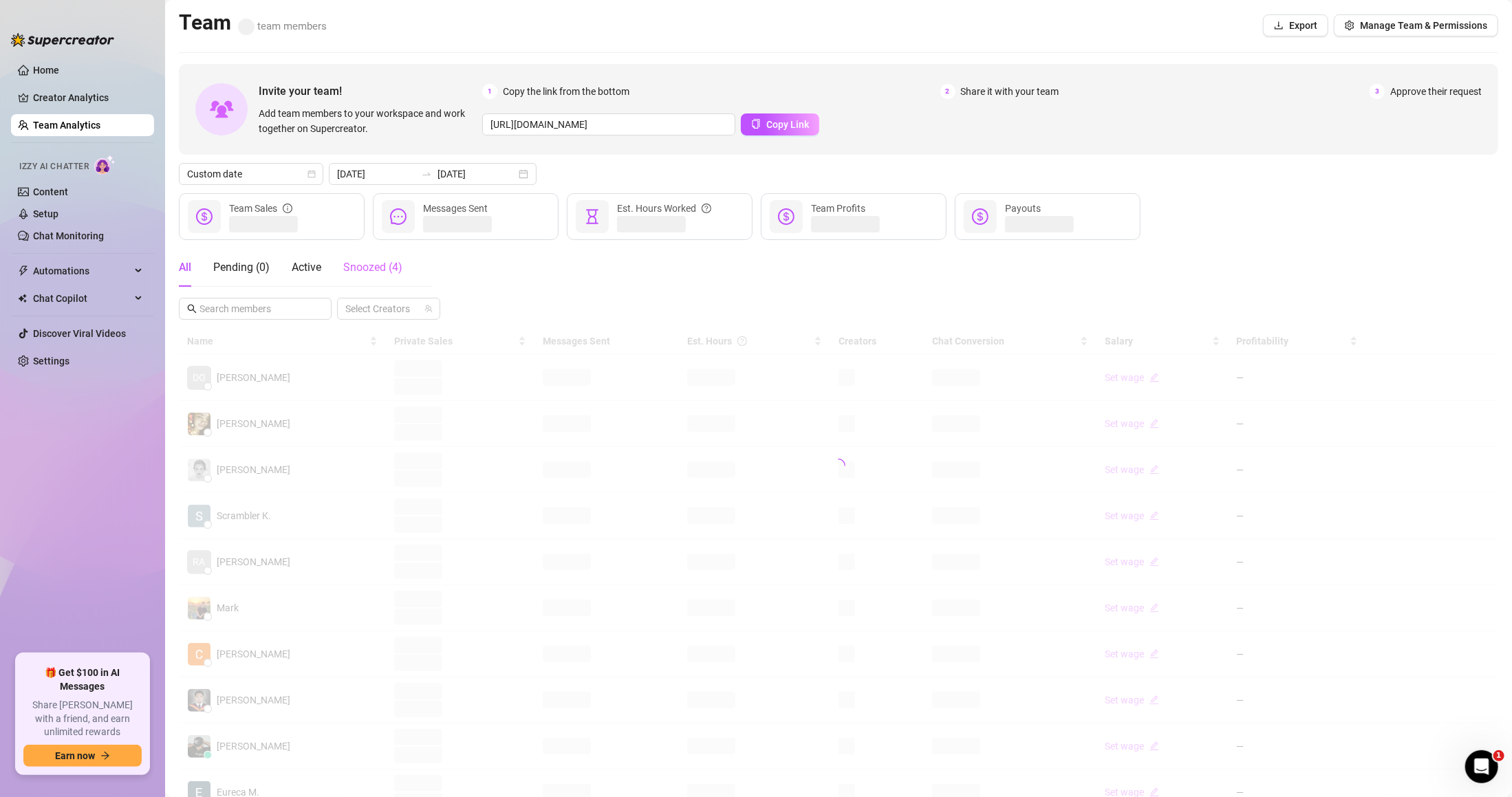
click at [376, 257] on div "Snoozed ( 4 )" at bounding box center [372, 267] width 59 height 39
click at [256, 287] on div "All Pending ( 0 ) Active Snoozed ( 4 )" at bounding box center [305, 273] width 253 height 50
click at [273, 484] on div at bounding box center [838, 433] width 1319 height 211
click at [363, 278] on div "Snoozed ( 4 )" at bounding box center [372, 267] width 59 height 39
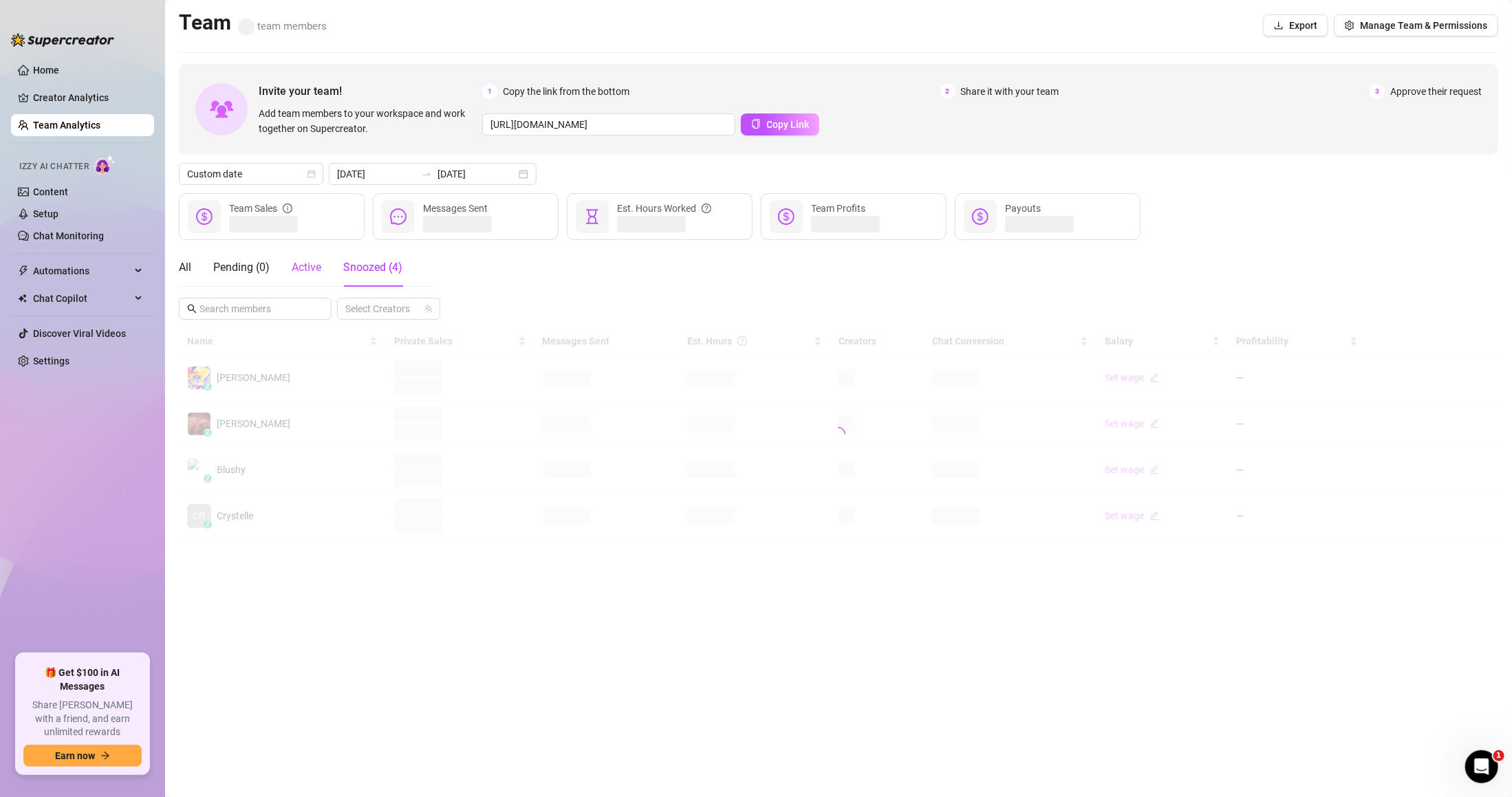
click at [312, 273] on div "Active" at bounding box center [306, 268] width 29 height 17
click at [381, 273] on div "Snoozed ( 4 )" at bounding box center [372, 268] width 59 height 17
click at [381, 273] on div "Snoozed ( 4 )" at bounding box center [372, 268] width 59 height 17
click at [381, 273] on span "Snoozed ( 4 )" at bounding box center [372, 267] width 59 height 13
click at [381, 271] on span "Snoozed ( 4 )" at bounding box center [372, 267] width 59 height 13
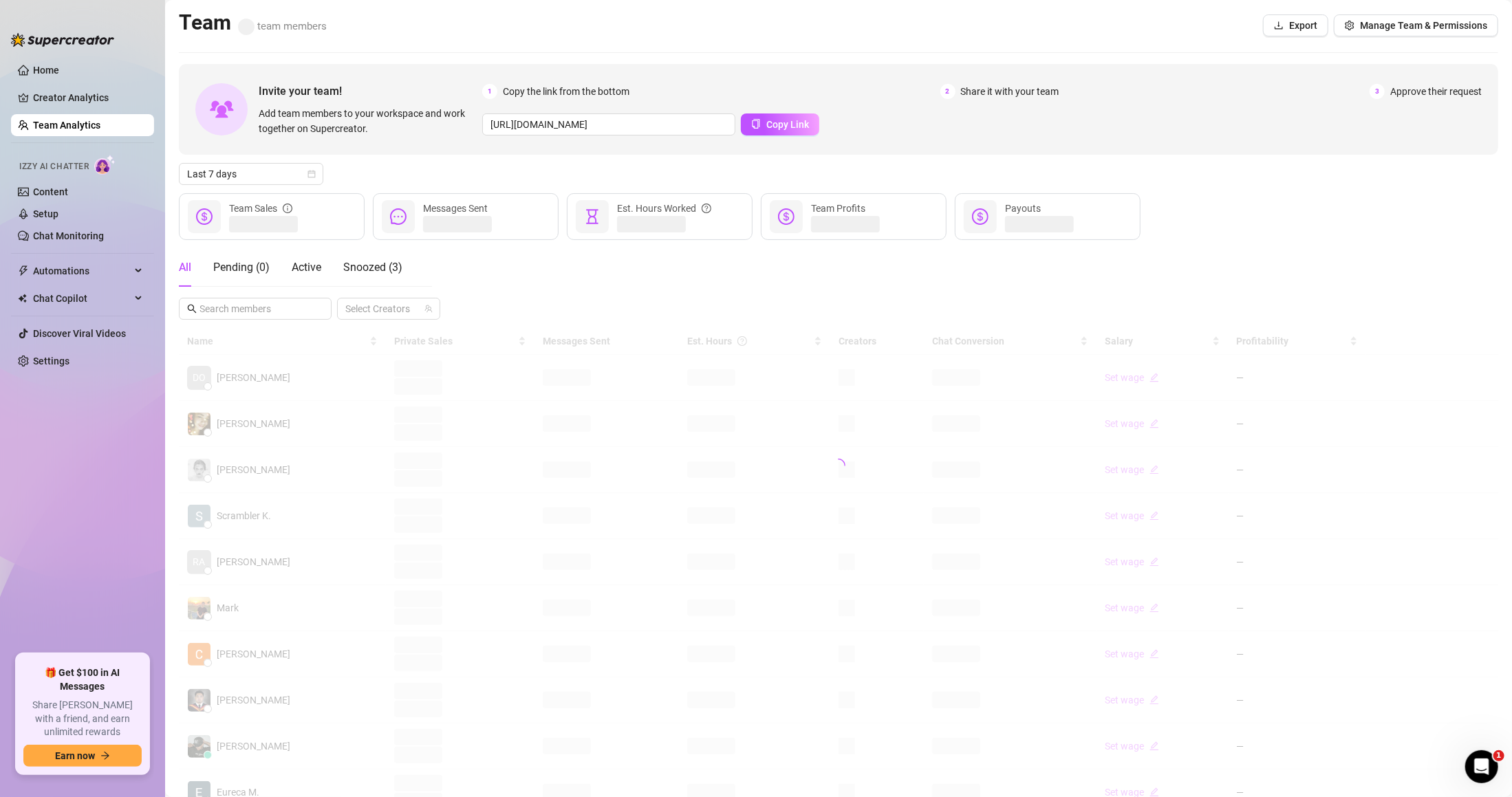
click at [303, 296] on div "All Pending ( 0 ) Active Snoozed ( 3 ) Select Creators" at bounding box center [838, 284] width 1319 height 71
click at [317, 308] on span at bounding box center [319, 308] width 8 height 15
click at [373, 262] on span "Snoozed ( 3 )" at bounding box center [372, 267] width 59 height 13
click at [192, 273] on div "All Pending ( 0 ) Active Snoozed ( 3 )" at bounding box center [291, 267] width 224 height 39
click at [180, 264] on div "All" at bounding box center [184, 268] width 12 height 17
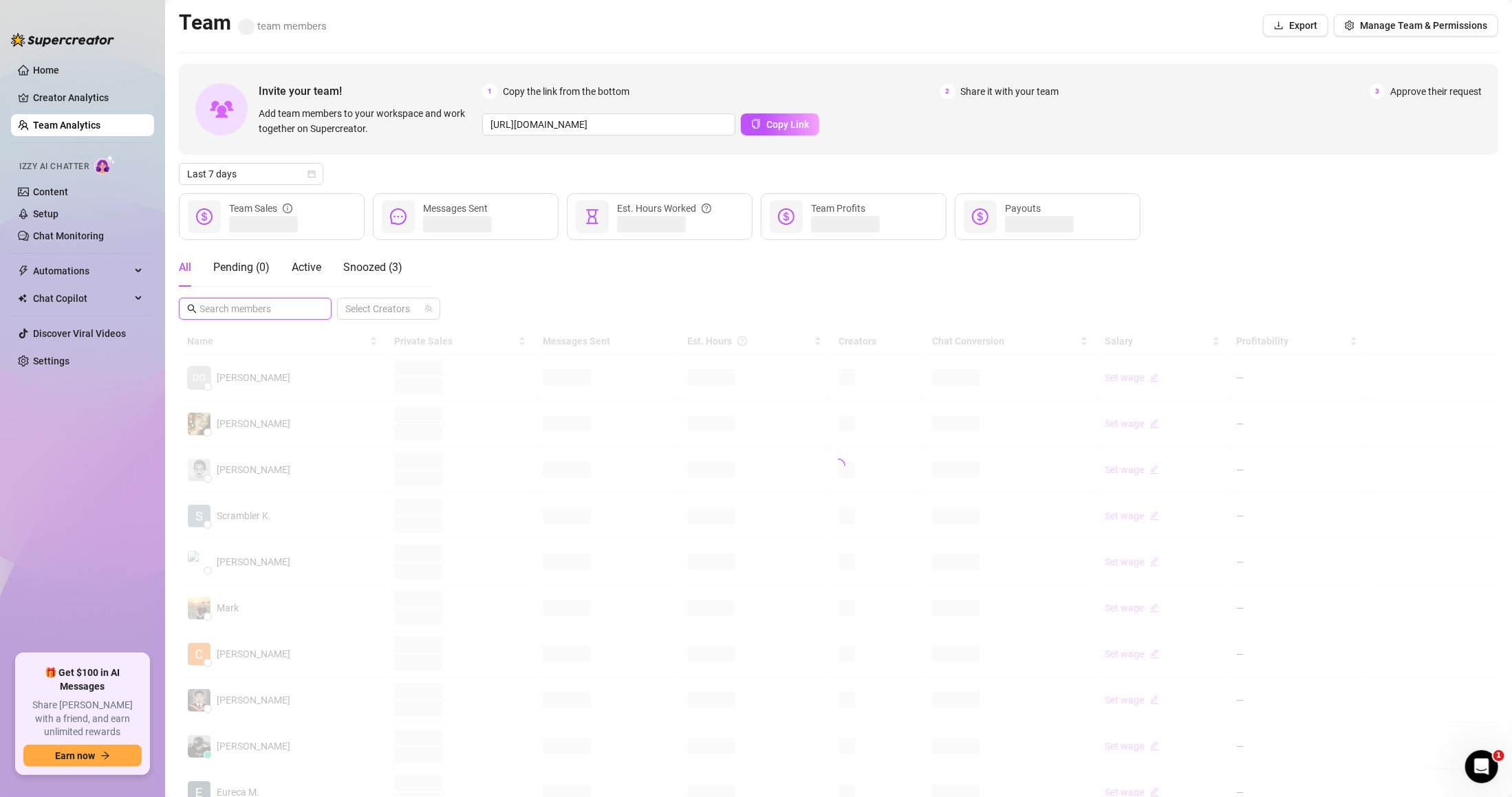
click at [240, 314] on input "text" at bounding box center [256, 308] width 113 height 15
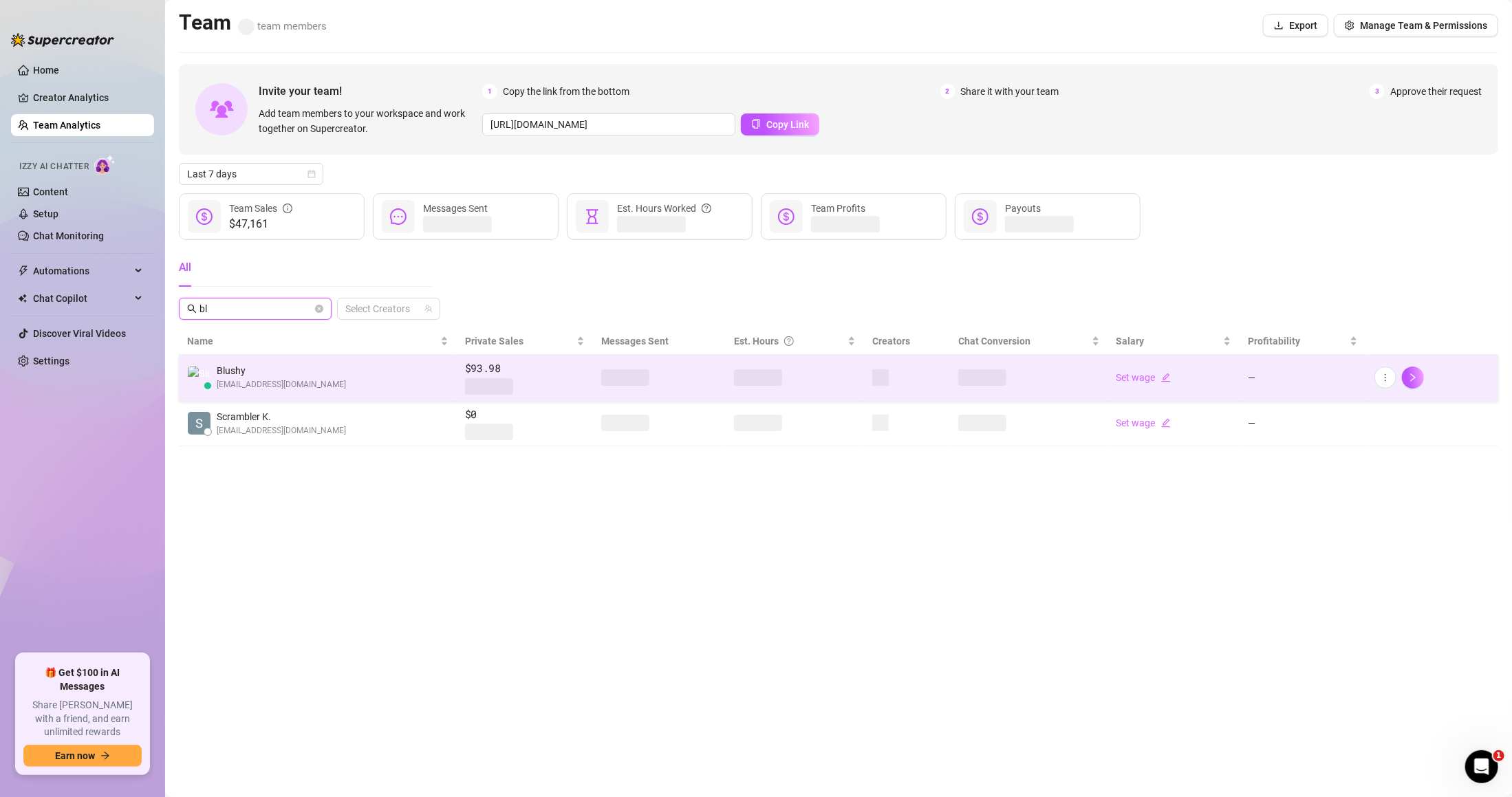
type input "bl"
click at [355, 367] on td "Blushy namixberries@gmail.com" at bounding box center [318, 378] width 278 height 46
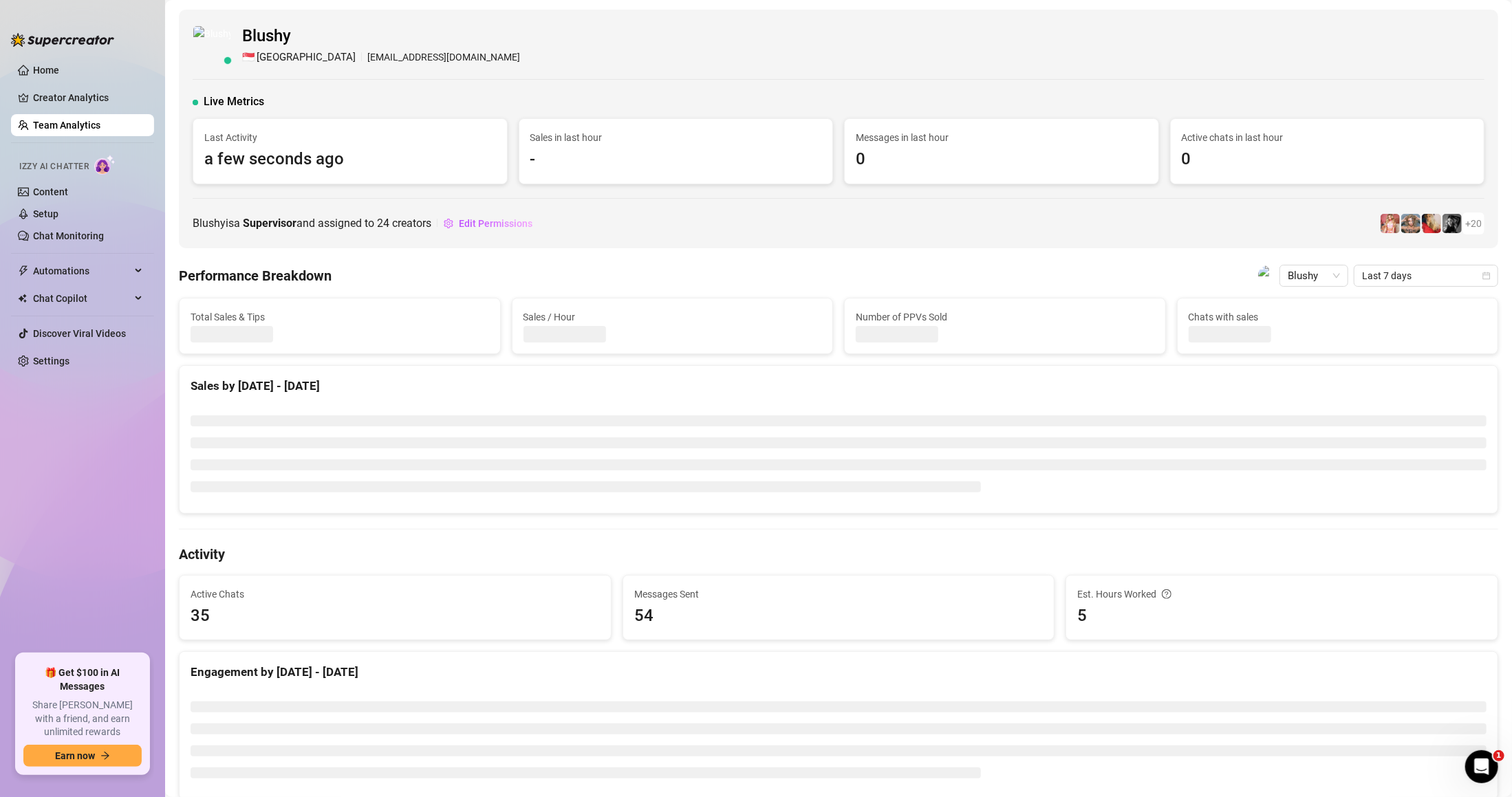
click at [101, 122] on link "Team Analytics" at bounding box center [67, 125] width 68 height 11
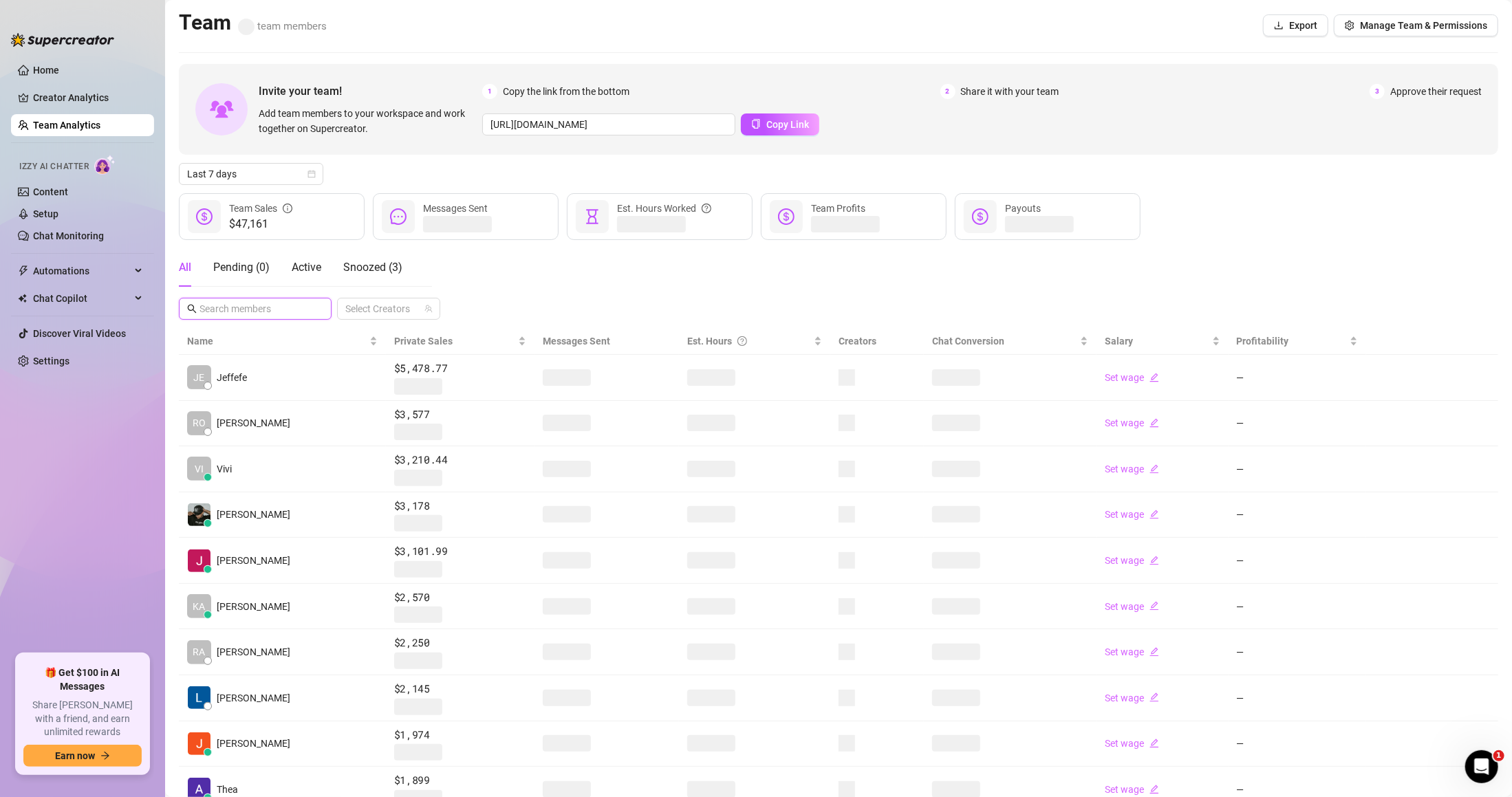
click at [301, 305] on input "text" at bounding box center [256, 308] width 113 height 15
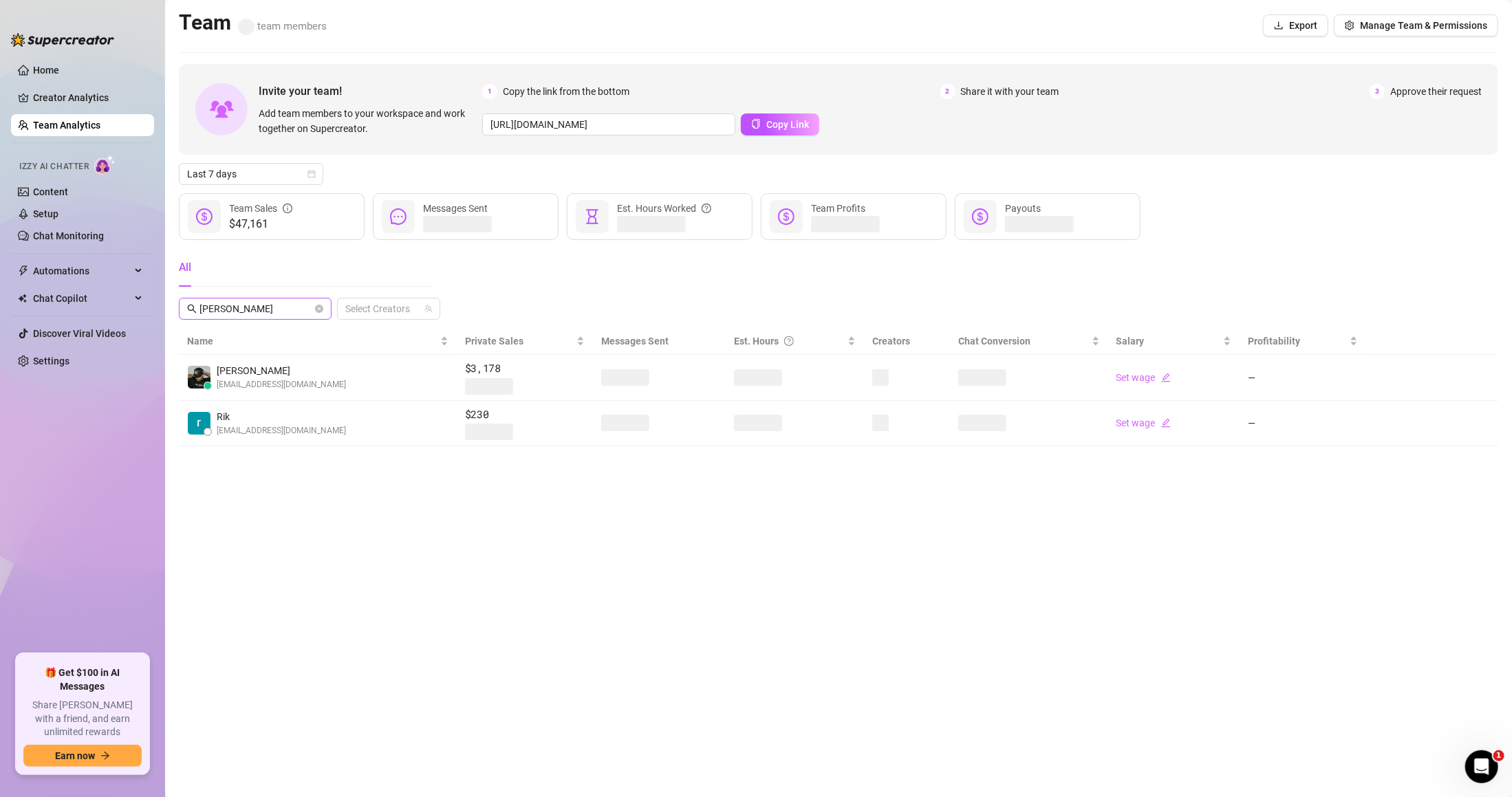
click at [252, 318] on span "rick" at bounding box center [255, 308] width 152 height 22
drag, startPoint x: 244, startPoint y: 307, endPoint x: 213, endPoint y: 309, distance: 31.1
click at [220, 308] on input "rick" at bounding box center [256, 308] width 113 height 15
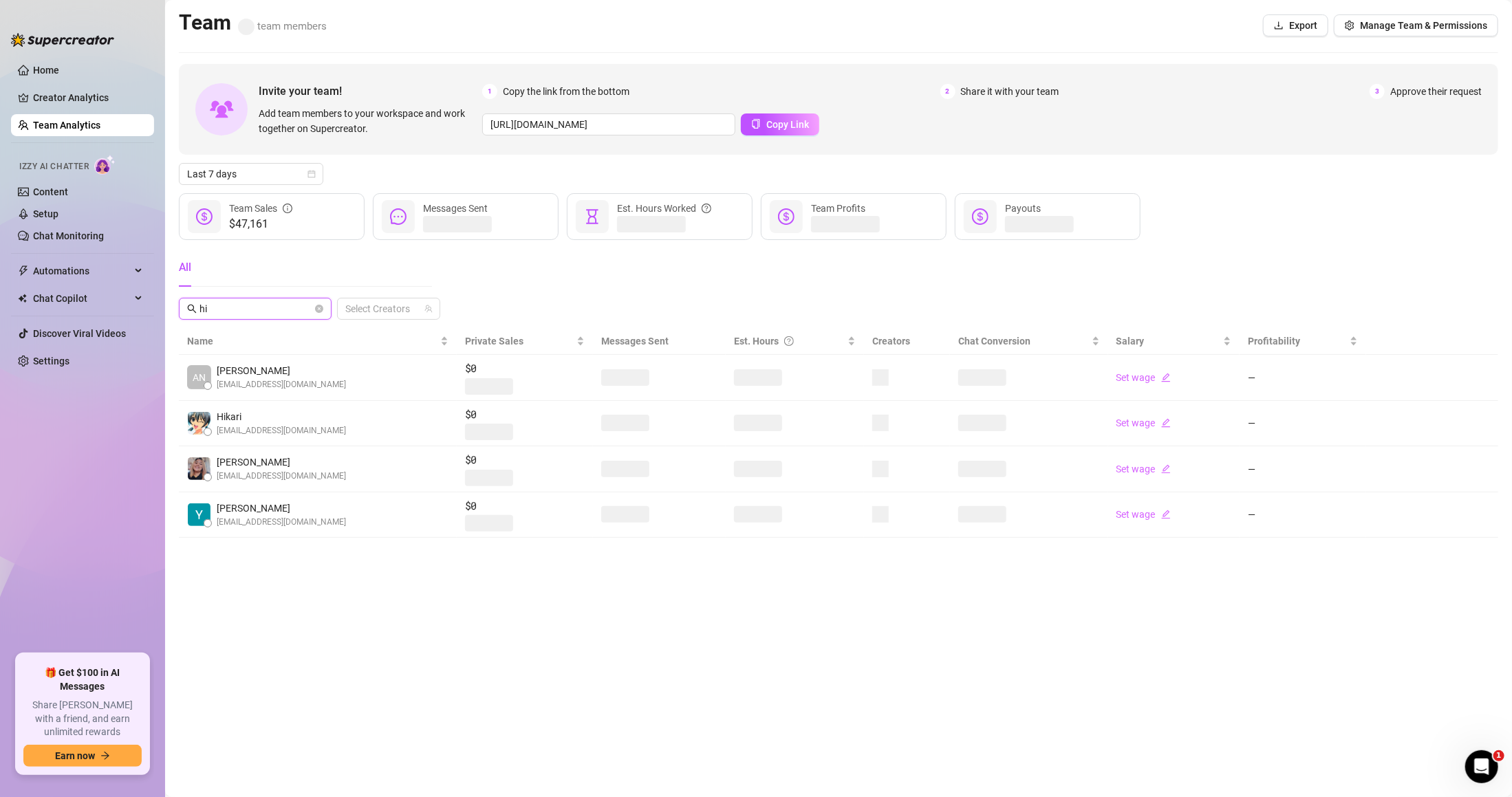
type input "h"
type input "joh"
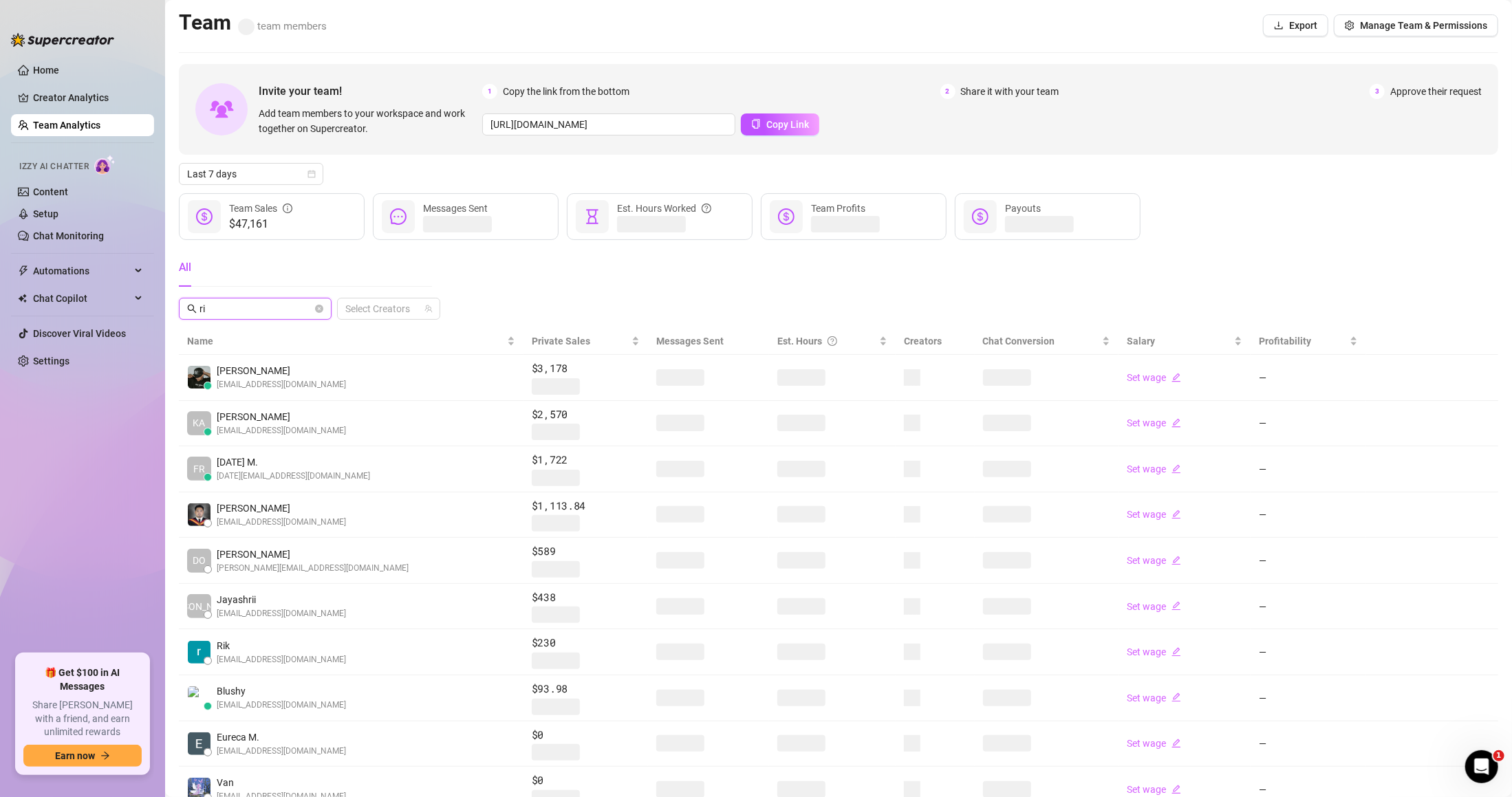
type input "r"
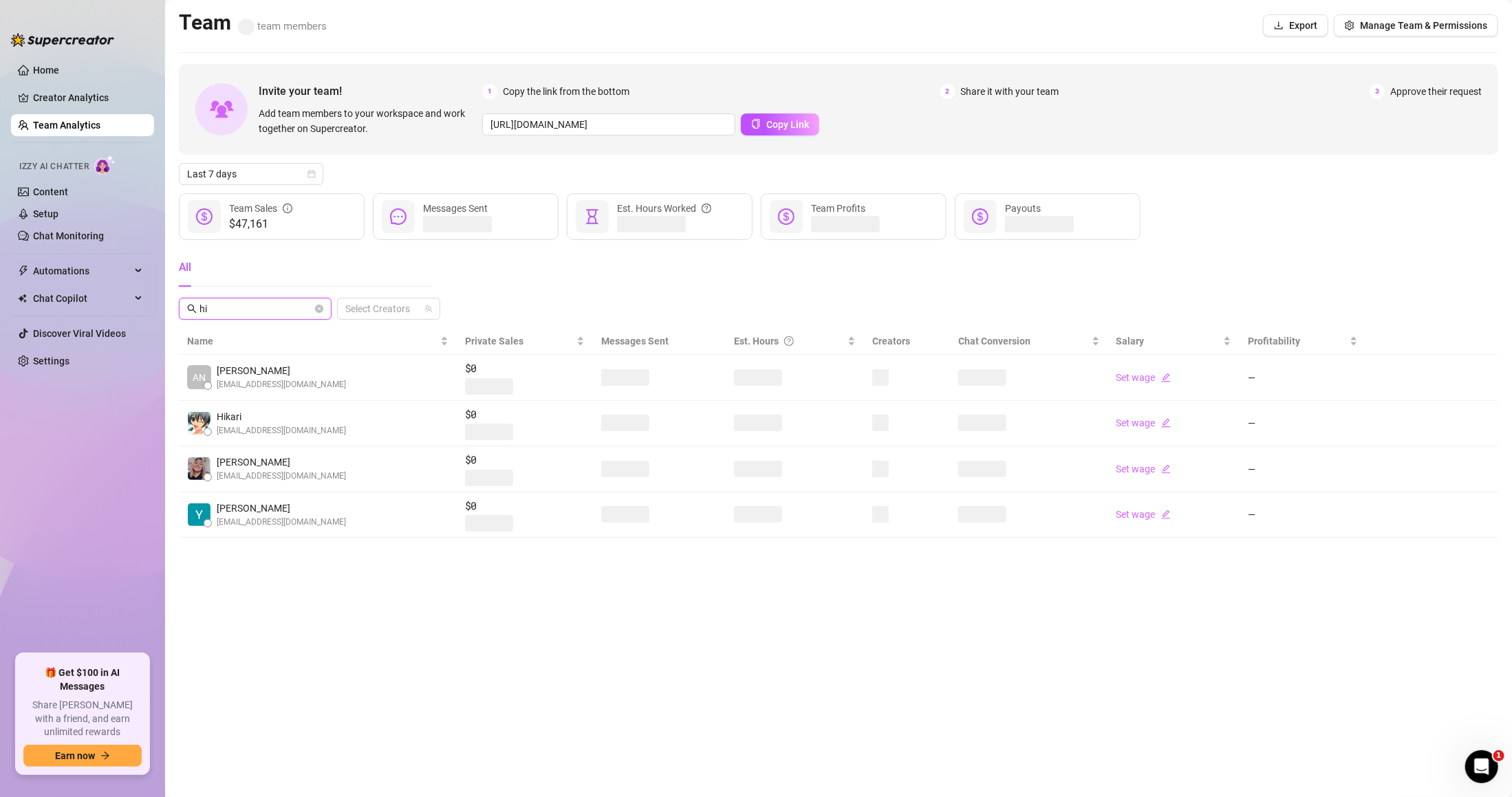
type input "h"
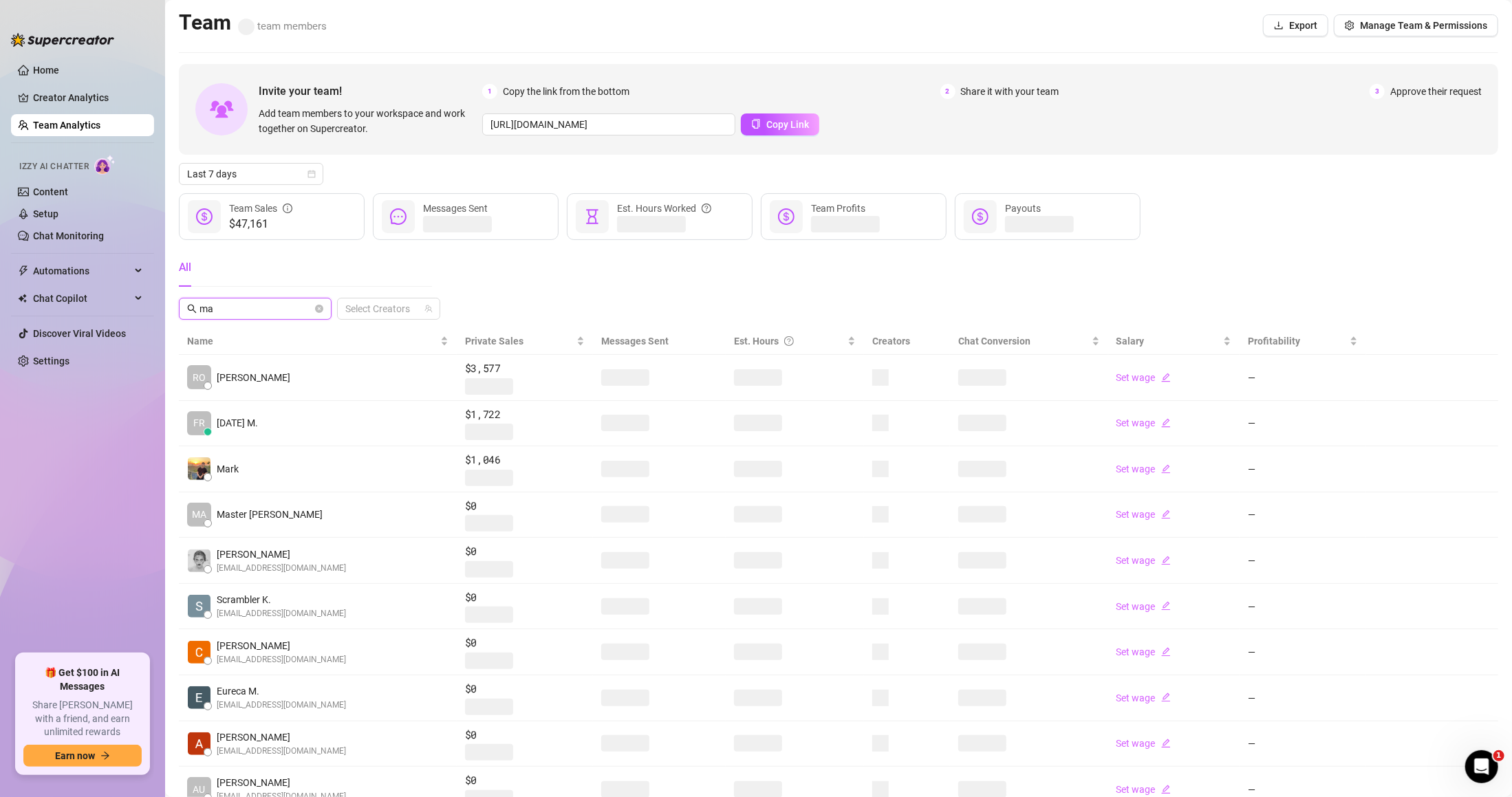
type input "m"
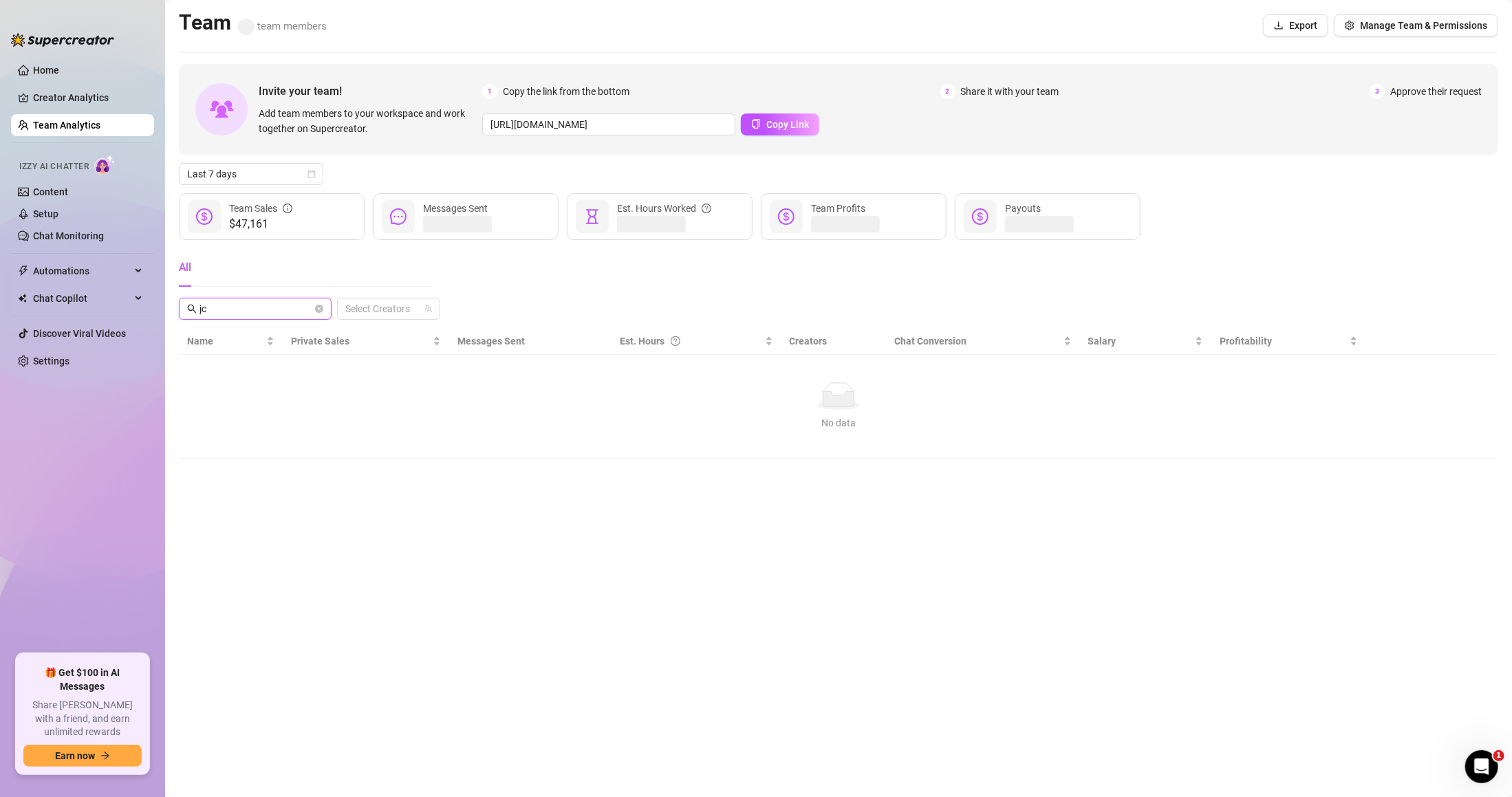
type input "j"
type input "k"
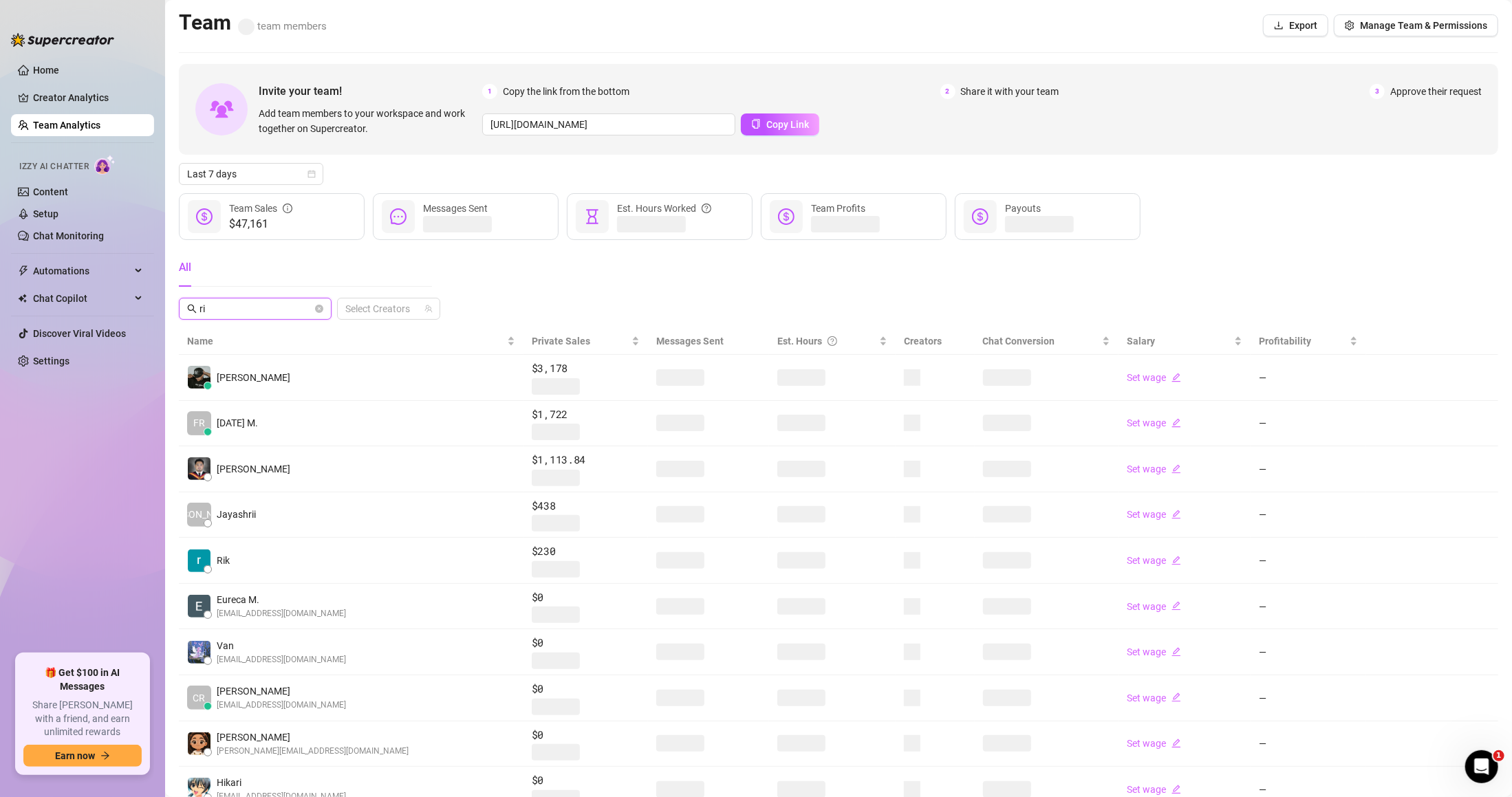
type input "ric"
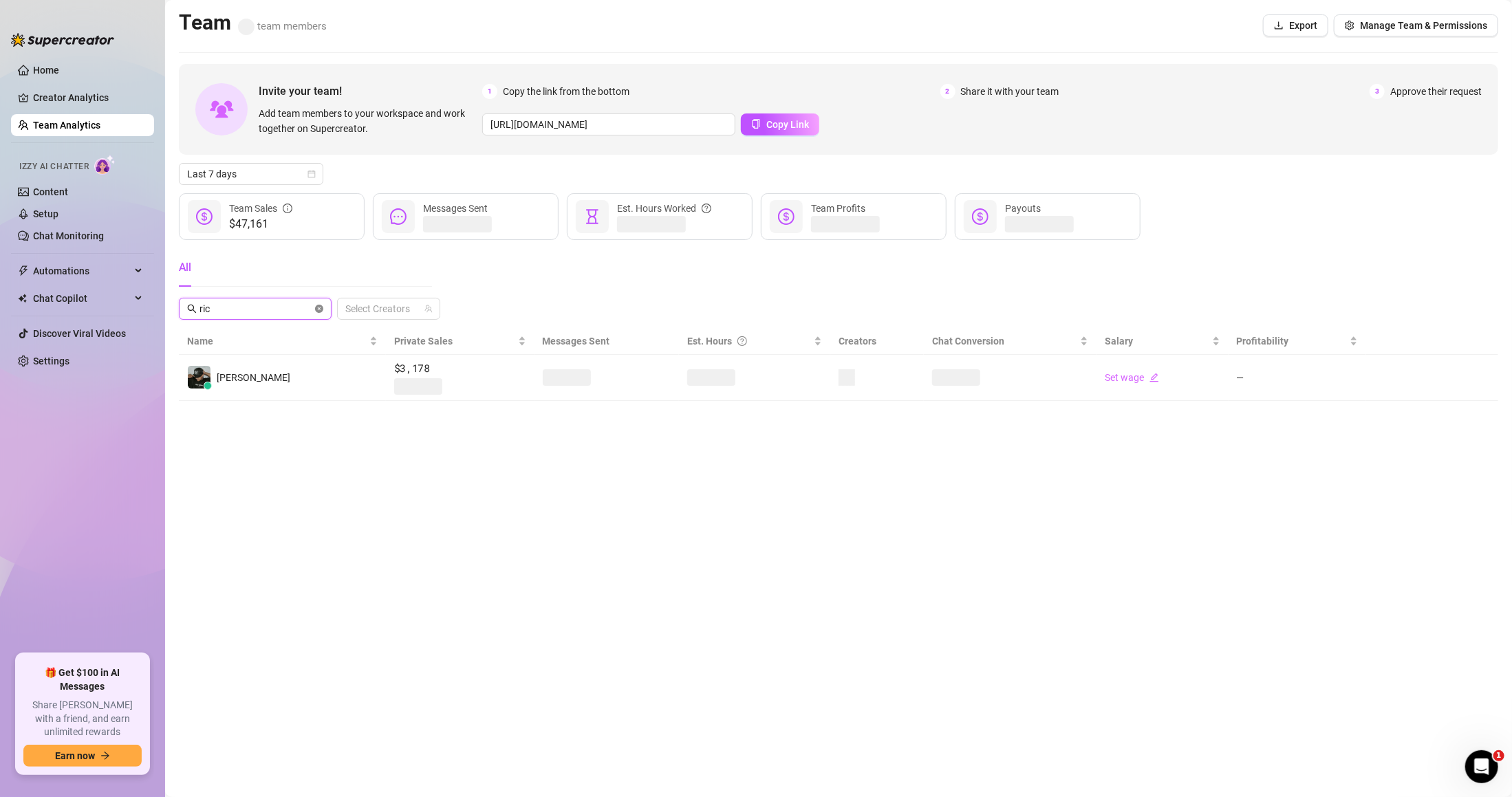
click at [315, 307] on icon "close-circle" at bounding box center [319, 308] width 8 height 8
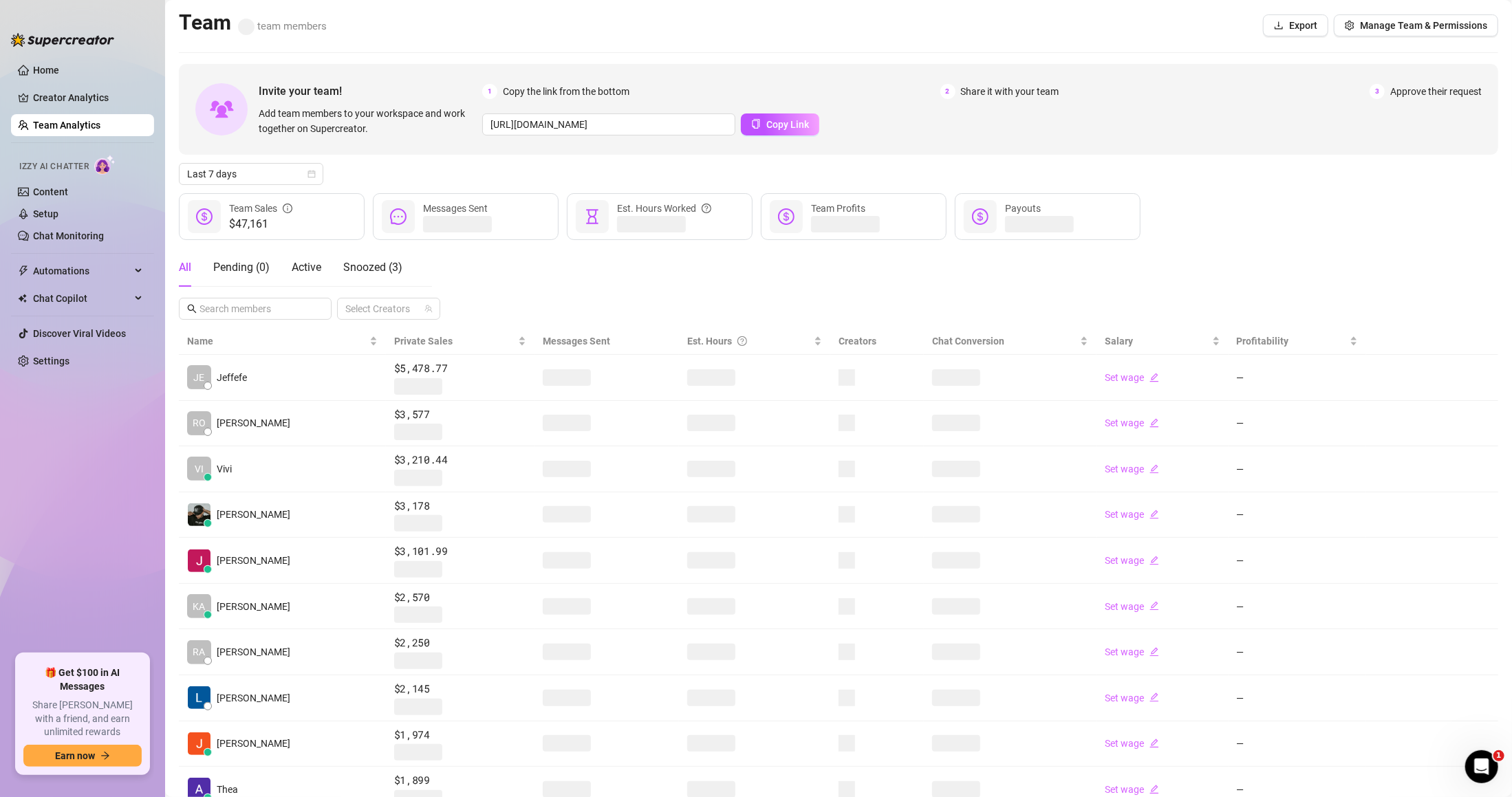
click at [512, 288] on div "All Pending ( 0 ) Active Snoozed ( 3 ) Select Creators" at bounding box center [838, 284] width 1319 height 71
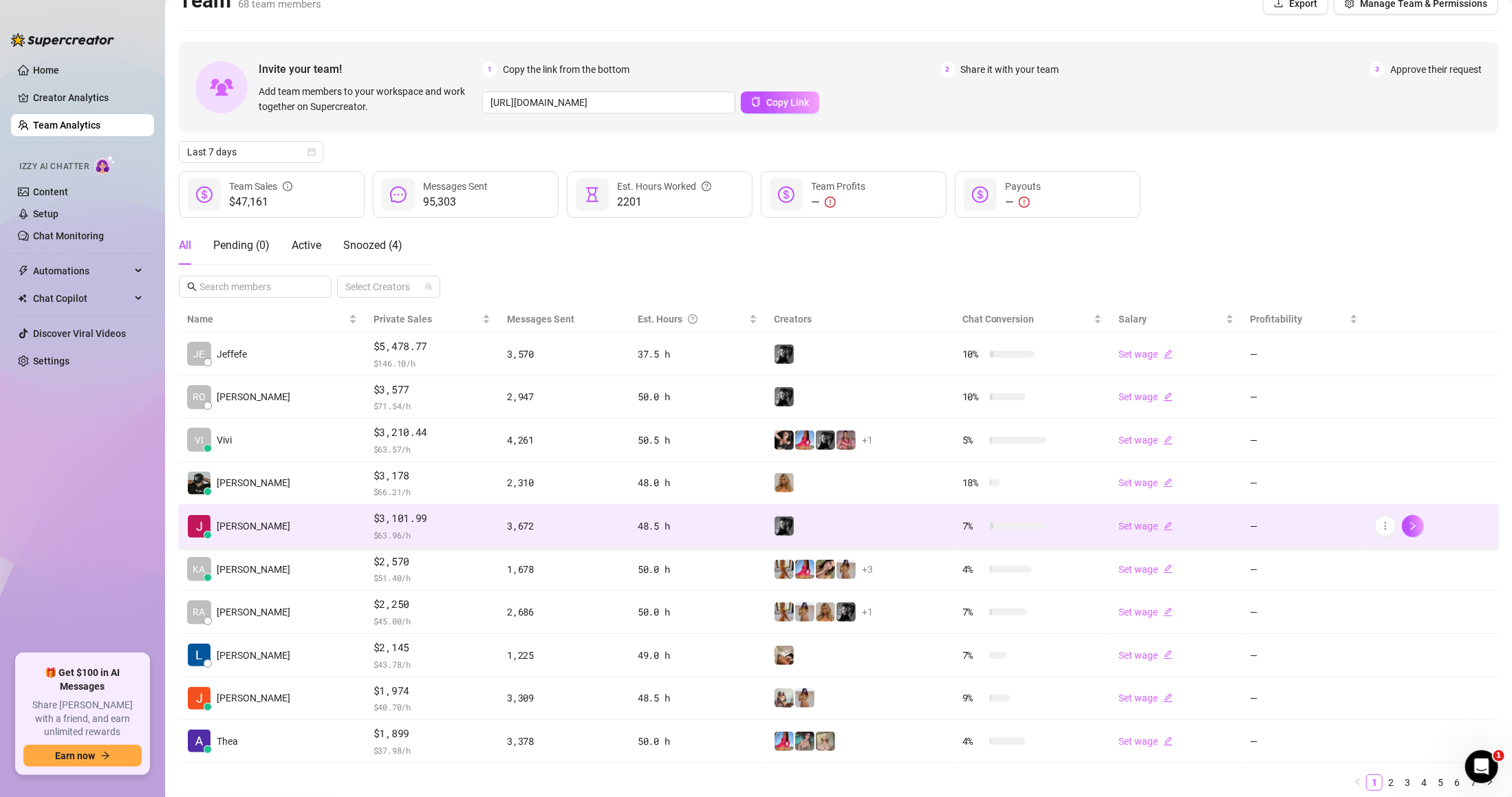
scroll to position [69, 0]
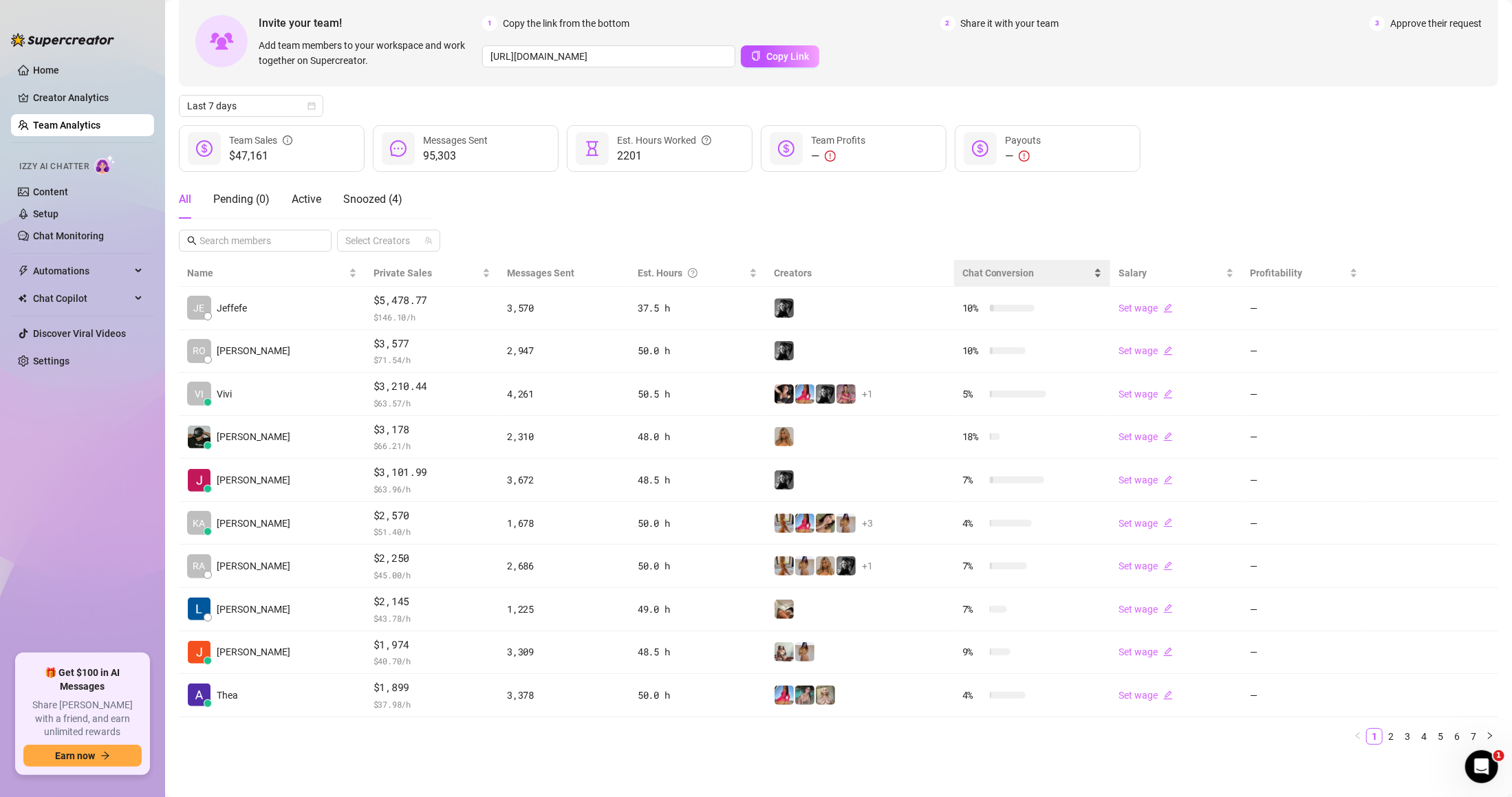
click at [1021, 271] on span "Chat Conversion" at bounding box center [1027, 273] width 129 height 15
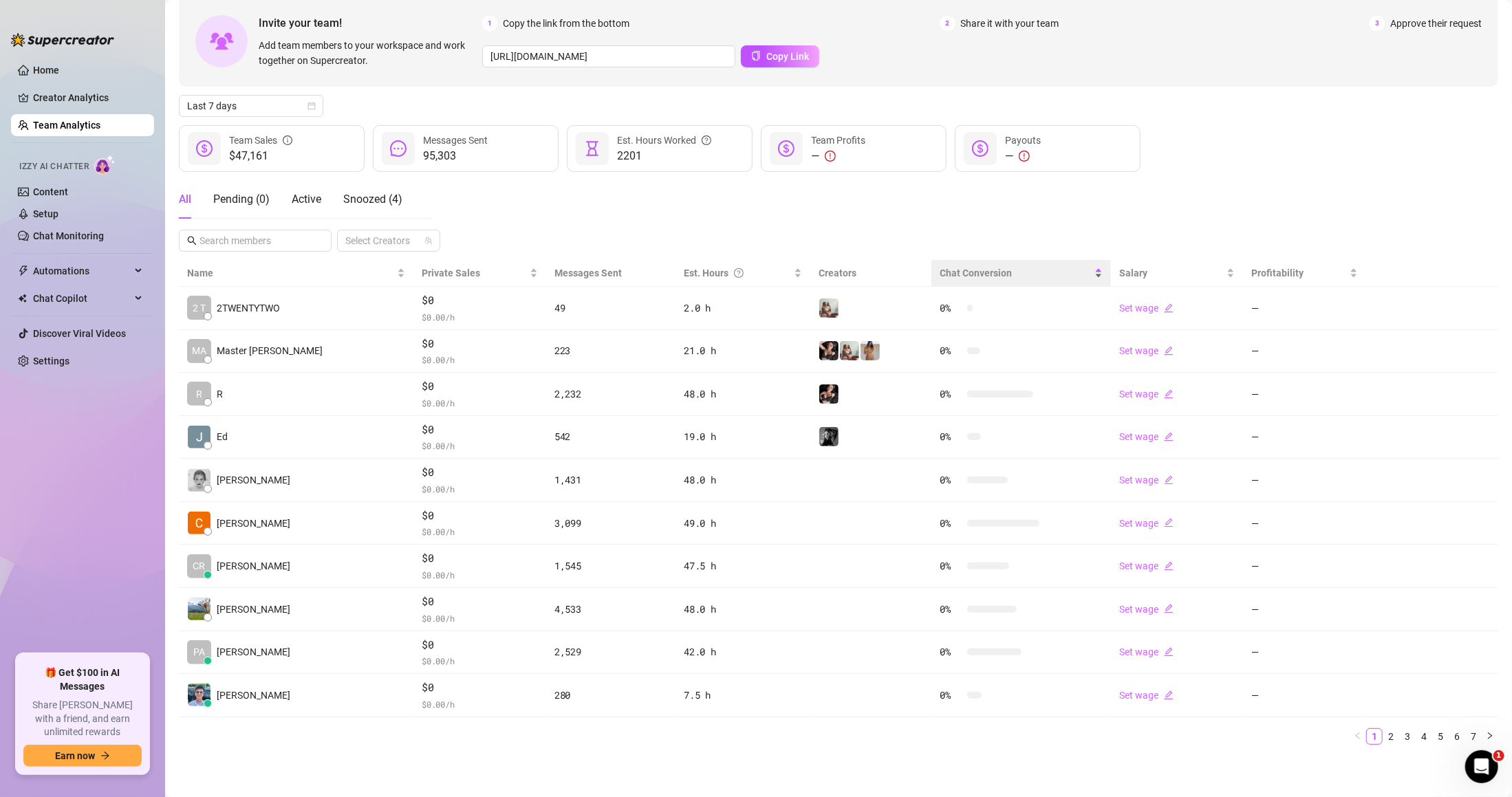
click at [969, 265] on div "Chat Conversion" at bounding box center [1021, 273] width 163 height 15
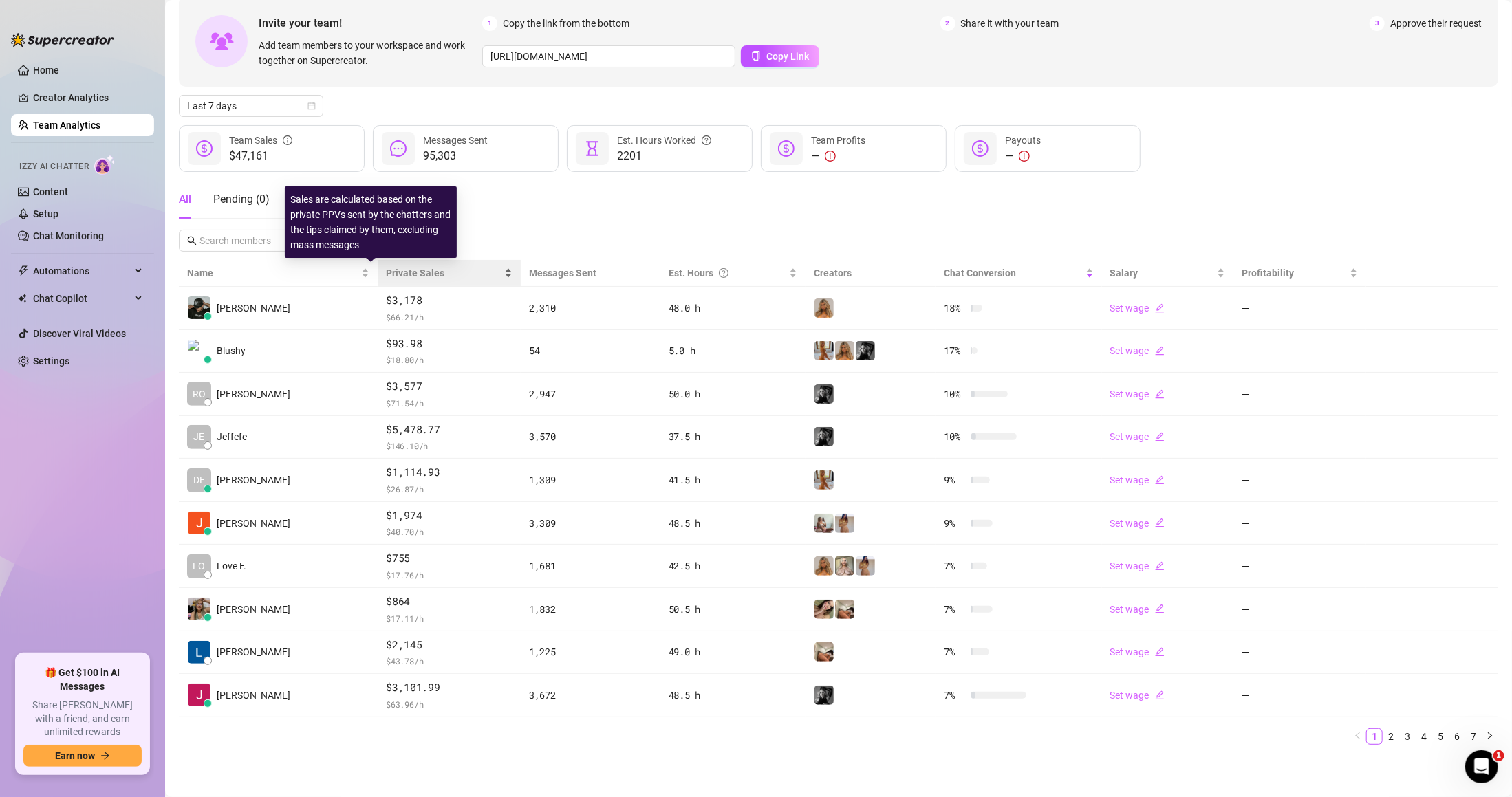
click at [386, 273] on span "Private Sales" at bounding box center [415, 273] width 58 height 11
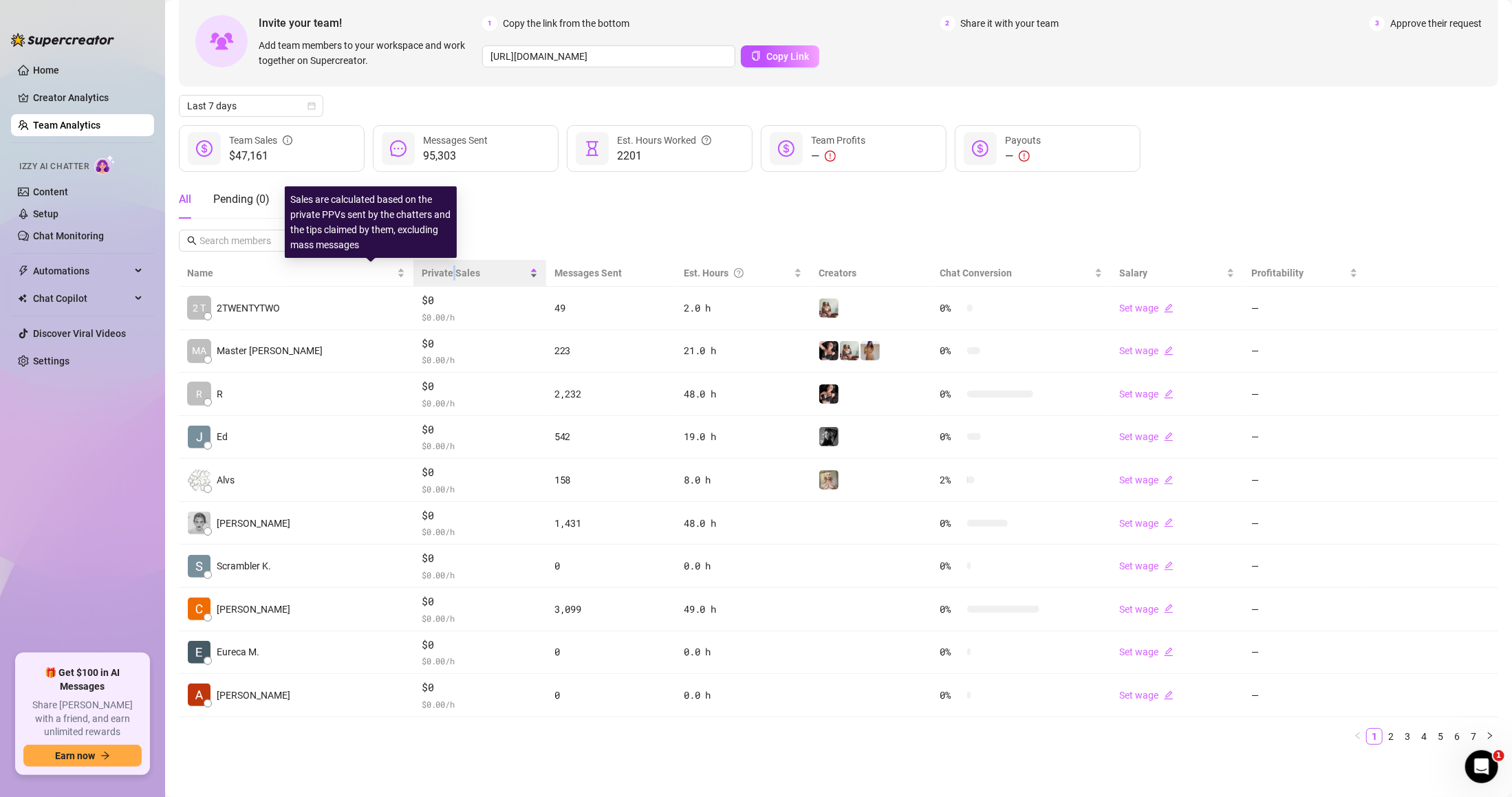
click at [422, 273] on span "Private Sales" at bounding box center [451, 273] width 58 height 11
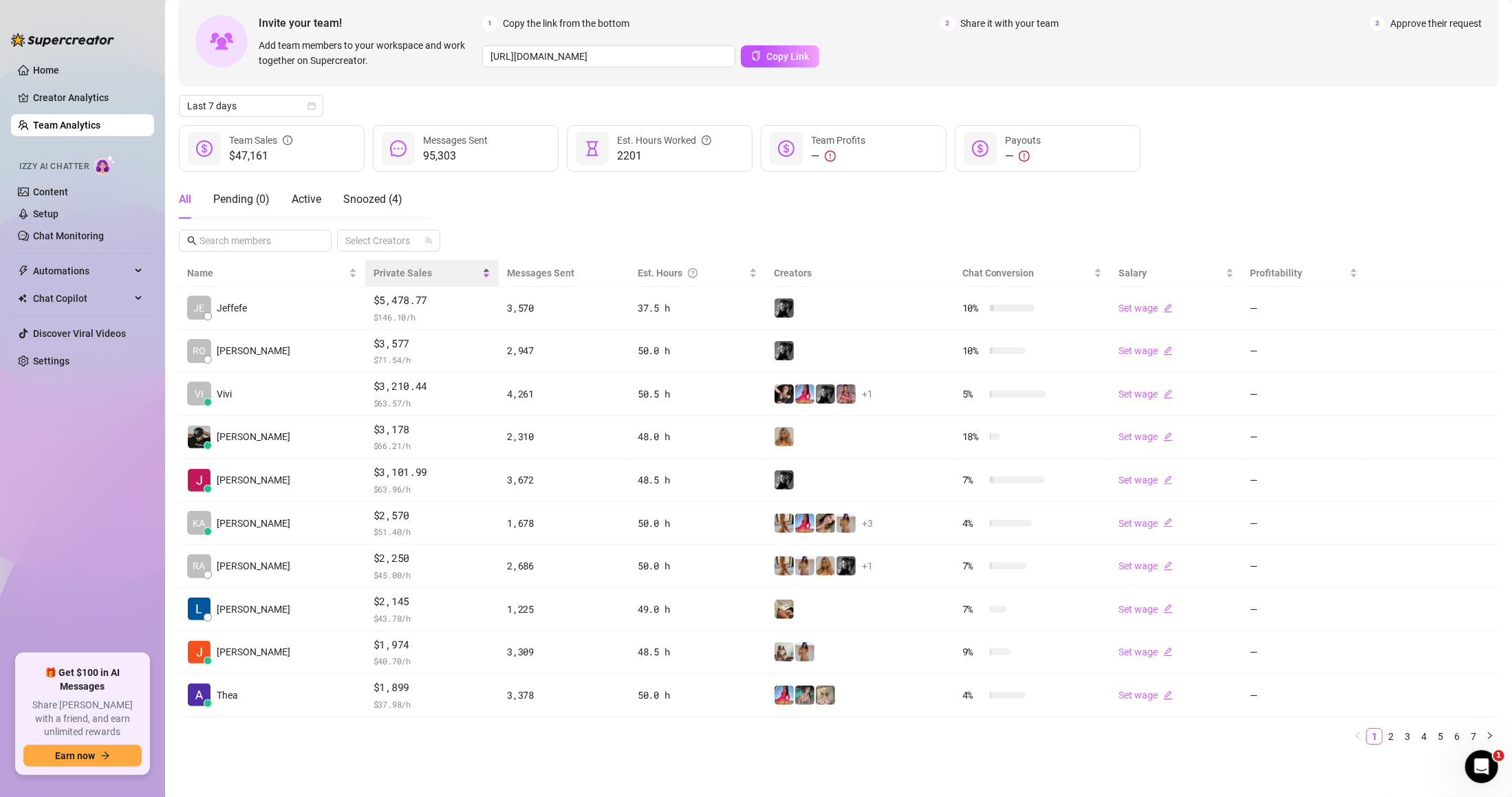
click at [434, 267] on span "Private Sales" at bounding box center [426, 273] width 106 height 15
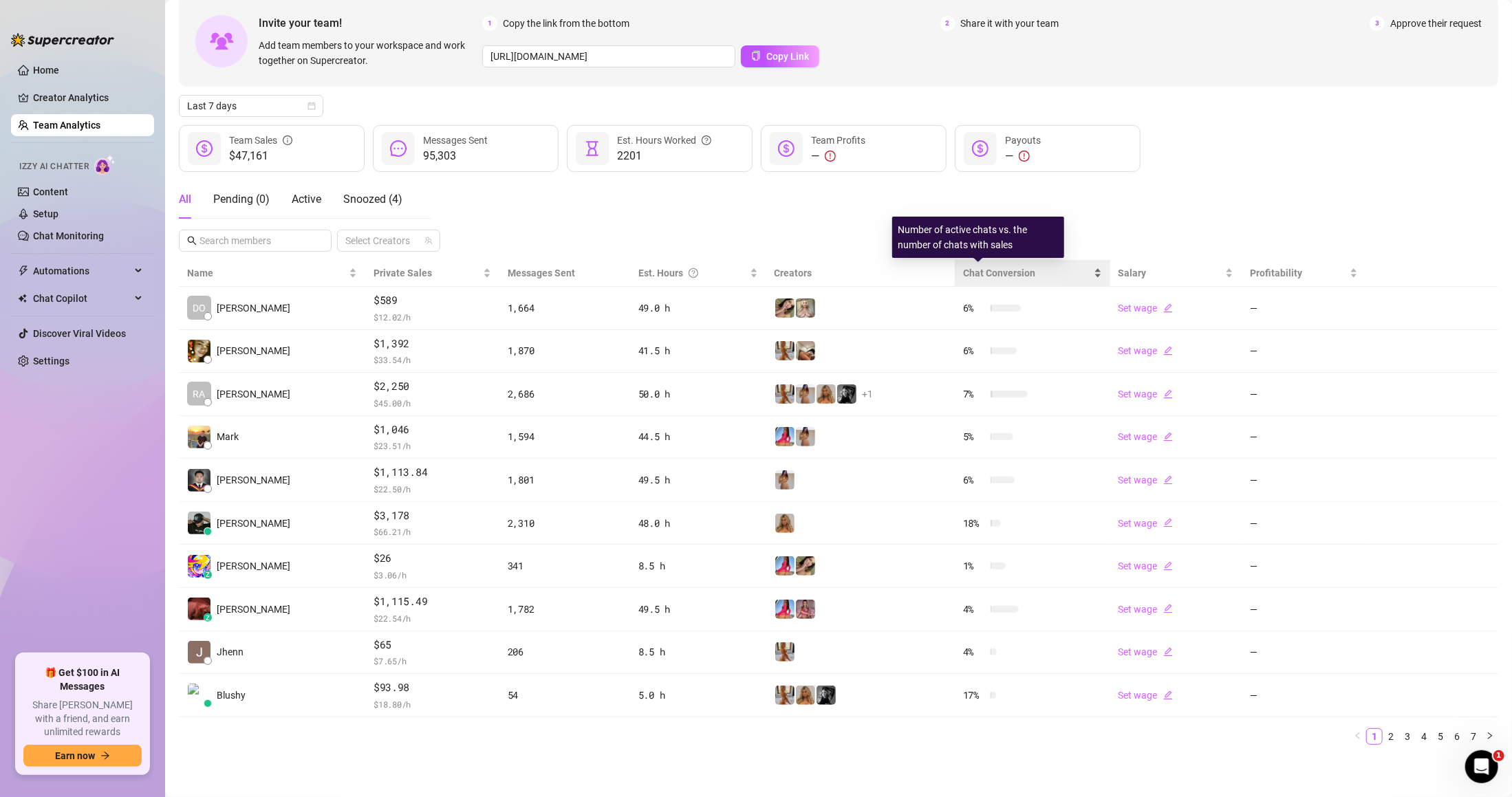
click at [999, 270] on span "Chat Conversion" at bounding box center [999, 273] width 72 height 11
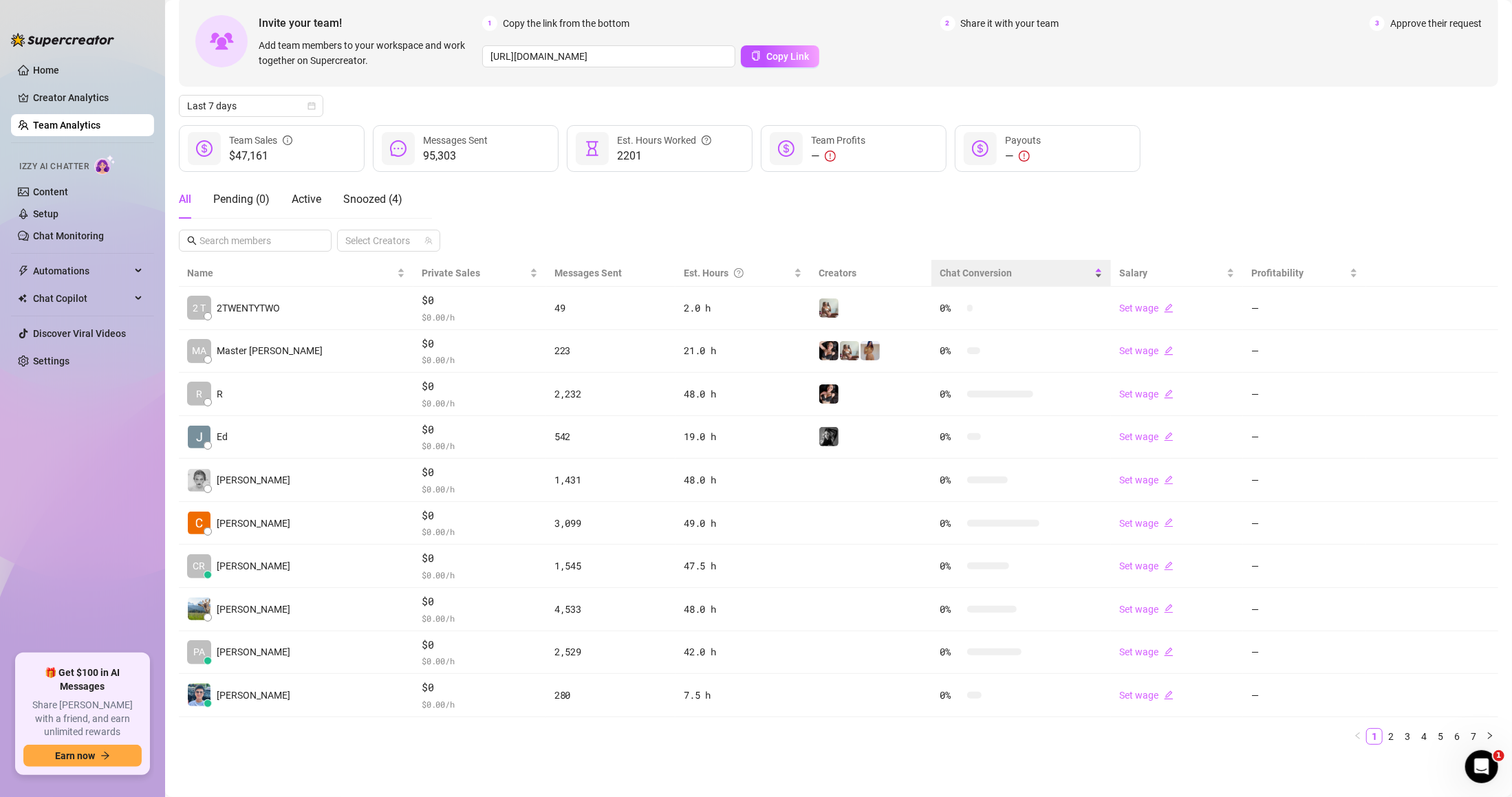
click at [999, 270] on span "Chat Conversion" at bounding box center [1016, 273] width 152 height 15
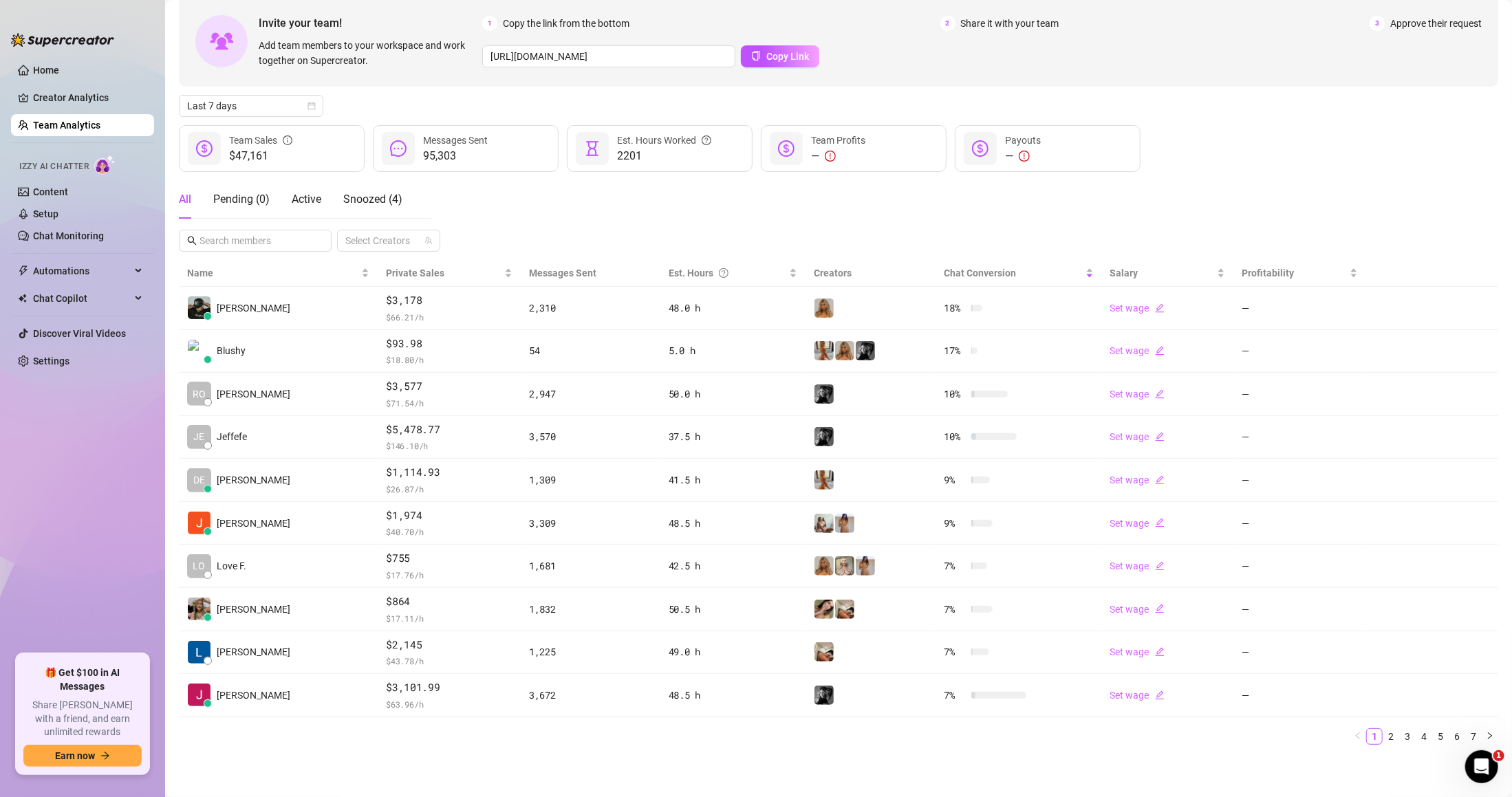
click at [969, 209] on div "All Pending ( 0 ) Active Snoozed ( 4 ) Select Creators" at bounding box center [838, 216] width 1319 height 71
click at [981, 275] on span "Chat Conversion" at bounding box center [980, 273] width 72 height 11
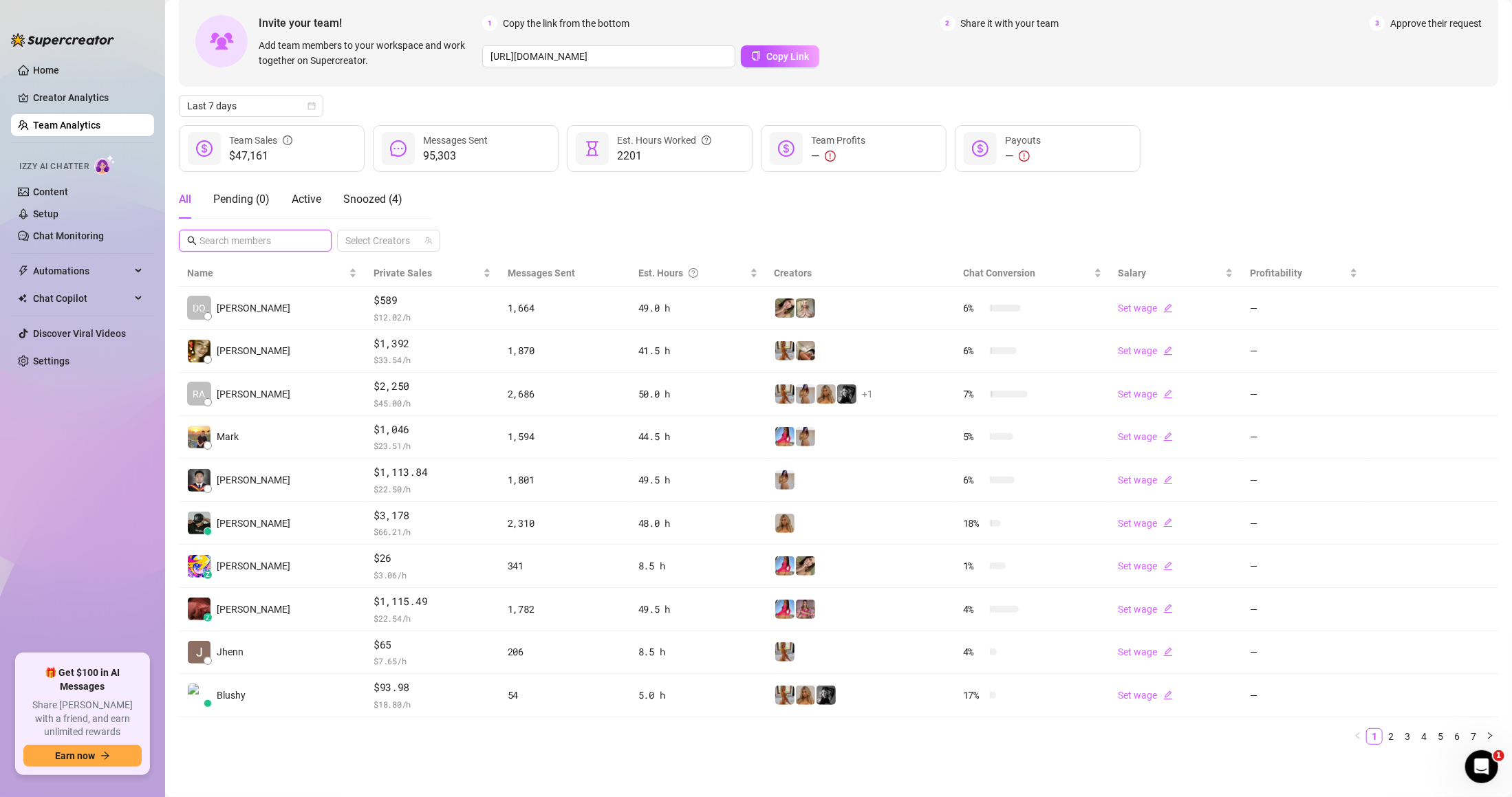
click at [257, 237] on input "text" at bounding box center [256, 241] width 113 height 15
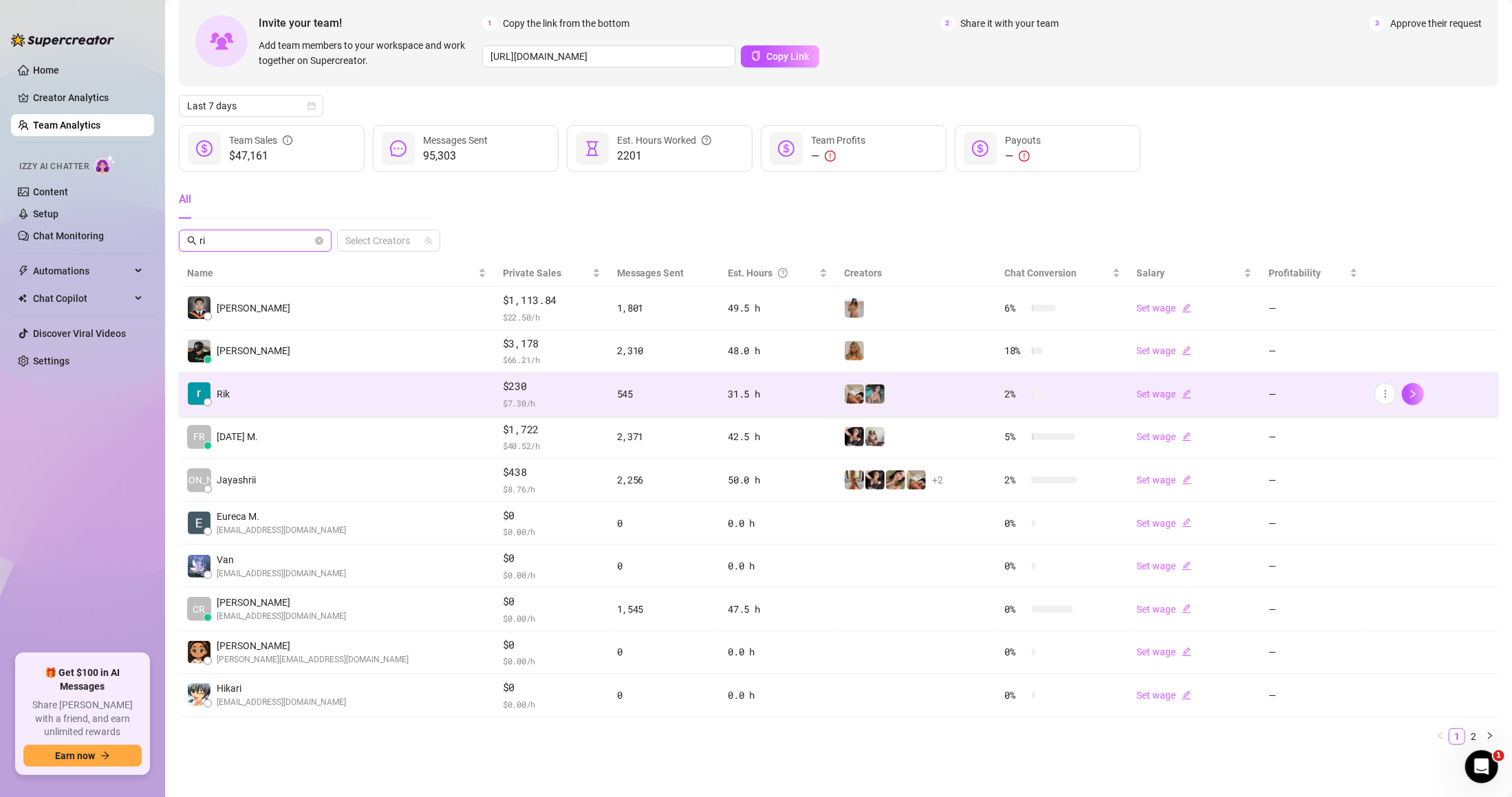
type input "ri"
click at [495, 413] on td "$230 $ 7.30 /h" at bounding box center [551, 395] width 114 height 43
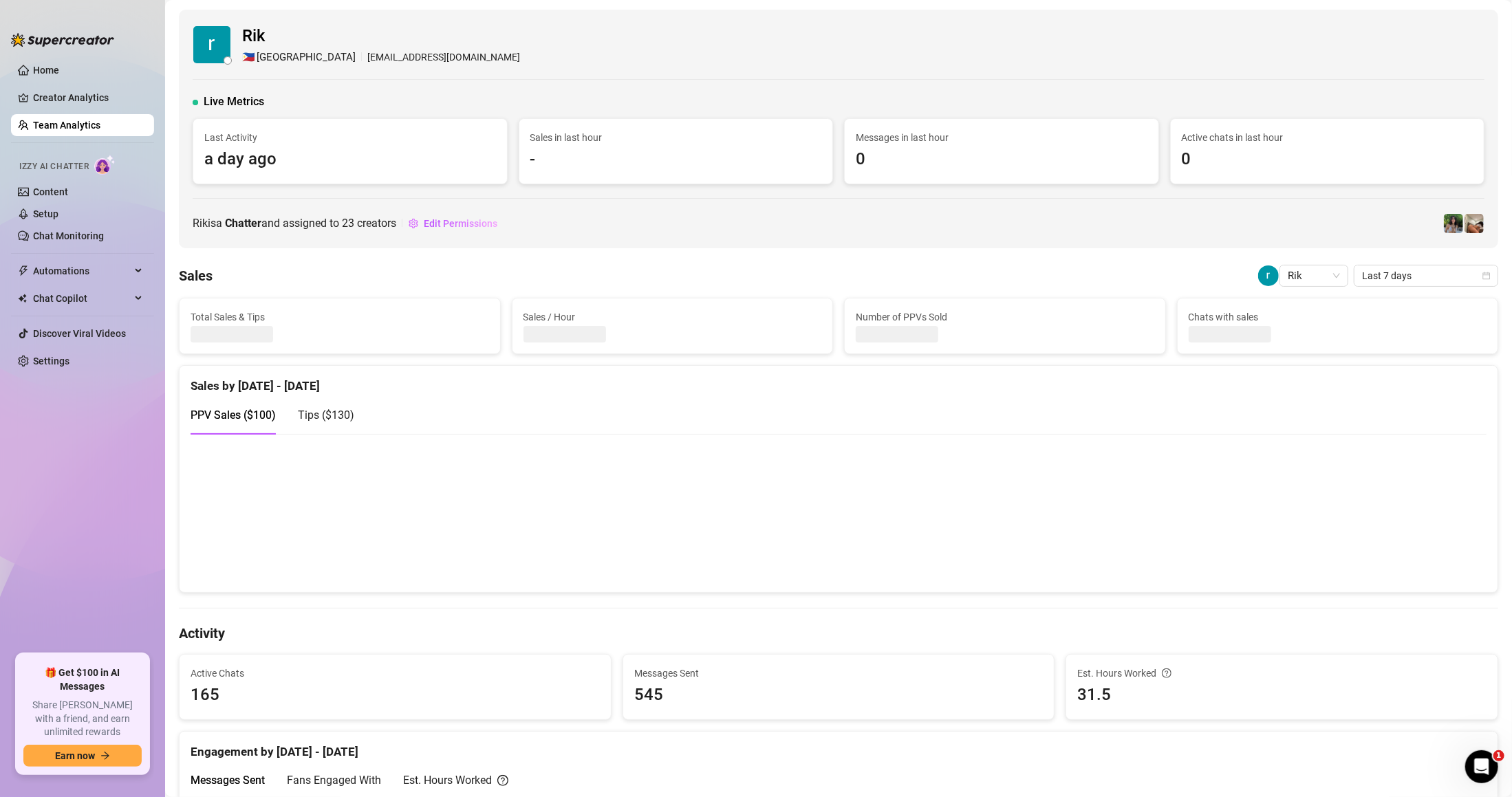
click at [101, 131] on link "Team Analytics" at bounding box center [67, 125] width 68 height 11
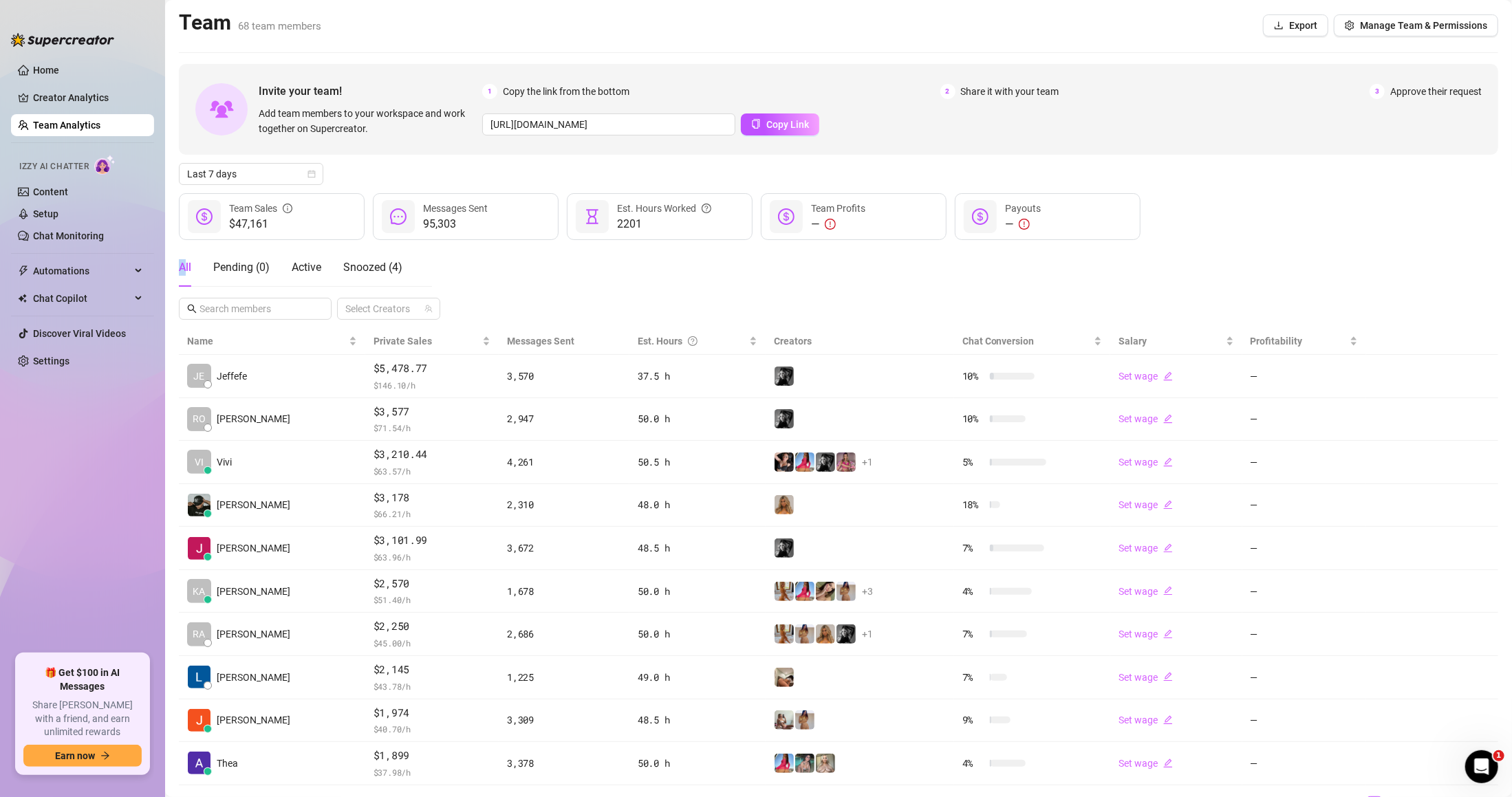
click at [182, 271] on div "All" at bounding box center [184, 268] width 12 height 17
click at [1271, 334] on div "Profitability" at bounding box center [1304, 341] width 108 height 15
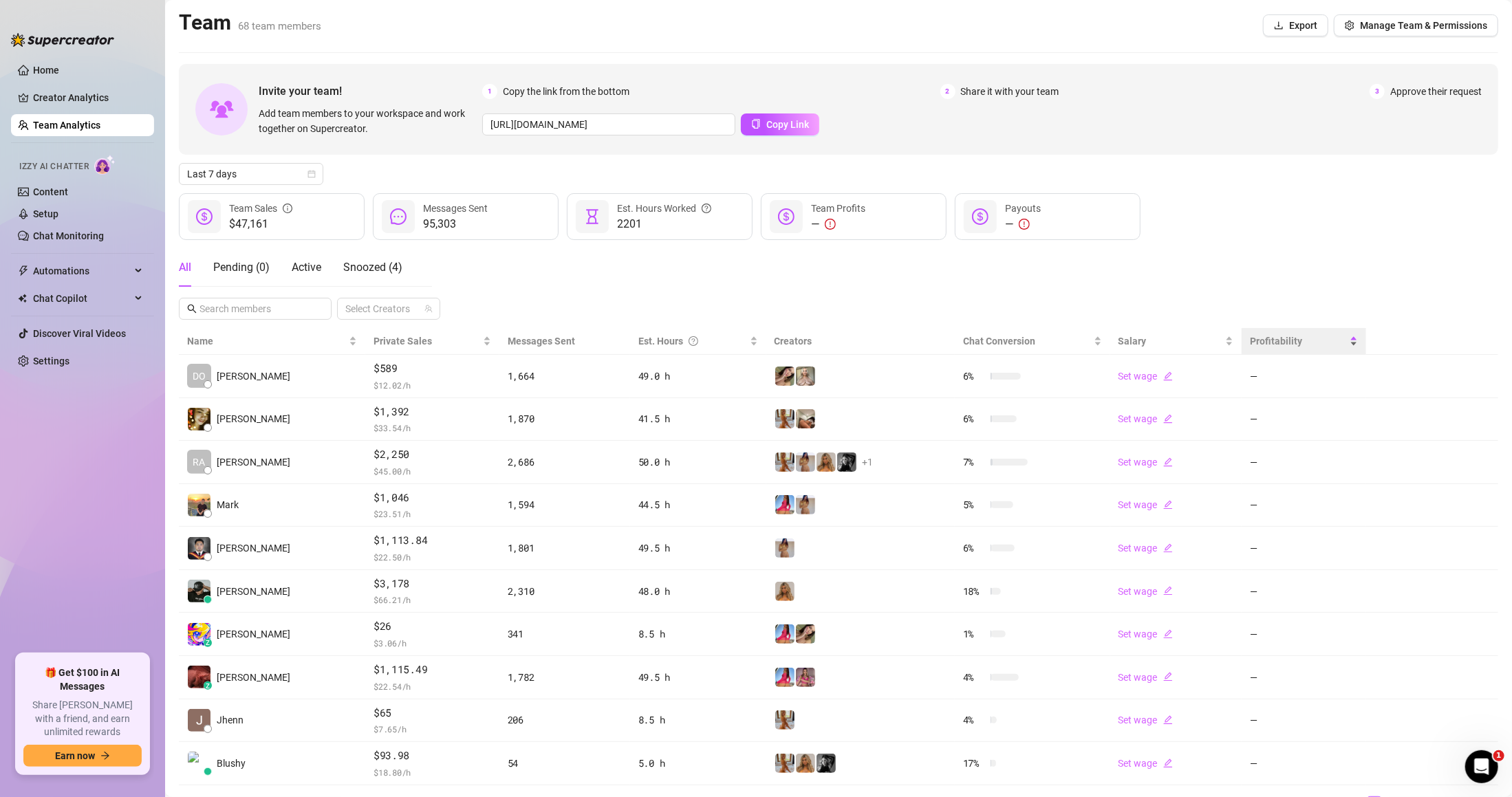
click at [1271, 334] on div "Profitability" at bounding box center [1303, 341] width 108 height 15
click at [1282, 344] on span "Profitability" at bounding box center [1276, 341] width 53 height 11
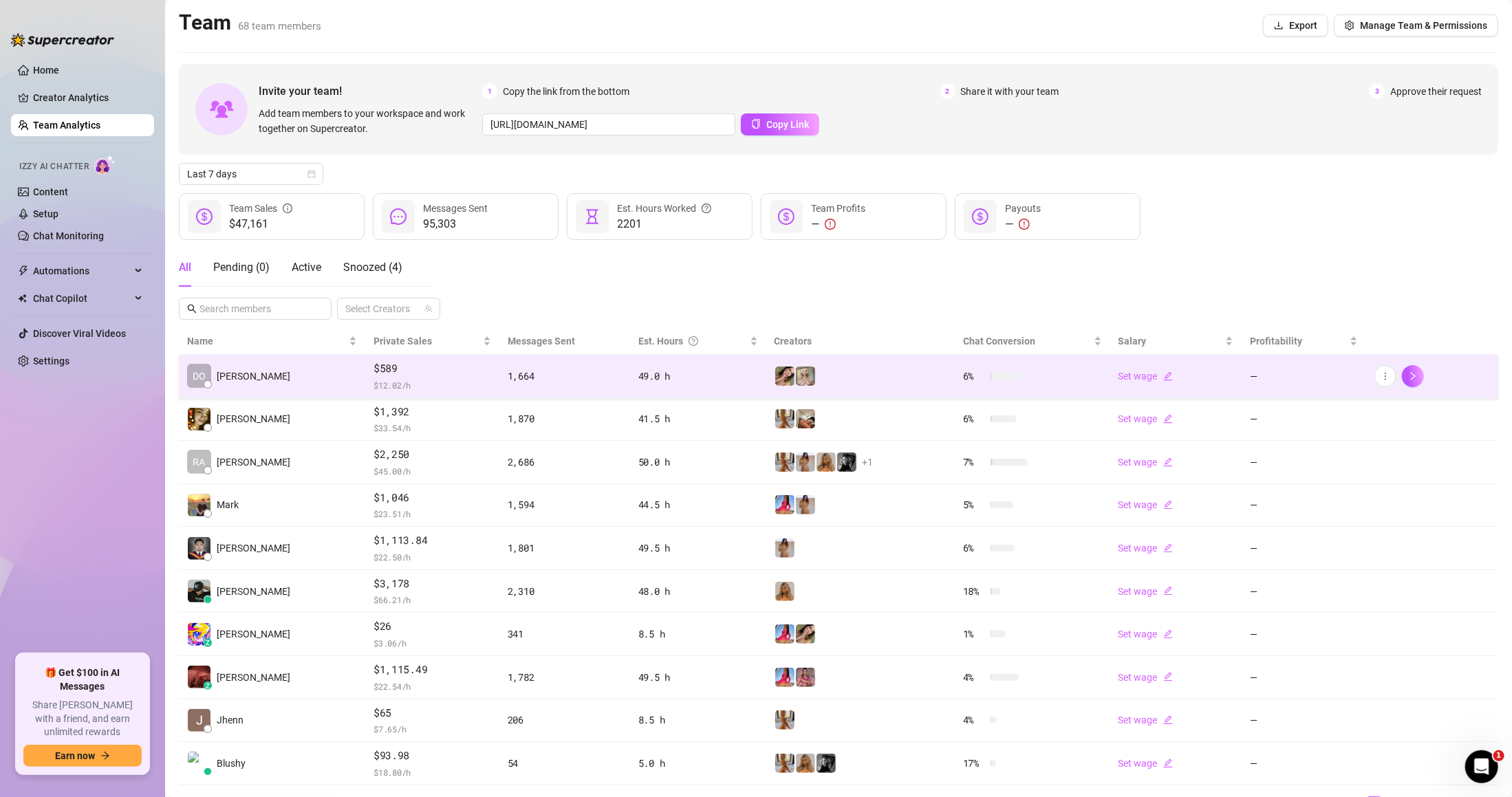
click at [1291, 360] on td "—" at bounding box center [1304, 377] width 124 height 43
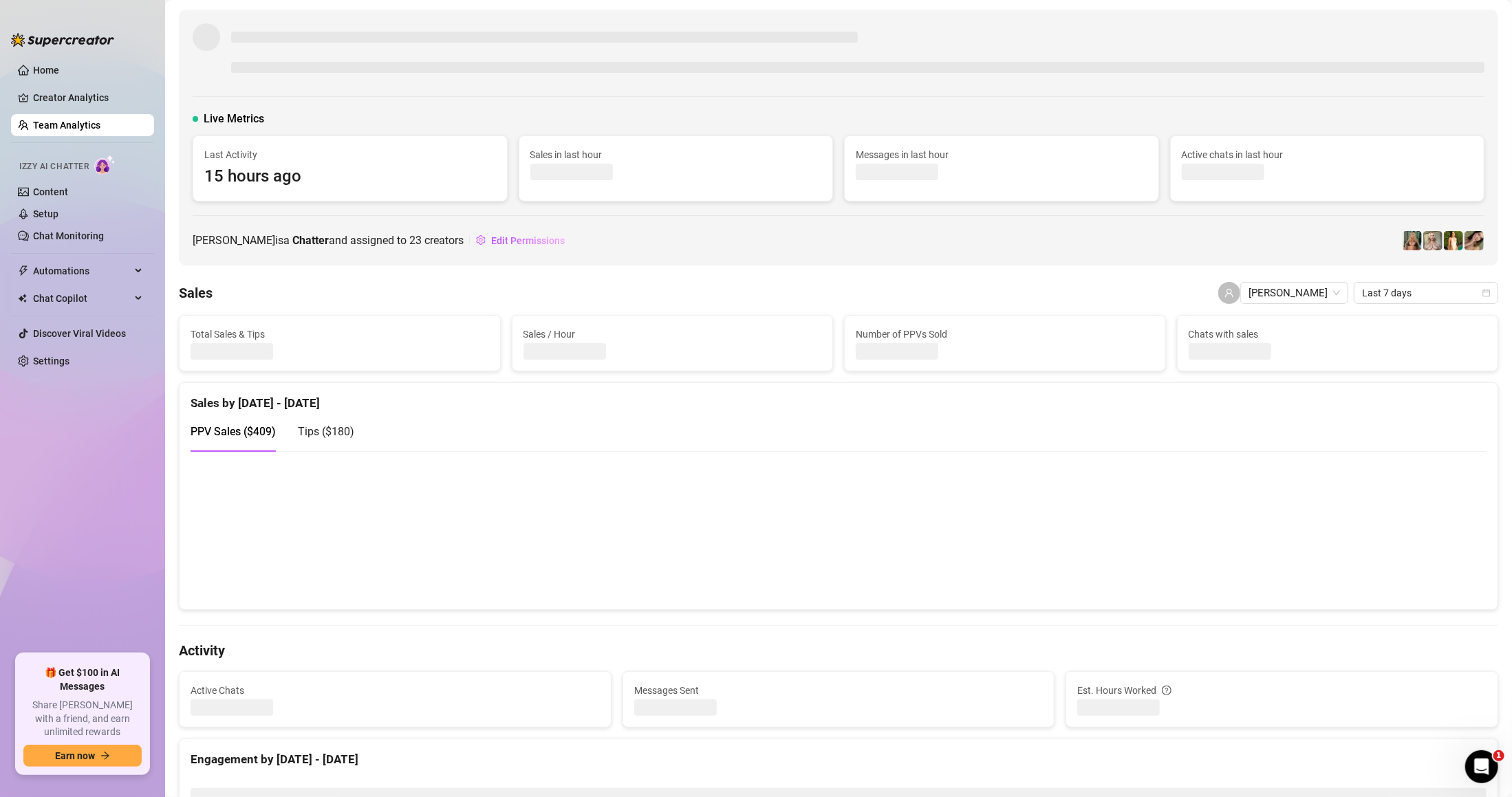
click at [71, 127] on link "Team Analytics" at bounding box center [67, 125] width 68 height 11
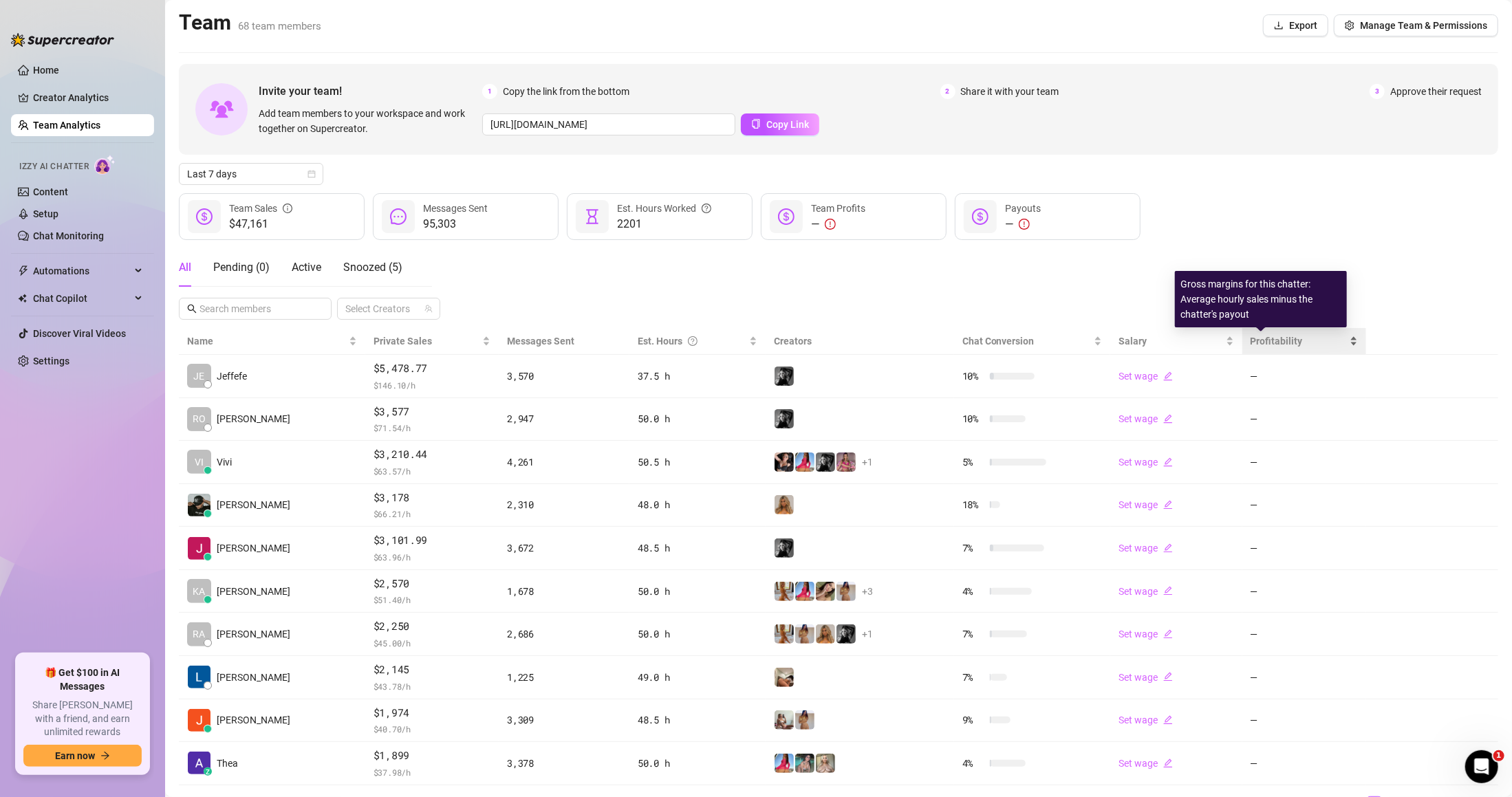
click at [1265, 340] on span "Profitability" at bounding box center [1277, 341] width 53 height 11
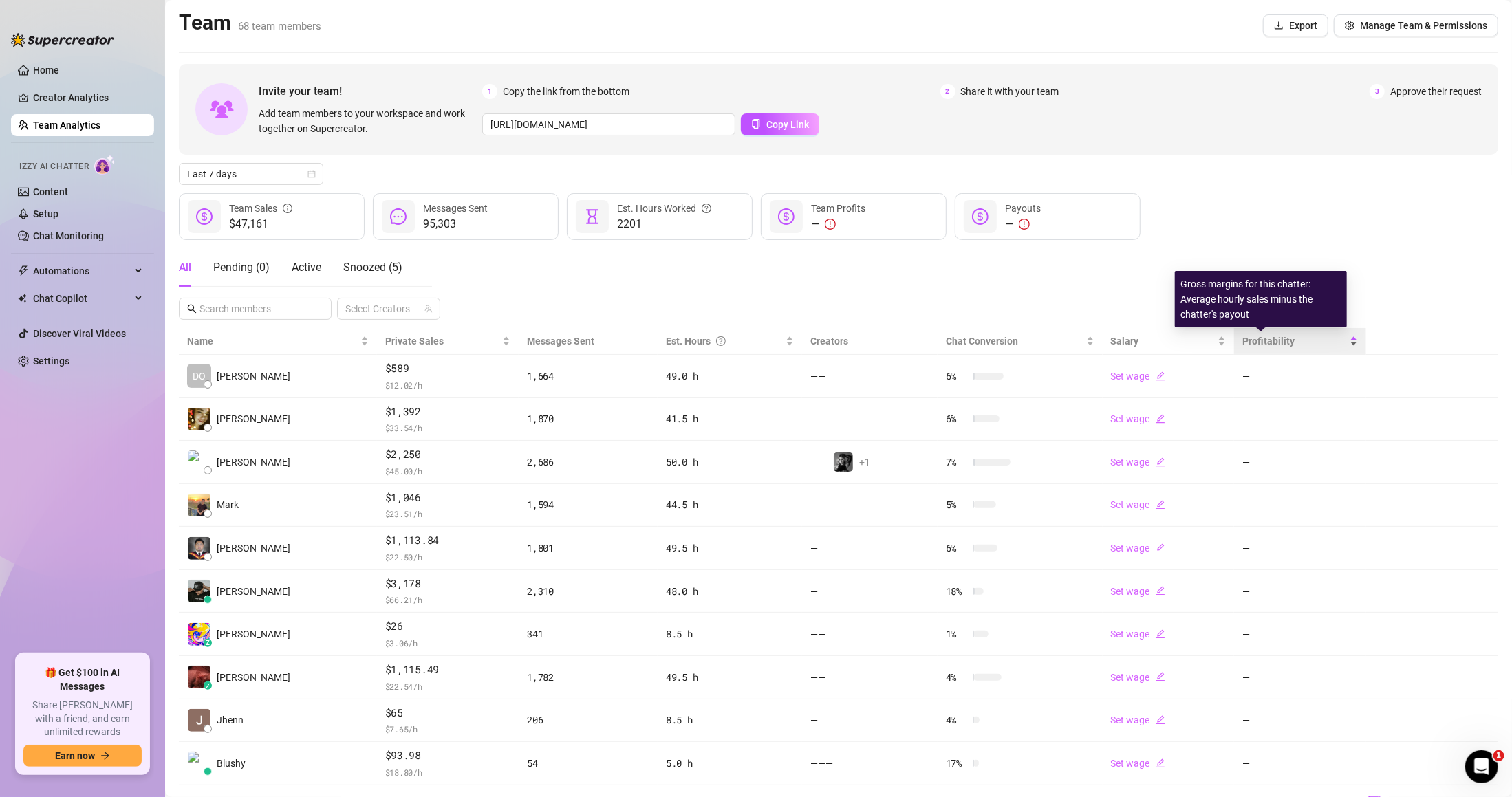
click at [1265, 340] on span "Profitability" at bounding box center [1268, 341] width 53 height 11
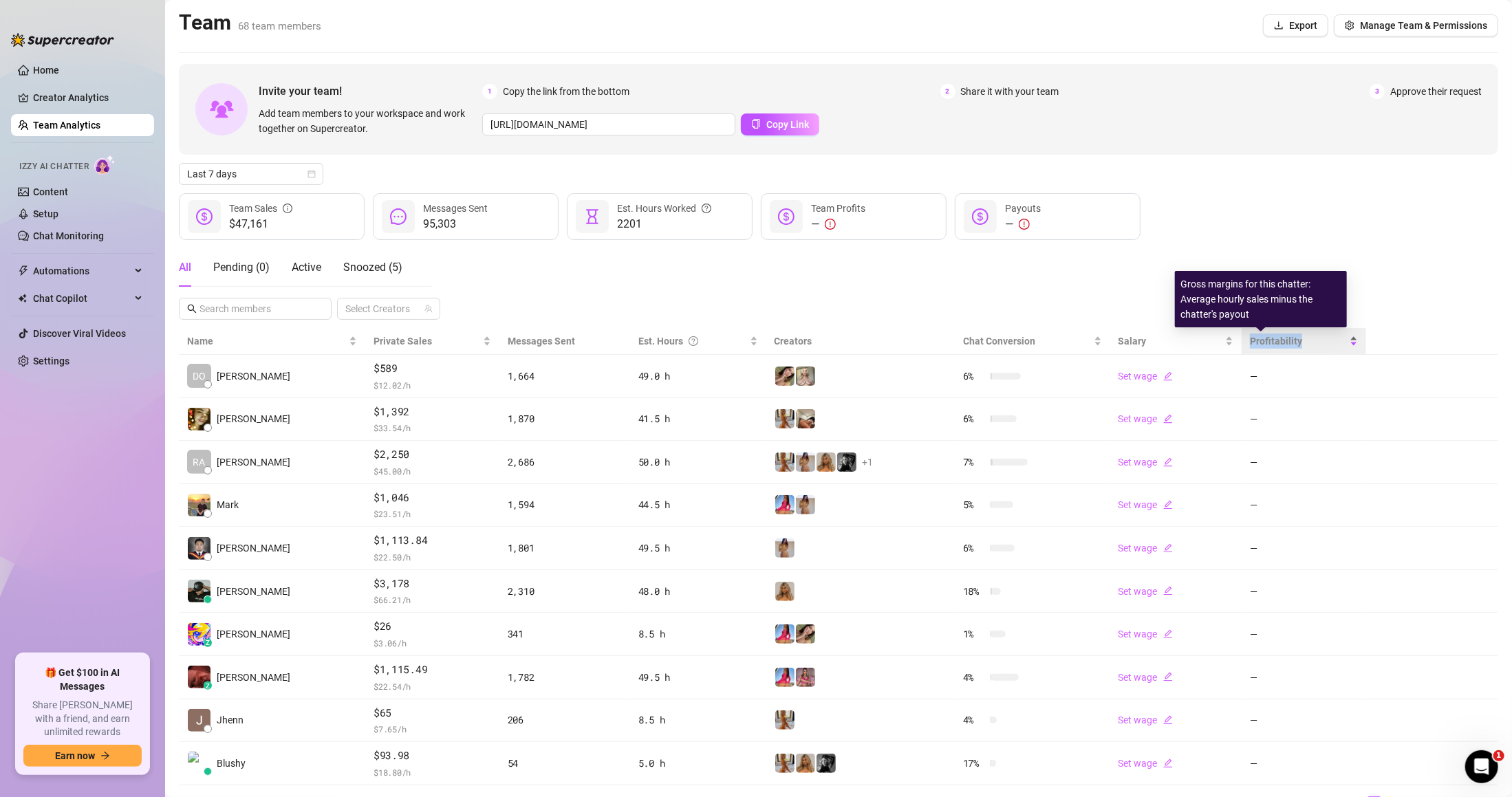
click at [1265, 340] on span "Profitability" at bounding box center [1276, 341] width 53 height 11
click at [1284, 232] on div "$47,161 Team Sales 95,303 Messages Sent 2201 Est. Hours Worked — Team Profits —…" at bounding box center [838, 217] width 1319 height 47
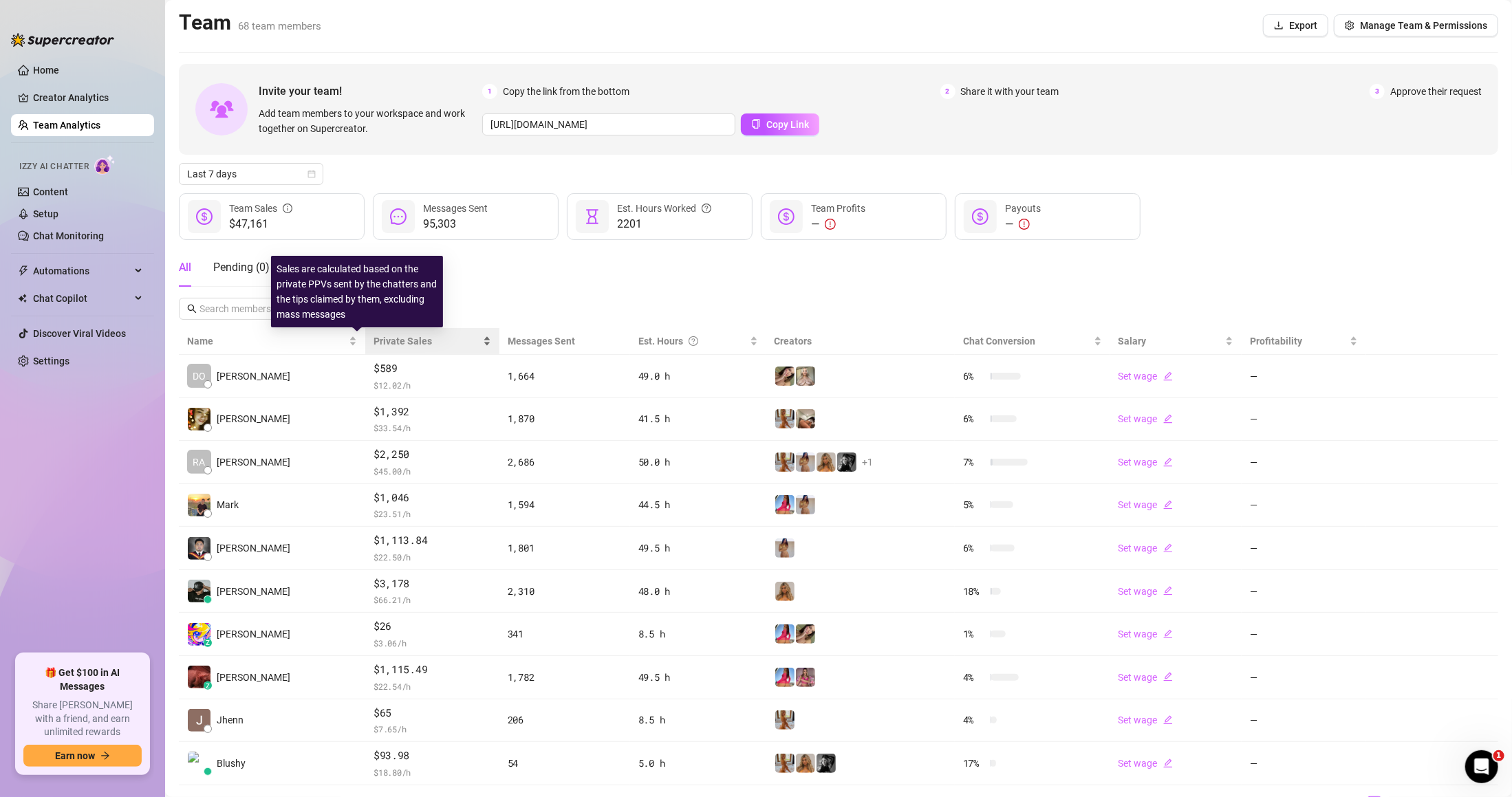
click at [373, 337] on span "Private Sales" at bounding box center [402, 341] width 58 height 11
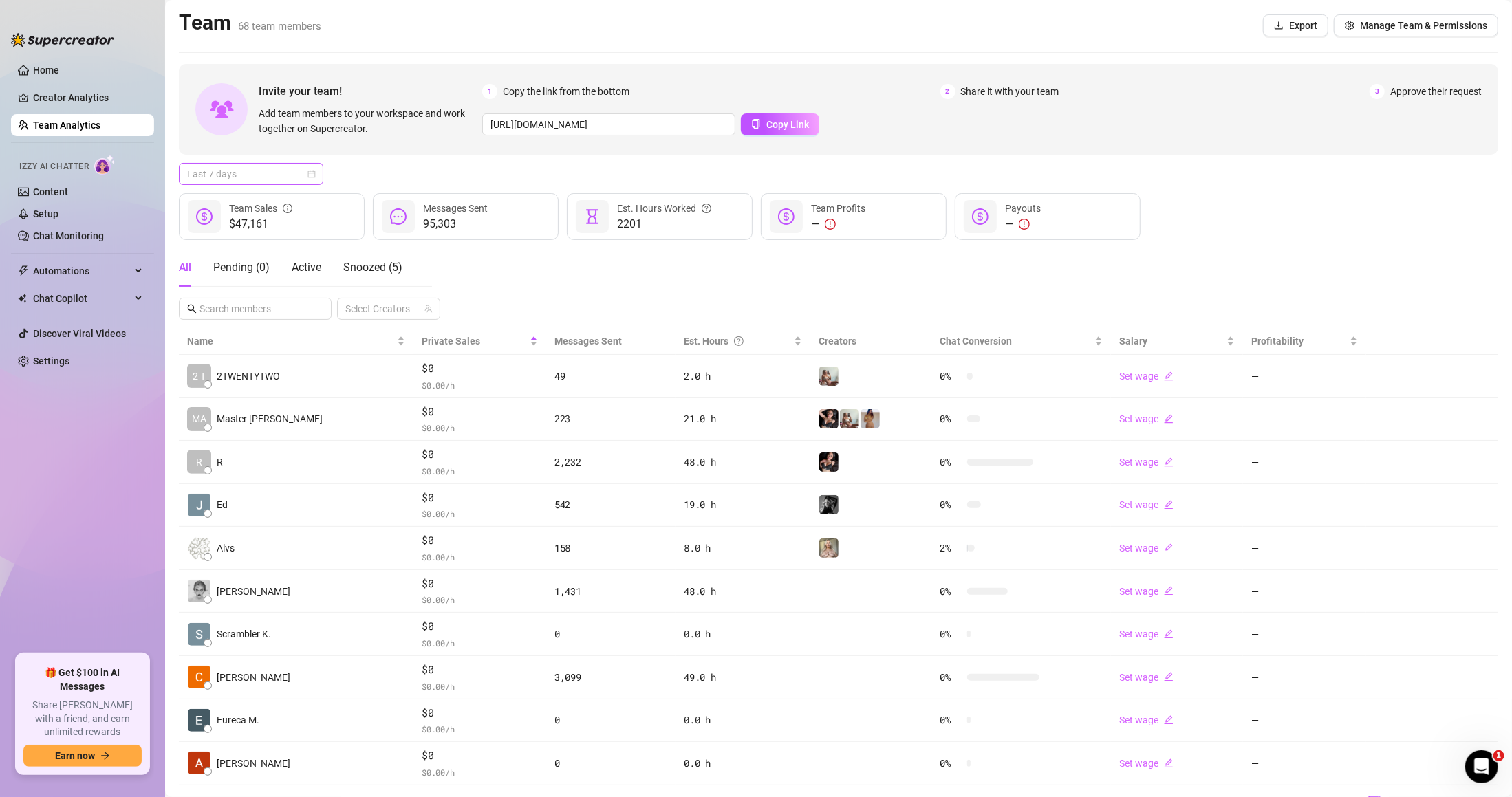
click at [278, 171] on span "Last 7 days" at bounding box center [251, 174] width 128 height 21
click at [262, 273] on div "Last 90 days" at bounding box center [251, 268] width 122 height 15
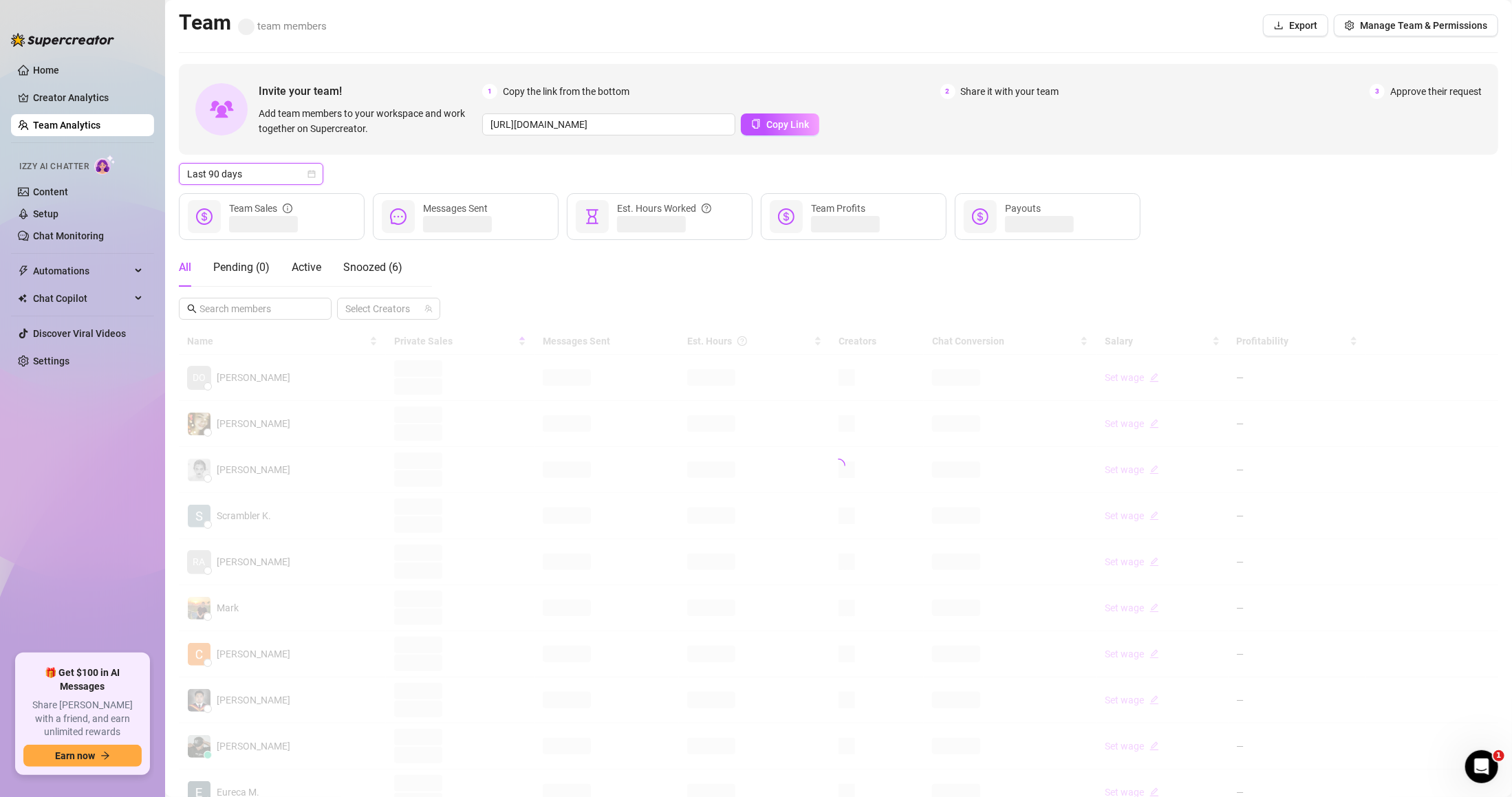
click at [200, 264] on div "All Pending ( 0 ) Active Snoozed ( 6 )" at bounding box center [291, 267] width 224 height 39
click at [335, 265] on div "All Pending ( 0 ) Active Snoozed ( 6 )" at bounding box center [291, 267] width 224 height 39
click at [348, 264] on span "Snoozed ( 6 )" at bounding box center [372, 267] width 59 height 13
click at [191, 266] on div "All Pending ( 0 ) Active Snoozed ( 6 )" at bounding box center [291, 267] width 224 height 39
